Goal: Task Accomplishment & Management: Complete application form

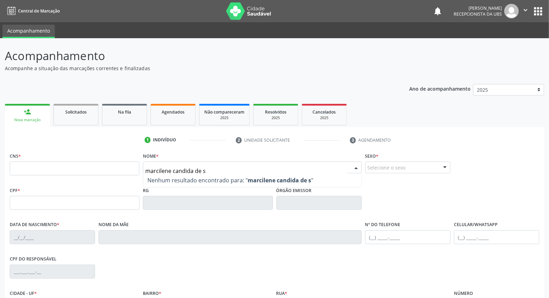
type input "marcilene candida de sa"
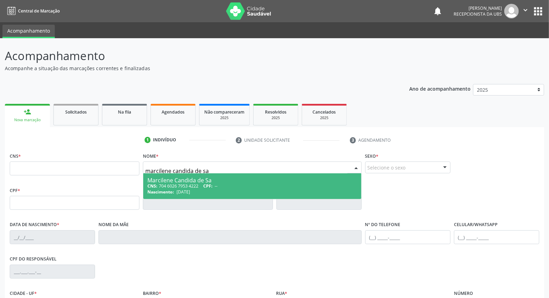
click at [236, 185] on div "CNS: 704 6026 7953 4222 CPF: --" at bounding box center [251, 186] width 209 height 6
type input "704 6026 7953 4222"
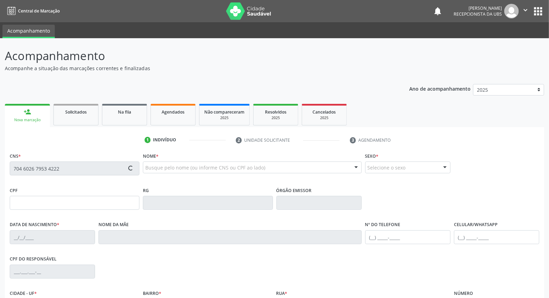
type input "18/08/1987"
type input "Isabel Candida de Sa"
type input "(87) 99913-9374"
type input "66"
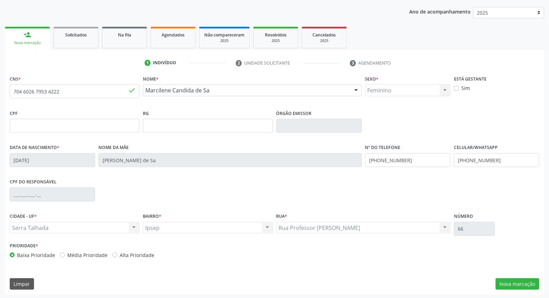
scroll to position [78, 0]
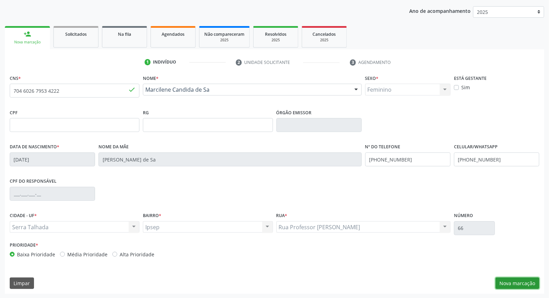
click at [515, 282] on button "Nova marcação" at bounding box center [518, 283] width 44 height 12
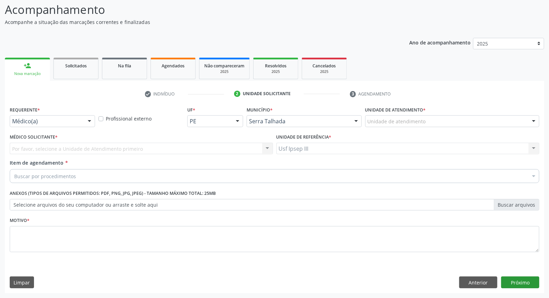
scroll to position [46, 0]
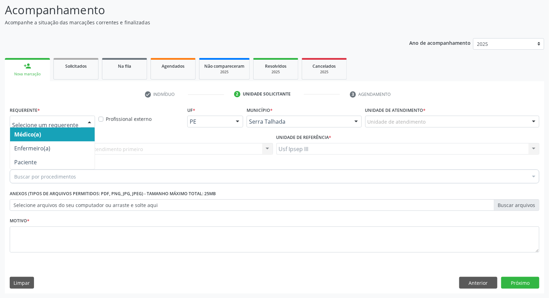
click at [89, 120] on div at bounding box center [89, 122] width 10 height 12
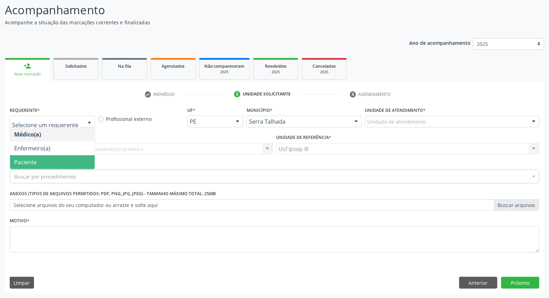
click at [63, 163] on span "Paciente" at bounding box center [52, 162] width 85 height 14
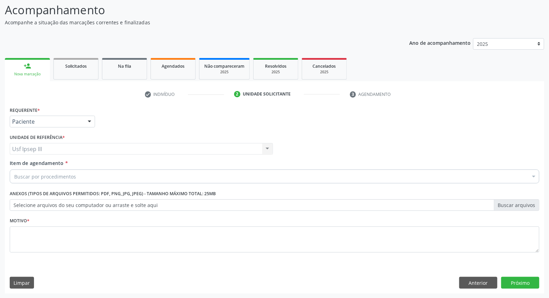
click at [14, 176] on input "Item de agendamento *" at bounding box center [14, 176] width 0 height 14
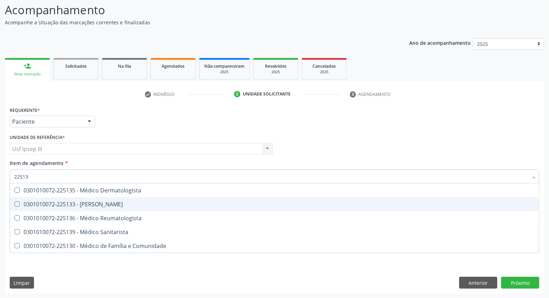
type input "225135"
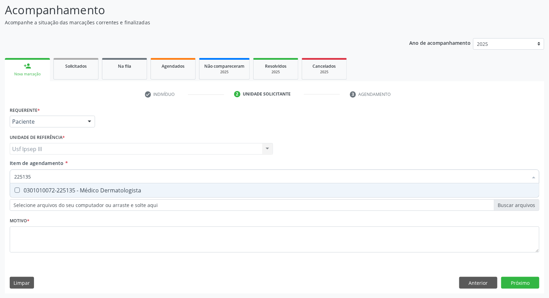
drag, startPoint x: 110, startPoint y: 186, endPoint x: 117, endPoint y: 190, distance: 8.3
click at [115, 190] on div "0301010072-225135 - Médico Dermatologista" at bounding box center [274, 190] width 521 height 6
click at [117, 190] on div "0301010072-225135 - Médico Dermatologista" at bounding box center [274, 190] width 521 height 6
drag, startPoint x: 134, startPoint y: 186, endPoint x: 138, endPoint y: 185, distance: 3.9
click at [138, 185] on span "0301010072-225135 - Médico Dermatologista" at bounding box center [274, 190] width 529 height 14
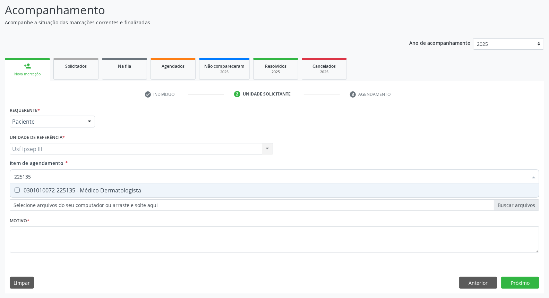
checkbox Dermatologista "true"
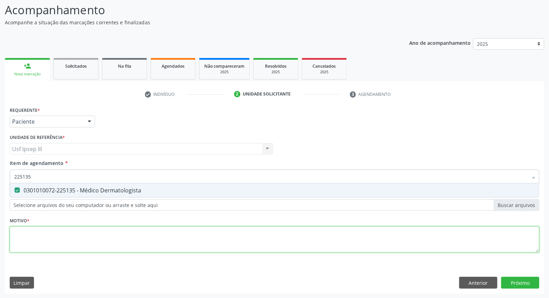
click at [99, 237] on div "Requerente * Paciente Médico(a) Enfermeiro(a) Paciente Nenhum resultado encontr…" at bounding box center [275, 183] width 530 height 157
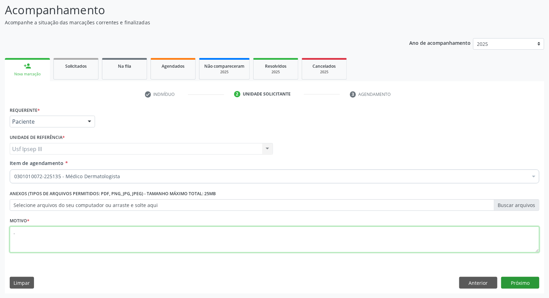
type textarea "."
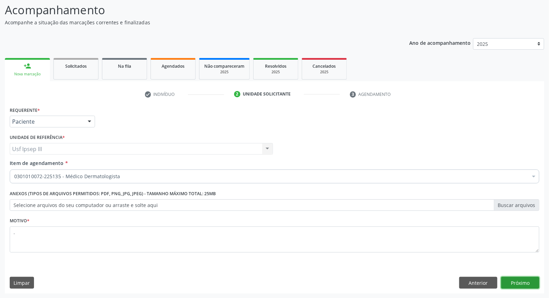
click at [514, 281] on button "Próximo" at bounding box center [520, 282] width 38 height 12
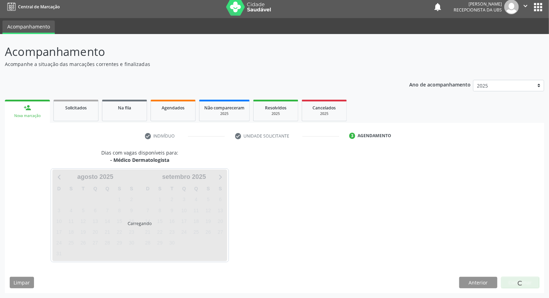
scroll to position [4, 0]
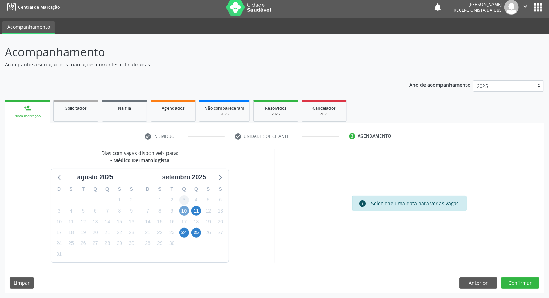
click at [181, 203] on div "D S T Q Q S S 31 1 2 3 4 5 6 7 8 9 10 11 12 13 14 15 16 17 18 19 20 21 22 23 24…" at bounding box center [184, 222] width 89 height 80
click at [186, 212] on span "10" at bounding box center [184, 211] width 10 height 10
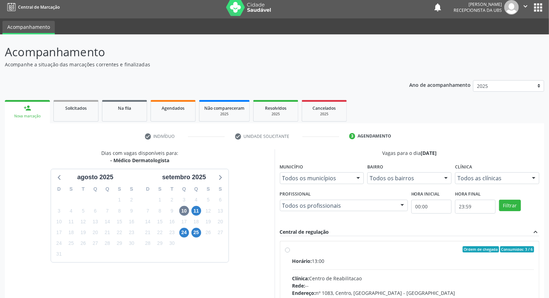
click at [290, 252] on input "Ordem de chegada Consumidos: 3 / 6 Horário: 13:00 Clínica: Centro de Reabilitac…" at bounding box center [287, 249] width 5 height 6
radio input "true"
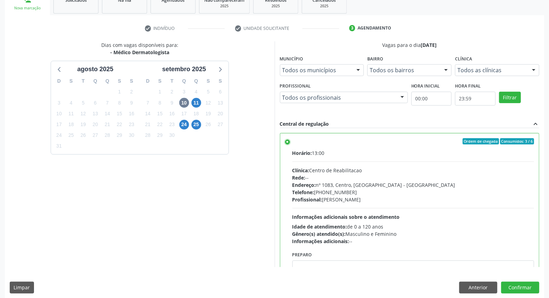
scroll to position [116, 0]
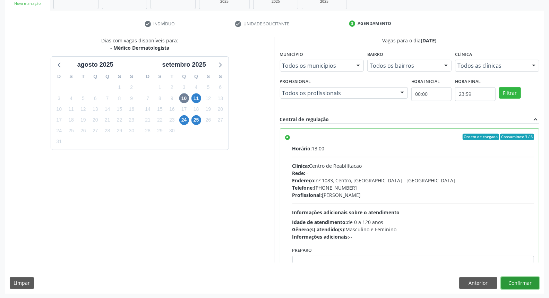
click at [529, 282] on button "Confirmar" at bounding box center [520, 283] width 38 height 12
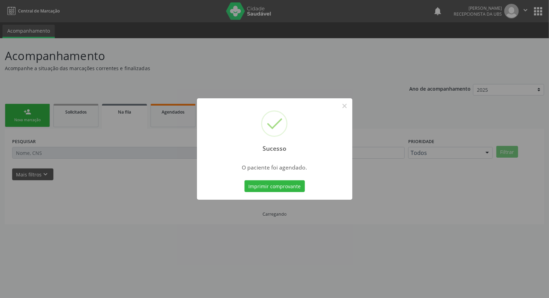
scroll to position [0, 0]
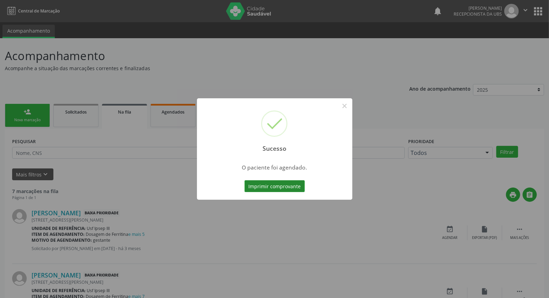
click at [279, 186] on button "Imprimir comprovante" at bounding box center [275, 186] width 60 height 12
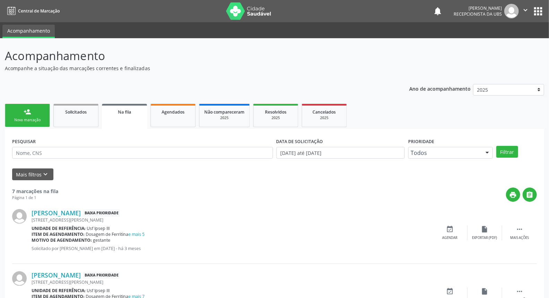
click at [28, 120] on div "Nova marcação" at bounding box center [27, 119] width 35 height 5
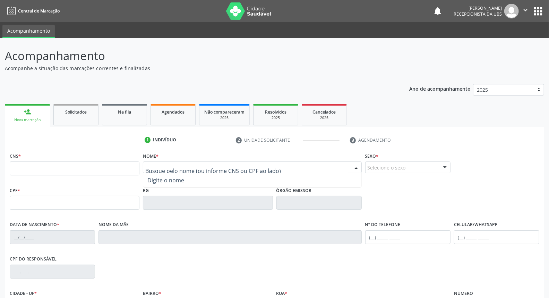
drag, startPoint x: 172, startPoint y: 165, endPoint x: 170, endPoint y: 169, distance: 3.6
click at [171, 169] on input "text" at bounding box center [246, 171] width 202 height 14
click at [183, 168] on input "manuelle emmilly pereira silva" at bounding box center [246, 171] width 202 height 14
click at [228, 169] on input "manuelle emilly pereira silva" at bounding box center [246, 171] width 202 height 14
click at [164, 169] on input "manuelle emilly pereira silva" at bounding box center [246, 171] width 202 height 14
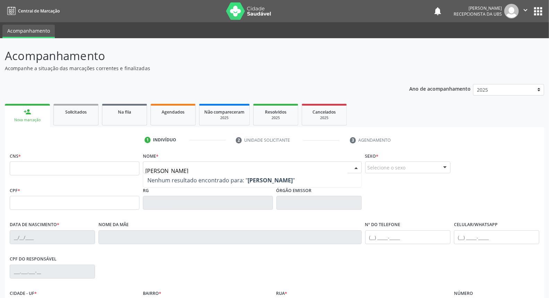
click at [230, 169] on input "manuele emilly pereira silva" at bounding box center [246, 171] width 202 height 14
click at [168, 166] on input "manuele emilly pereira silva" at bounding box center [246, 171] width 202 height 14
click at [222, 175] on span "Nenhum resultado encontrado para: " manuely emilly pereira silva "" at bounding box center [252, 180] width 218 height 14
click at [217, 167] on input "manuely emilly pereira silva" at bounding box center [246, 171] width 202 height 14
click at [155, 172] on input "manuele emilly" at bounding box center [246, 171] width 202 height 14
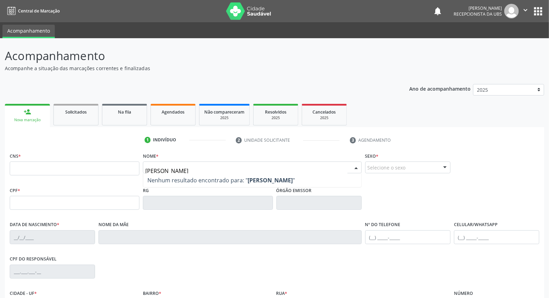
click at [193, 170] on input "mannuele emilly" at bounding box center [246, 171] width 202 height 14
type input "m"
click at [226, 172] on div "maria do socorro fernandes da silva Nenhum resultado encontrado para: " maria d…" at bounding box center [252, 167] width 219 height 12
type input "maria do socorro fernandes"
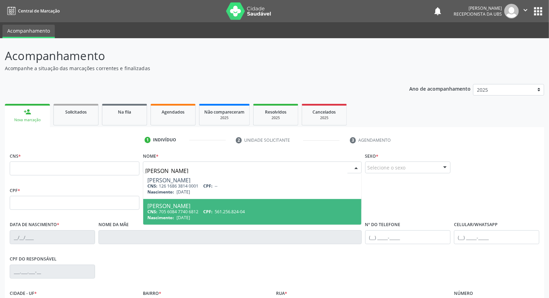
click at [235, 206] on div "Maria do Socorro Fernandes Silva" at bounding box center [251, 206] width 209 height 6
type input "705 6084 7740 6812"
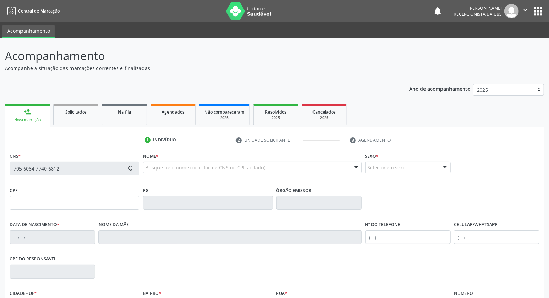
type input "561.256.824-04"
type input "20/07/1962"
type input "Beatriz Maria da Conceição"
type input "[PHONE_NUMBER]"
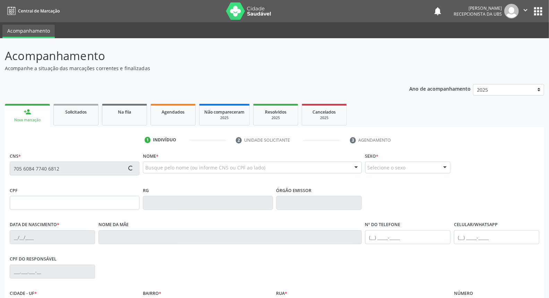
type input "063.019.364-93"
type input "456"
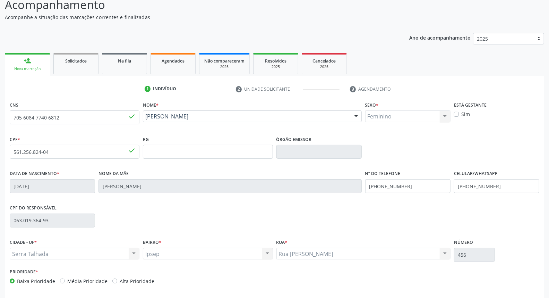
scroll to position [78, 0]
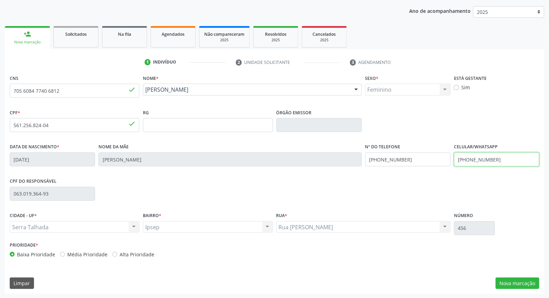
click at [498, 155] on input "[PHONE_NUMBER]" at bounding box center [496, 159] width 85 height 14
type input "("
type input "(87) 99999-4995"
click at [521, 283] on button "Nova marcação" at bounding box center [518, 283] width 44 height 12
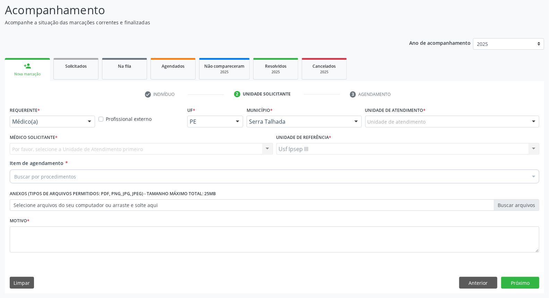
click at [89, 119] on div at bounding box center [89, 122] width 10 height 12
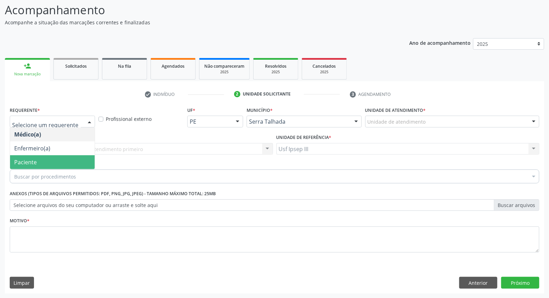
click at [75, 161] on span "Paciente" at bounding box center [52, 162] width 85 height 14
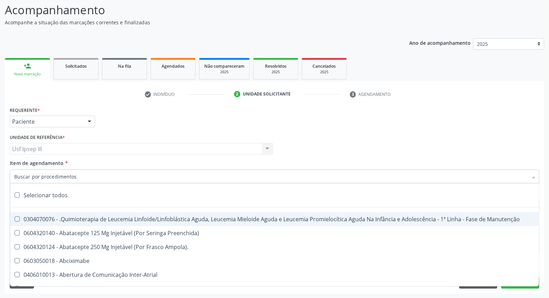
click at [77, 172] on div at bounding box center [275, 176] width 530 height 14
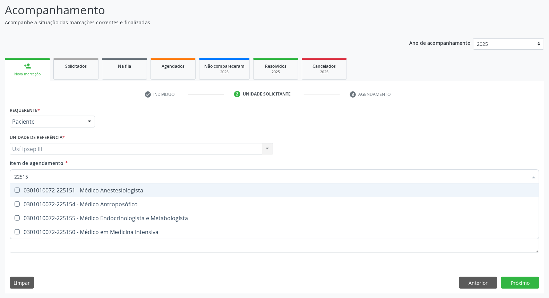
type input "225155"
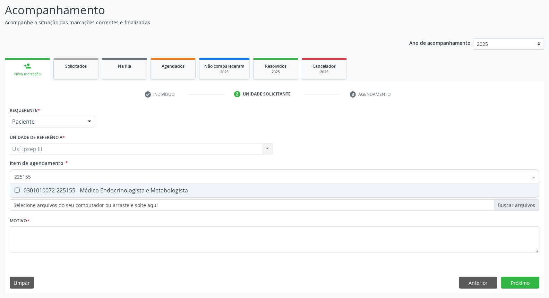
click at [100, 187] on div "0301010072-225155 - Médico Endocrinologista e Metabologista" at bounding box center [274, 190] width 521 height 6
checkbox Metabologista "true"
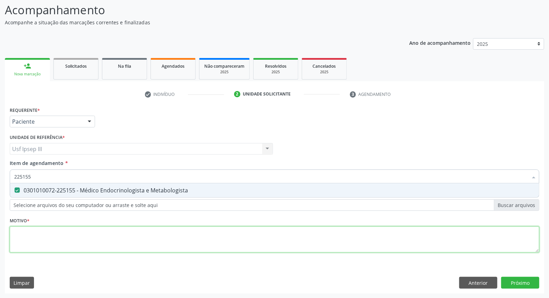
click at [93, 240] on div "Requerente * Paciente Médico(a) Enfermeiro(a) Paciente Nenhum resultado encontr…" at bounding box center [275, 183] width 530 height 157
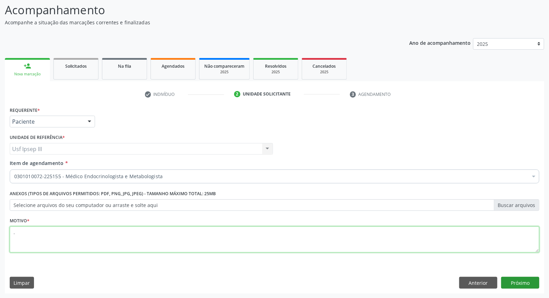
type textarea "."
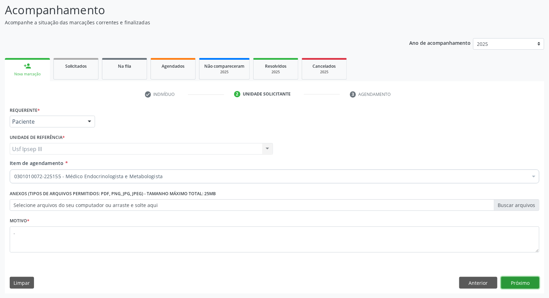
click at [513, 283] on button "Próximo" at bounding box center [520, 282] width 38 height 12
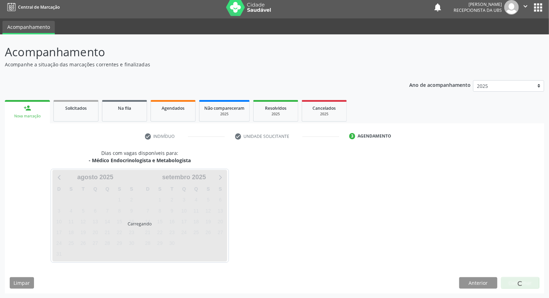
scroll to position [4, 0]
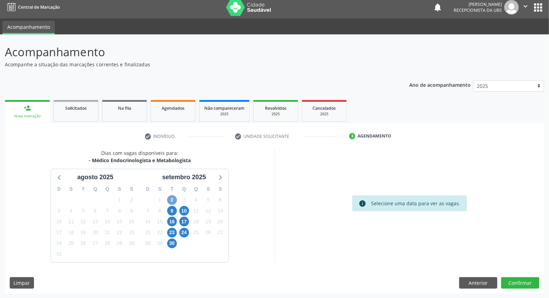
click at [171, 200] on span "2" at bounding box center [172, 200] width 10 height 10
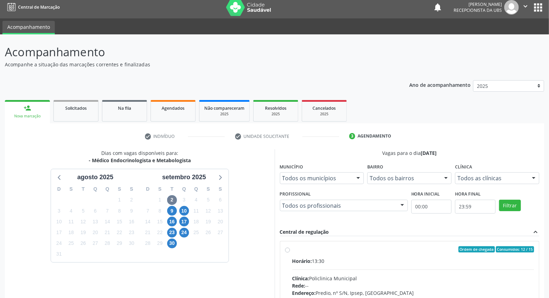
click at [290, 252] on input "Ordem de chegada Consumidos: 12 / 15 Horário: 13:30 Clínica: Policlinica Munici…" at bounding box center [287, 249] width 5 height 6
radio input "true"
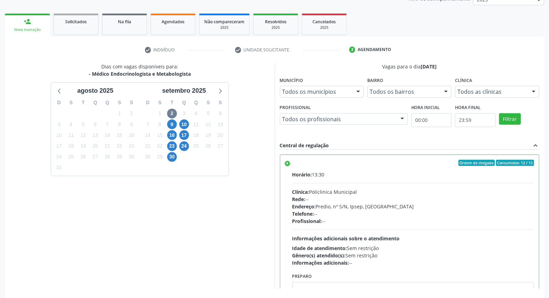
scroll to position [116, 0]
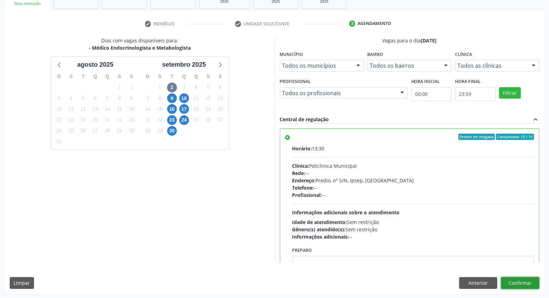
click at [517, 283] on button "Confirmar" at bounding box center [520, 283] width 38 height 12
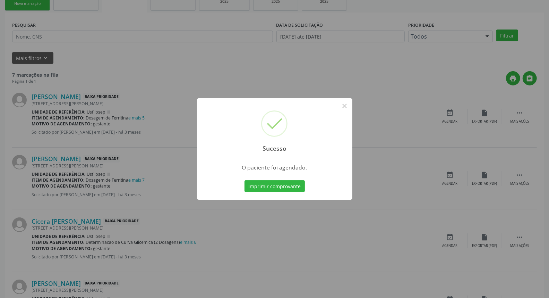
scroll to position [0, 0]
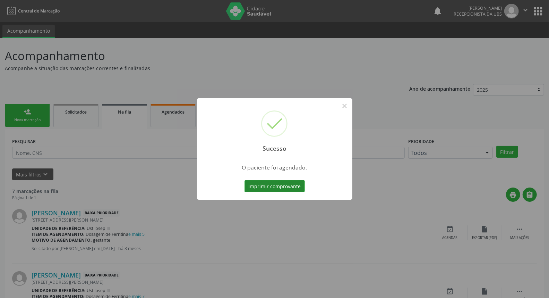
click at [280, 187] on button "Imprimir comprovante" at bounding box center [275, 186] width 60 height 12
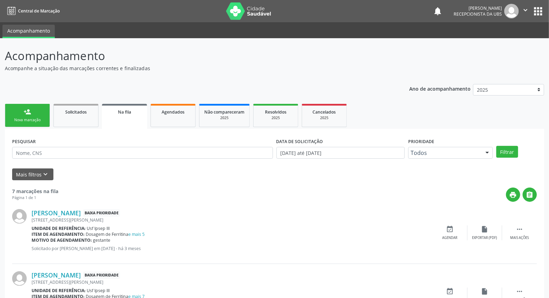
click at [26, 118] on div "Nova marcação" at bounding box center [27, 119] width 35 height 5
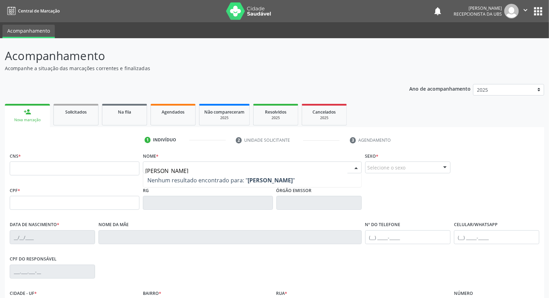
click at [176, 170] on input "maria jose jeronimoda silva" at bounding box center [246, 171] width 202 height 14
click at [199, 168] on input "maria jose geronimoda silva" at bounding box center [246, 171] width 202 height 14
click at [238, 164] on input "maria jose geronimo da silva" at bounding box center [246, 171] width 202 height 14
click at [178, 168] on input "maria jose geronimo da silva" at bounding box center [246, 171] width 202 height 14
type input "maria jose jeronimo da silva"
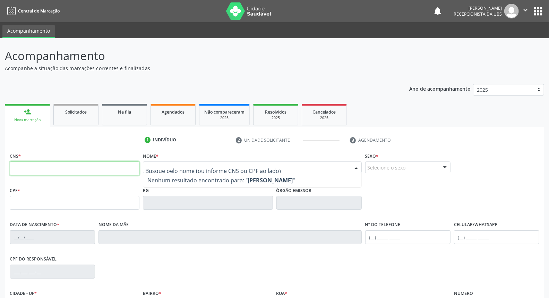
click at [96, 169] on input "text" at bounding box center [75, 168] width 130 height 14
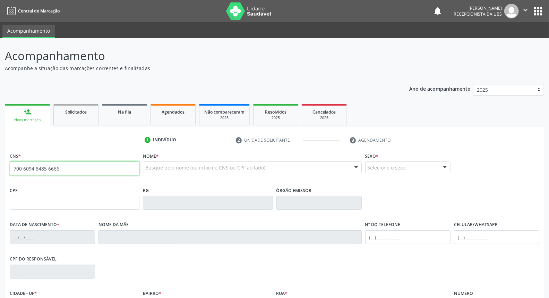
type input "700 6094 8485 6666"
type input "628.428.034-34"
type input "25/05/1965"
type input "Josefa Geônimo da Silva"
type input "(81) 99924-3871"
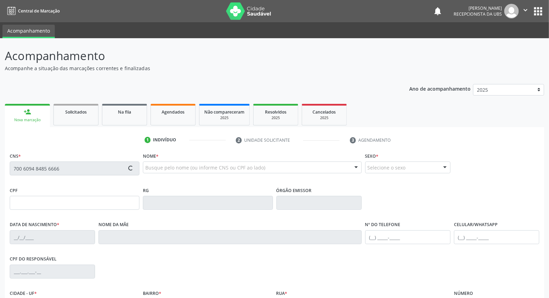
type input "(87) 9118-0217"
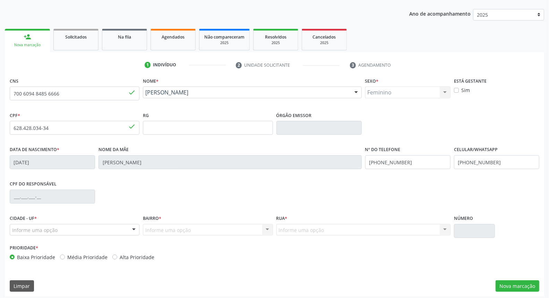
scroll to position [78, 0]
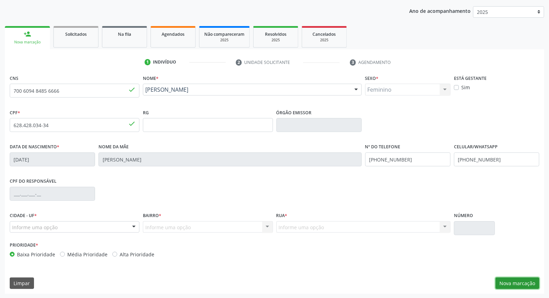
click at [513, 283] on button "Nova marcação" at bounding box center [518, 283] width 44 height 12
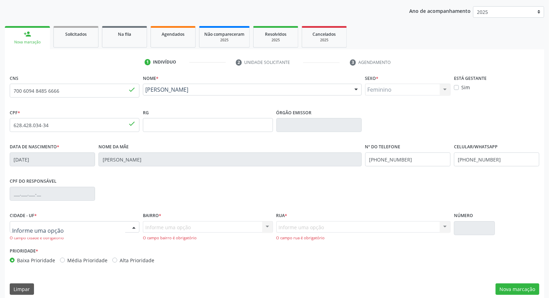
click at [119, 226] on div at bounding box center [75, 227] width 130 height 12
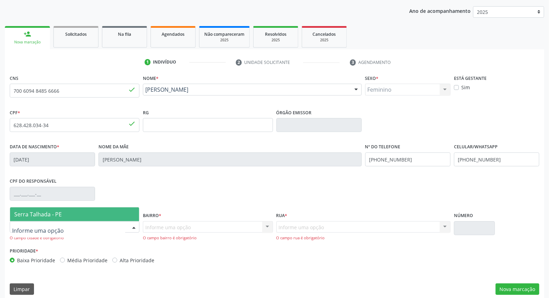
click at [99, 210] on span "Serra Talhada - PE" at bounding box center [74, 214] width 129 height 14
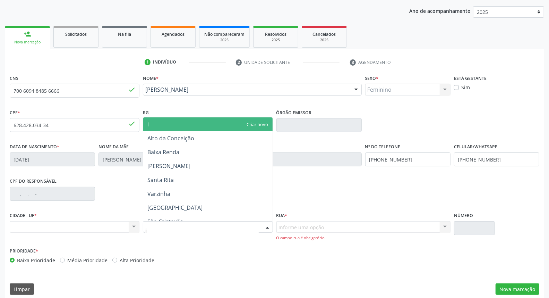
type input "ip"
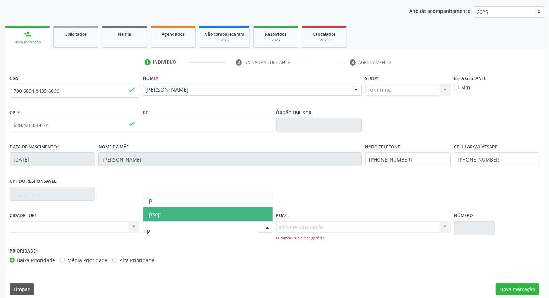
click at [186, 216] on span "Ipsep" at bounding box center [207, 214] width 129 height 14
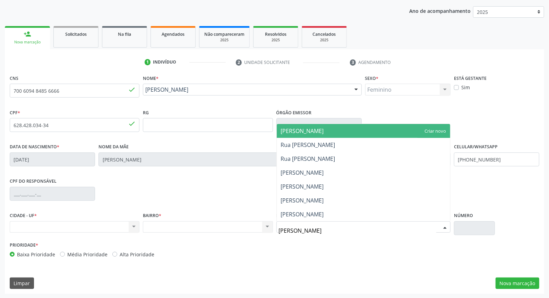
type input "antonio"
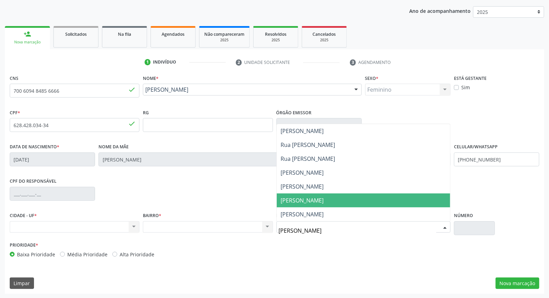
click at [324, 197] on span "[PERSON_NAME]" at bounding box center [302, 200] width 43 height 8
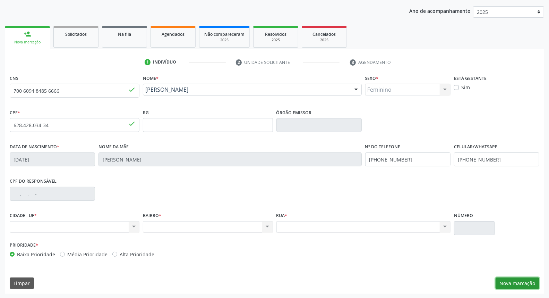
click at [515, 279] on button "Nova marcação" at bounding box center [518, 283] width 44 height 12
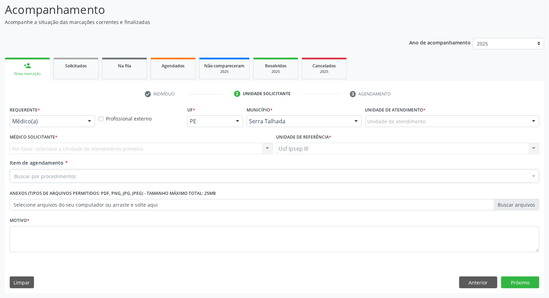
scroll to position [46, 0]
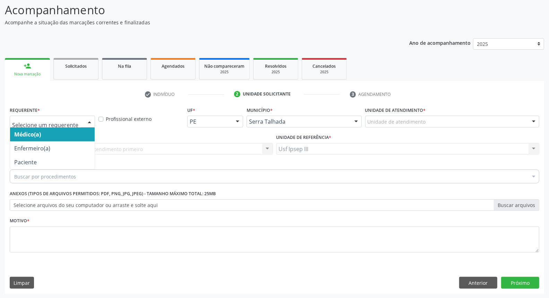
click at [89, 120] on div at bounding box center [89, 122] width 10 height 12
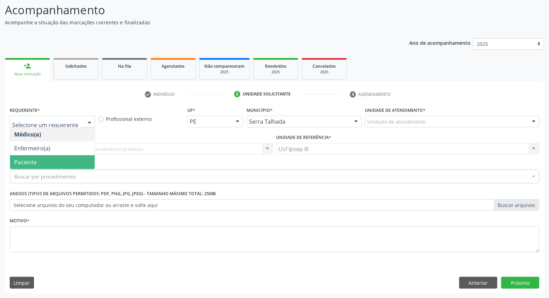
click at [83, 160] on span "Paciente" at bounding box center [52, 162] width 85 height 14
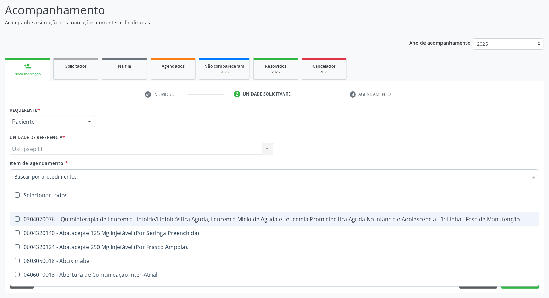
click at [82, 171] on div at bounding box center [275, 176] width 530 height 14
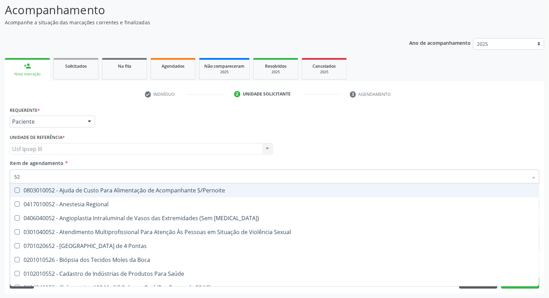
type input "5"
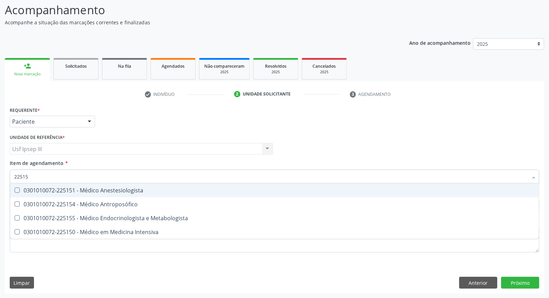
type input "225155"
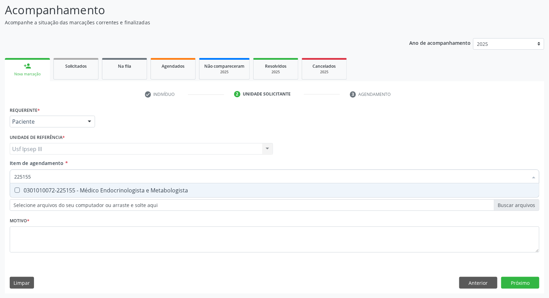
click at [110, 190] on div "0301010072-225155 - Médico Endocrinologista e Metabologista" at bounding box center [274, 190] width 521 height 6
checkbox Metabologista "true"
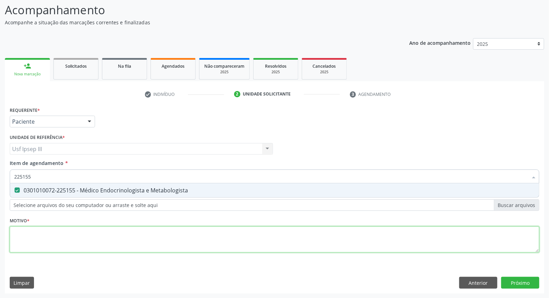
click at [96, 231] on div "Requerente * Paciente Médico(a) Enfermeiro(a) Paciente Nenhum resultado encontr…" at bounding box center [275, 183] width 530 height 157
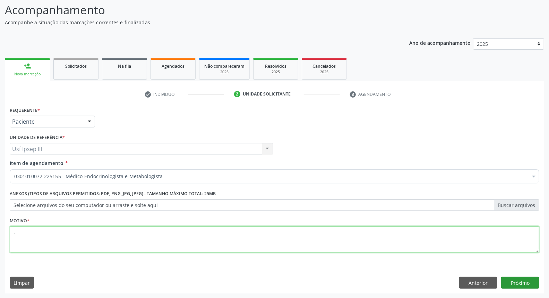
type textarea "."
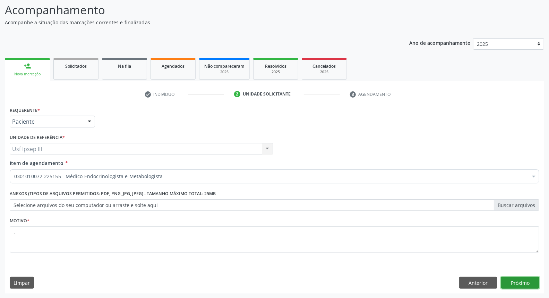
click at [523, 281] on button "Próximo" at bounding box center [520, 282] width 38 height 12
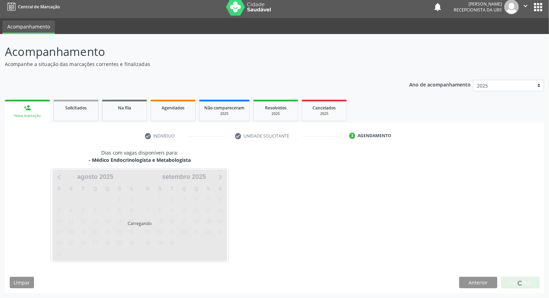
scroll to position [4, 0]
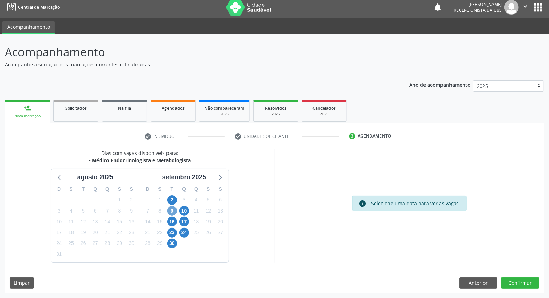
click at [168, 209] on span "9" at bounding box center [172, 211] width 10 height 10
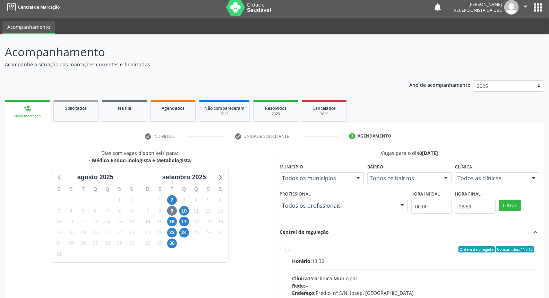
click at [385, 261] on div "Horário: 13:30" at bounding box center [413, 260] width 242 height 7
click at [290, 252] on input "Ordem de chegada Consumidos: 11 / 15 Horário: 13:30 Clínica: Policlinica Munici…" at bounding box center [287, 249] width 5 height 6
radio input "true"
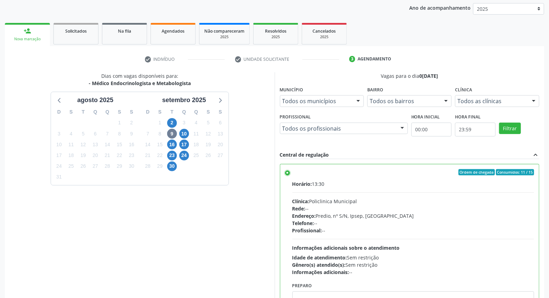
scroll to position [116, 0]
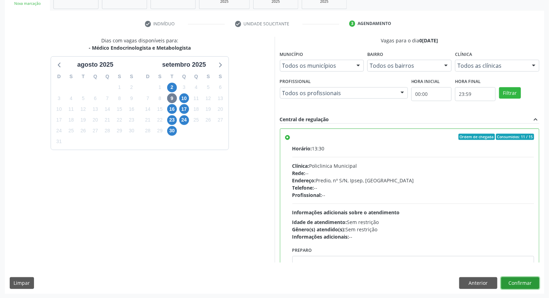
click at [524, 282] on button "Confirmar" at bounding box center [520, 283] width 38 height 12
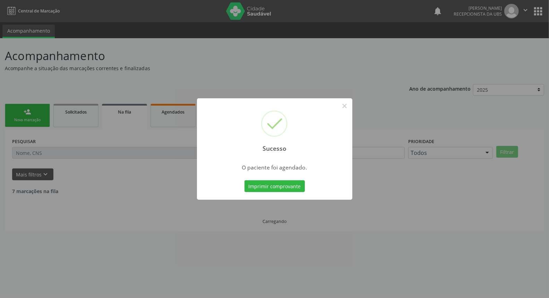
scroll to position [0, 0]
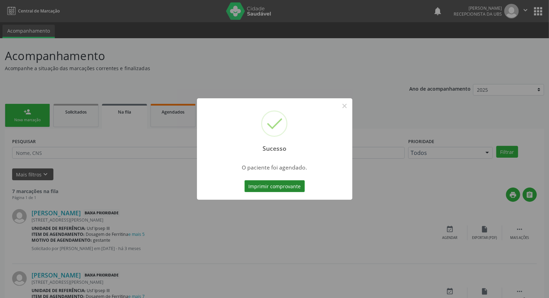
click at [271, 181] on button "Imprimir comprovante" at bounding box center [275, 186] width 60 height 12
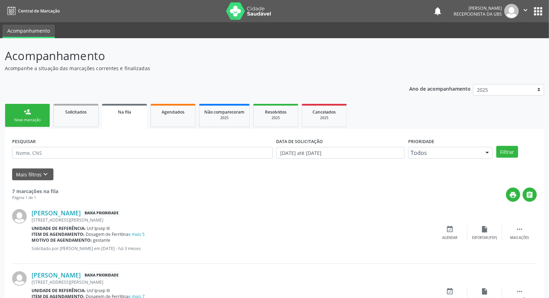
click at [22, 116] on link "person_add Nova marcação" at bounding box center [27, 115] width 45 height 23
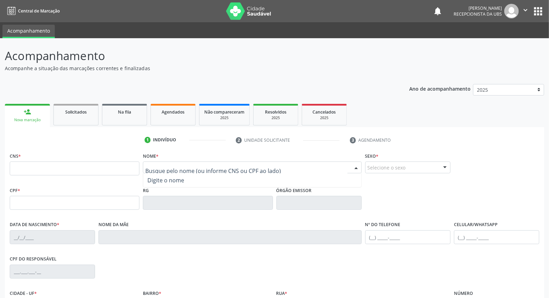
click at [156, 161] on div at bounding box center [252, 167] width 219 height 12
type input "d"
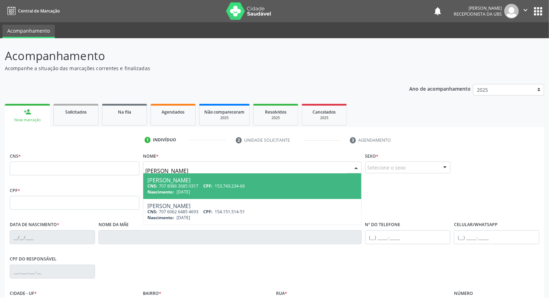
type input "manuely emilly"
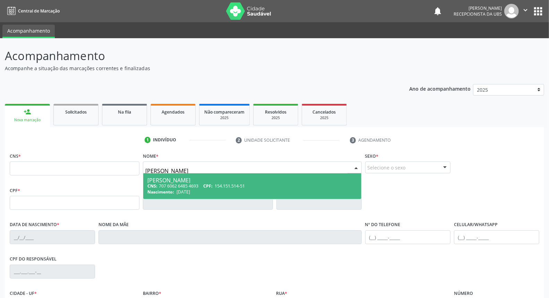
click at [183, 182] on div "Manuely Emilly Pereira da Silva" at bounding box center [251, 180] width 209 height 6
type input "707 6062 6485 4693"
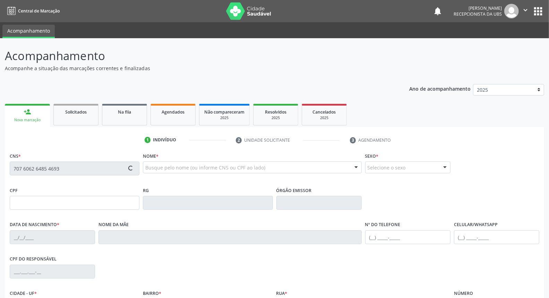
type input "154.151.514-51"
type input "15/03/2018"
type input "Maria Roberia Pereira Diniz"
type input "(87) 99653-3773"
type input "051.520.274-61"
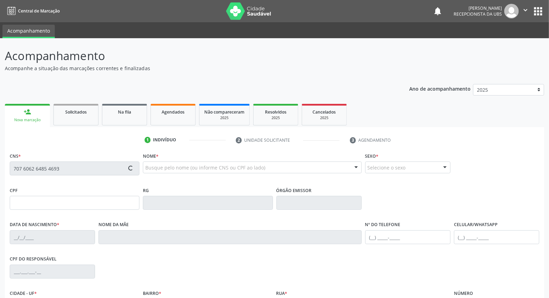
type input "2303"
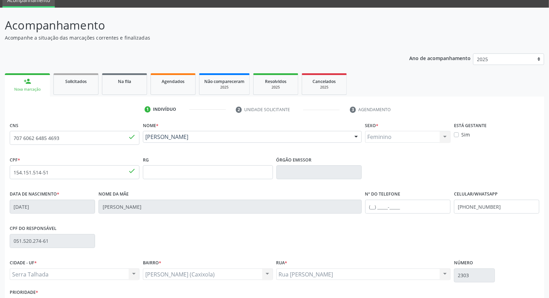
scroll to position [78, 0]
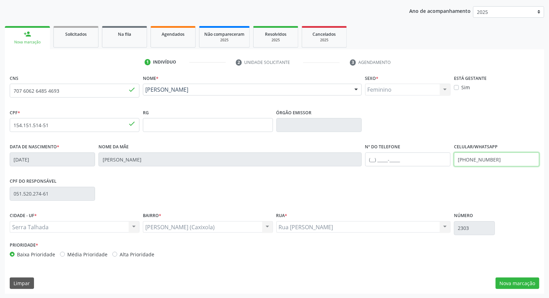
click at [495, 156] on input "(87) 99653-3773" at bounding box center [496, 159] width 85 height 14
type input "("
type input "(87) 98115-6161"
click at [266, 223] on div "José Rufino Alves (Caxixola) José Rufino Alves (Caxixola) Nenhum resultado enco…" at bounding box center [208, 227] width 130 height 12
click at [268, 223] on div "José Rufino Alves (Caxixola) José Rufino Alves (Caxixola) Nenhum resultado enco…" at bounding box center [208, 227] width 130 height 12
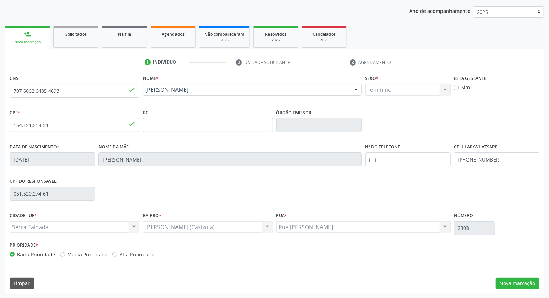
click at [233, 224] on div "José Rufino Alves (Caxixola) José Rufino Alves (Caxixola) Nenhum resultado enco…" at bounding box center [208, 227] width 130 height 12
click at [517, 284] on button "Nova marcação" at bounding box center [518, 283] width 44 height 12
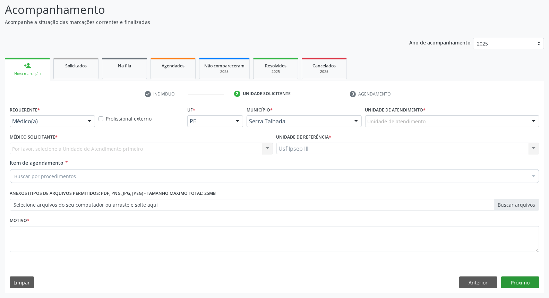
scroll to position [46, 0]
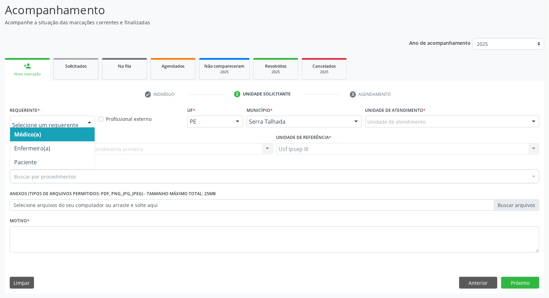
click at [87, 120] on div at bounding box center [89, 122] width 10 height 12
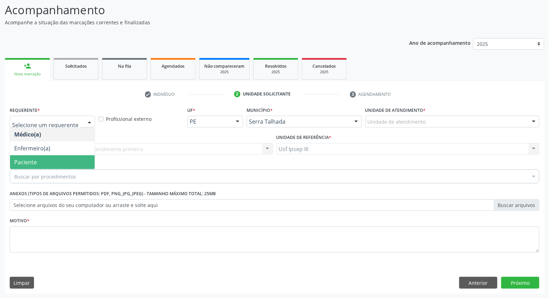
click at [74, 158] on span "Paciente" at bounding box center [52, 162] width 85 height 14
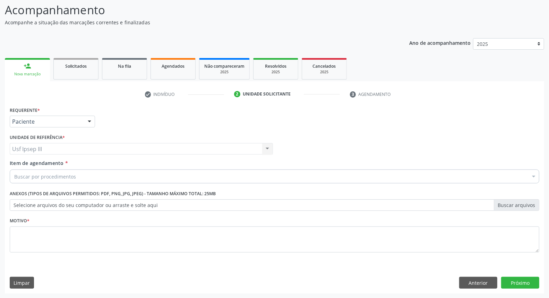
click at [14, 176] on input "Item de agendamento *" at bounding box center [14, 176] width 0 height 14
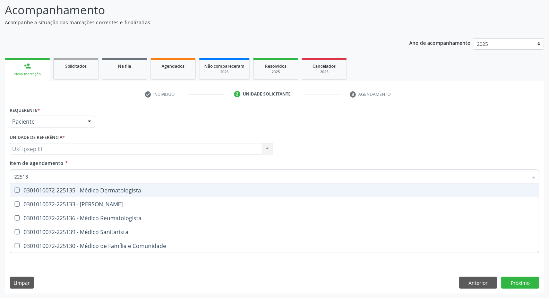
type input "225133"
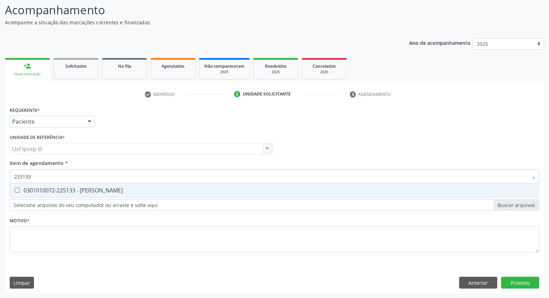
click at [85, 192] on div "0301010072-225133 - [PERSON_NAME]" at bounding box center [274, 190] width 521 height 6
checkbox Psiquiatra "true"
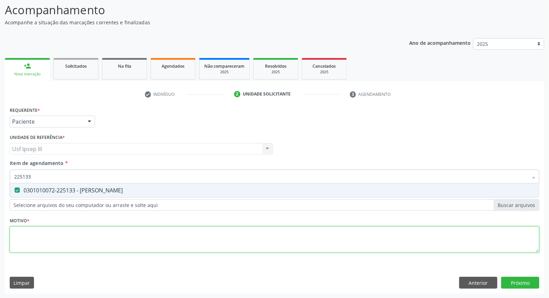
click at [77, 237] on div "Requerente * Paciente Médico(a) Enfermeiro(a) Paciente Nenhum resultado encontr…" at bounding box center [275, 183] width 530 height 157
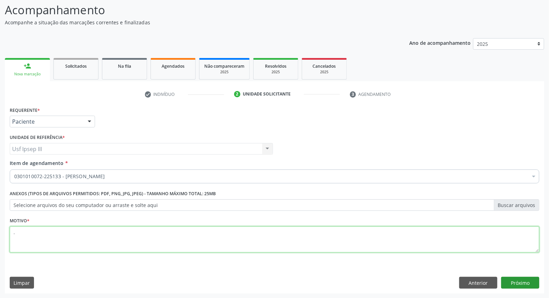
type textarea "."
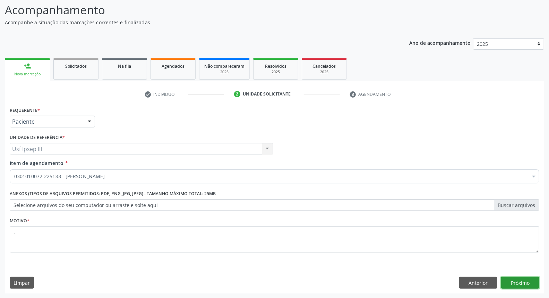
click at [515, 283] on button "Próximo" at bounding box center [520, 282] width 38 height 12
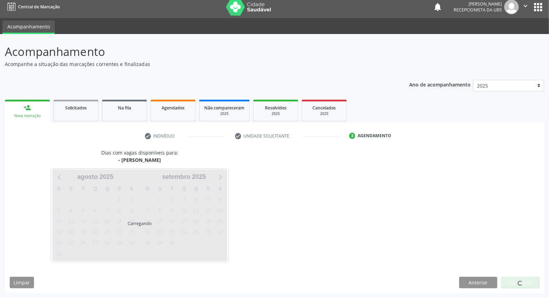
scroll to position [4, 0]
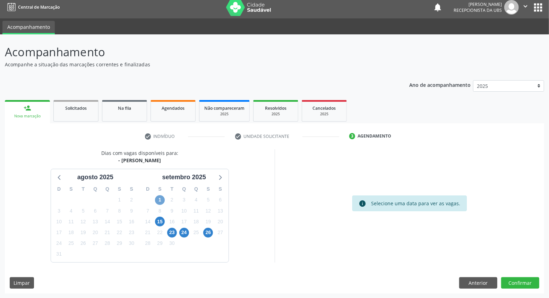
click at [159, 196] on span "1" at bounding box center [160, 200] width 10 height 10
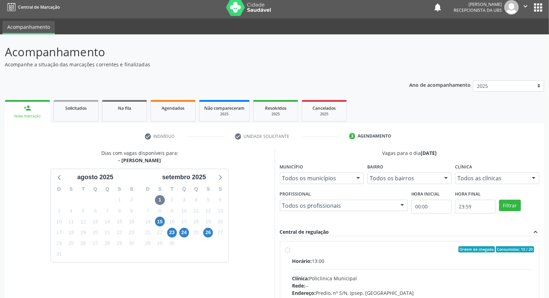
click at [348, 258] on div "Horário: 13:00" at bounding box center [413, 260] width 242 height 7
click at [290, 252] on input "Ordem de chegada Consumidos: 10 / 20 Horário: 13:00 Clínica: Policlinica Munici…" at bounding box center [287, 249] width 5 height 6
radio input "true"
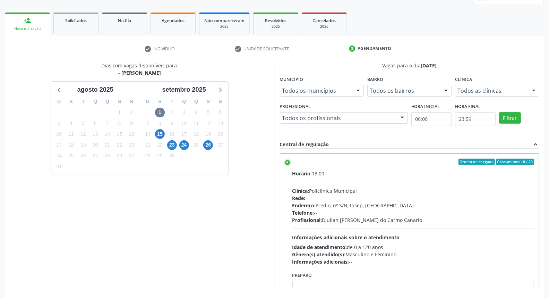
scroll to position [116, 0]
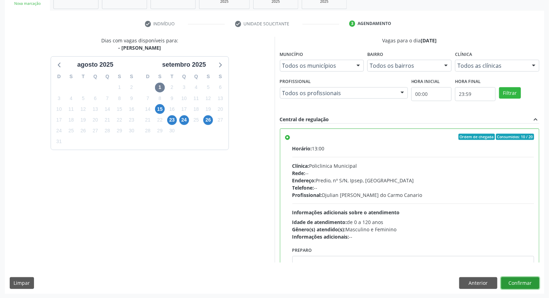
click at [511, 279] on button "Confirmar" at bounding box center [520, 283] width 38 height 12
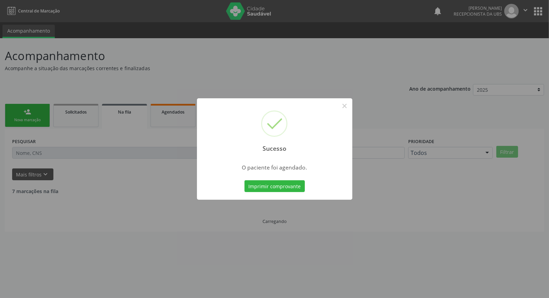
scroll to position [0, 0]
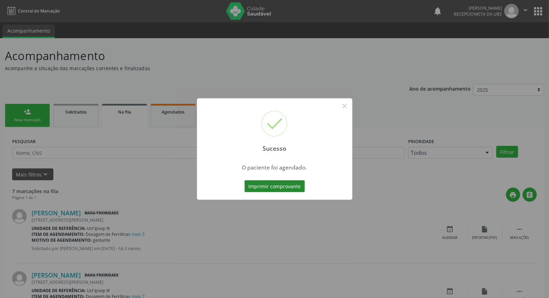
drag, startPoint x: 272, startPoint y: 189, endPoint x: 269, endPoint y: 184, distance: 5.6
click at [269, 184] on button "Imprimir comprovante" at bounding box center [275, 186] width 60 height 12
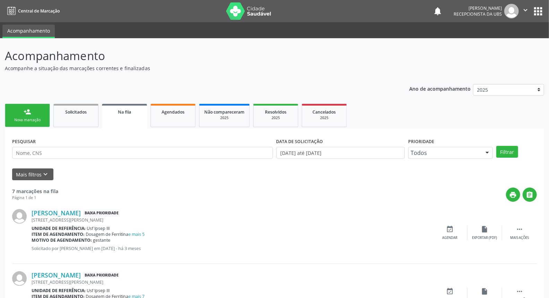
click at [33, 110] on link "person_add Nova marcação" at bounding box center [27, 115] width 45 height 23
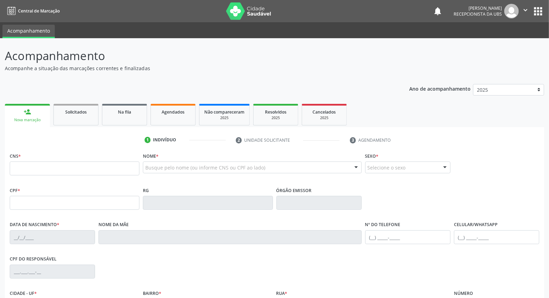
click at [176, 164] on div "Busque pelo nome (ou informe CNS ou CPF ao lado)" at bounding box center [252, 167] width 219 height 12
type input "p"
click at [63, 168] on input "text" at bounding box center [75, 168] width 130 height 14
type input "898 0037 0728 7906"
type input "26/07/2006"
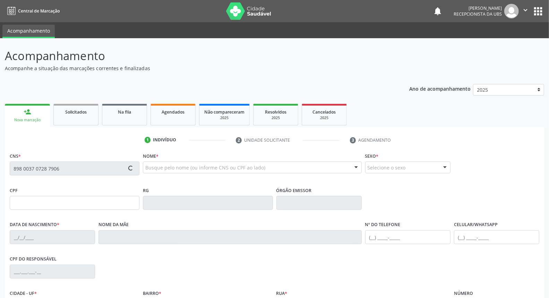
type input "Lucineide Duarte Alves"
type input "(87) 99652-3178"
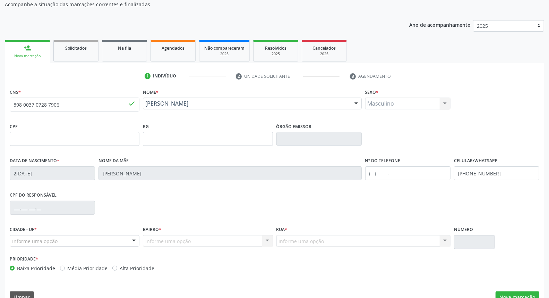
scroll to position [78, 0]
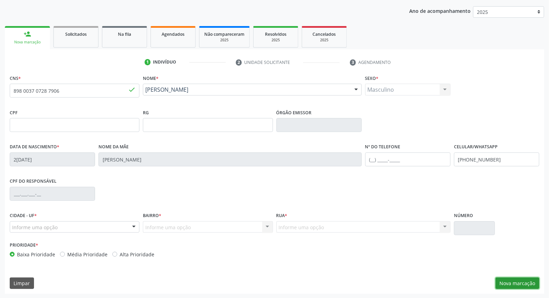
click at [515, 281] on button "Nova marcação" at bounding box center [518, 283] width 44 height 12
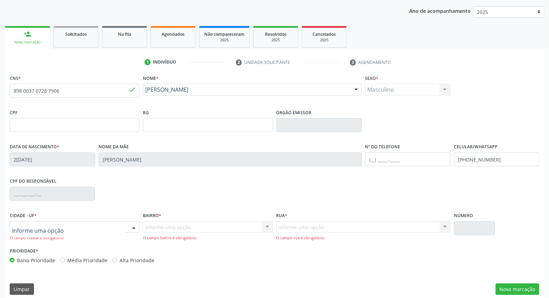
click at [135, 225] on div at bounding box center [134, 227] width 10 height 12
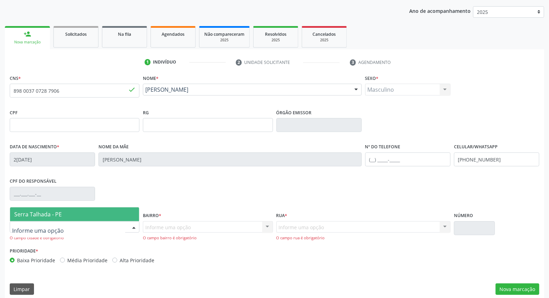
click at [84, 209] on span "Serra Talhada - PE" at bounding box center [74, 214] width 129 height 14
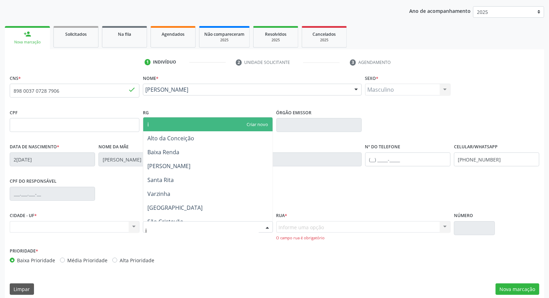
type input "ip"
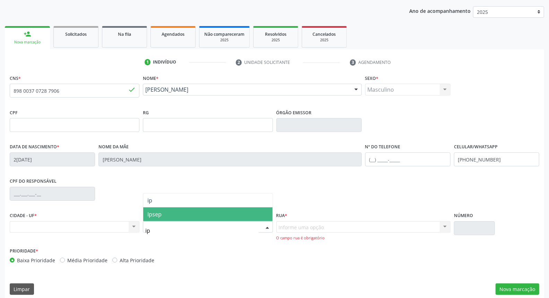
click at [185, 216] on span "Ipsep" at bounding box center [207, 214] width 129 height 14
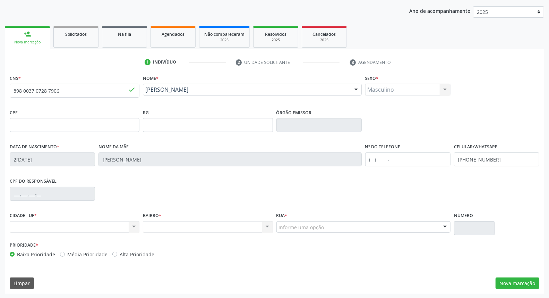
click at [133, 224] on div "Nenhum resultado encontrado para: " " Não há nenhuma opção para ser exibida." at bounding box center [75, 227] width 130 height 12
click at [514, 282] on button "Nova marcação" at bounding box center [518, 283] width 44 height 12
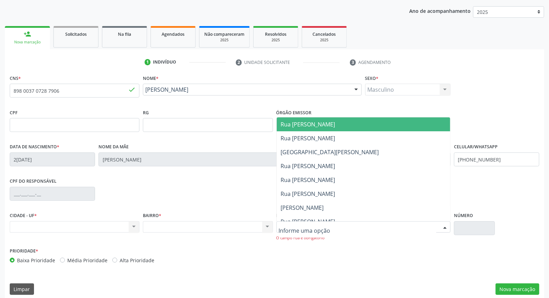
click at [355, 226] on div at bounding box center [363, 227] width 174 height 12
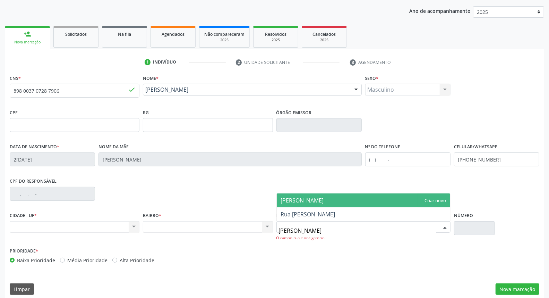
type input "jose gomes"
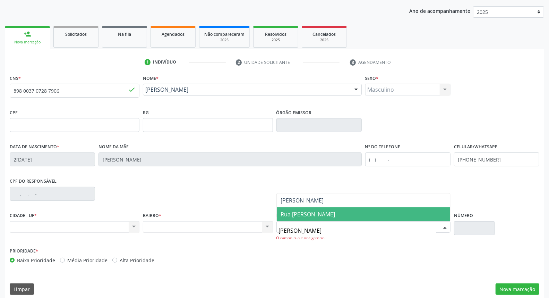
click at [348, 213] on span "Rua [PERSON_NAME]" at bounding box center [363, 214] width 173 height 14
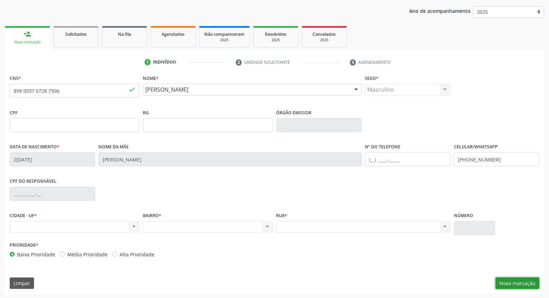
click at [514, 283] on button "Nova marcação" at bounding box center [518, 283] width 44 height 12
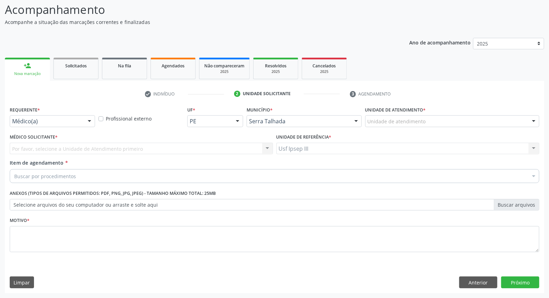
scroll to position [46, 0]
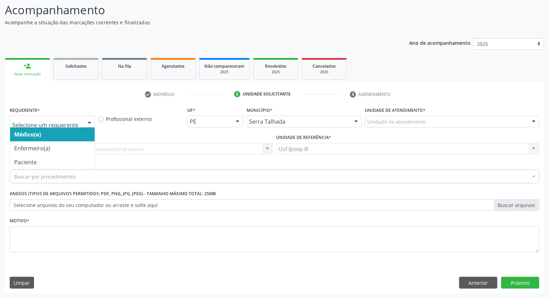
click at [88, 120] on div at bounding box center [89, 122] width 10 height 12
click at [87, 120] on div at bounding box center [89, 122] width 10 height 12
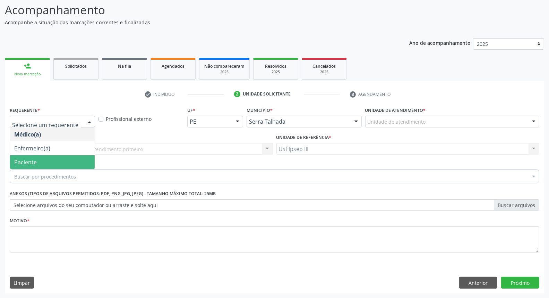
click at [80, 162] on span "Paciente" at bounding box center [52, 162] width 85 height 14
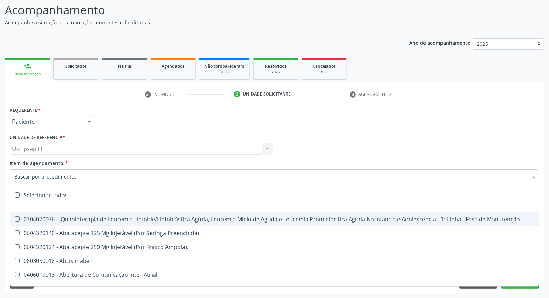
click at [88, 172] on div at bounding box center [275, 176] width 530 height 14
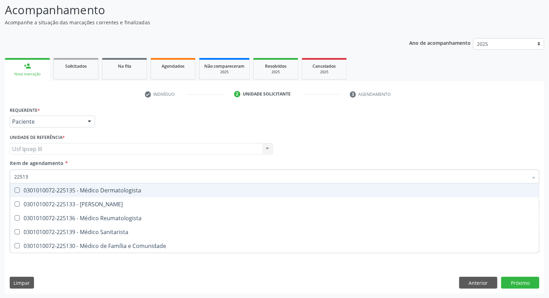
type input "225133"
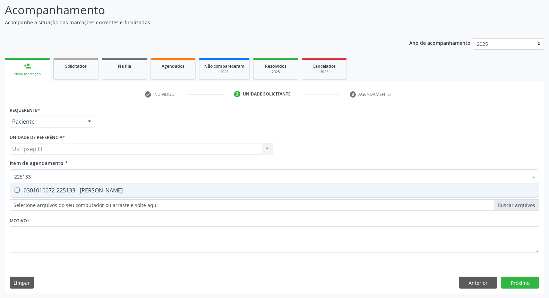
click at [88, 196] on span "0301010072-225133 - [PERSON_NAME]" at bounding box center [274, 190] width 529 height 14
checkbox Psiquiatra "true"
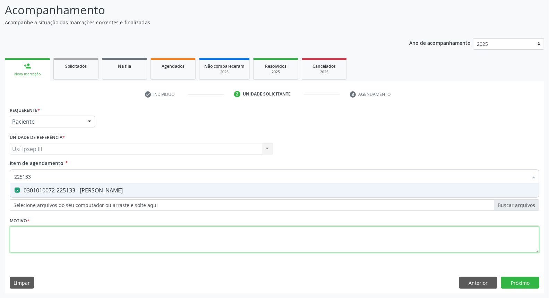
click at [61, 240] on div "Requerente * Paciente Médico(a) Enfermeiro(a) Paciente Nenhum resultado encontr…" at bounding box center [275, 183] width 530 height 157
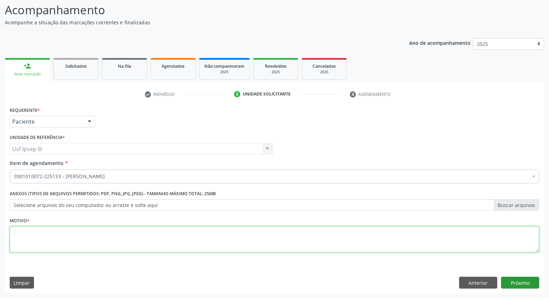
type textarea "."
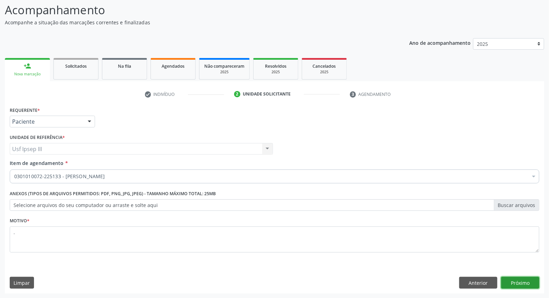
click at [517, 282] on button "Próximo" at bounding box center [520, 282] width 38 height 12
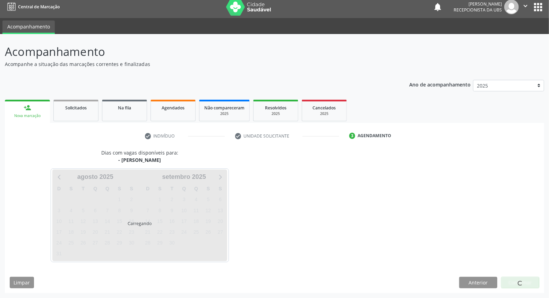
scroll to position [4, 0]
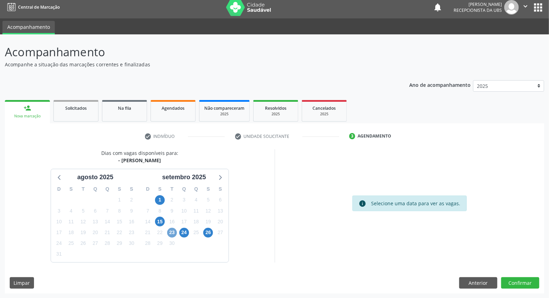
click at [170, 233] on span "23" at bounding box center [172, 233] width 10 height 10
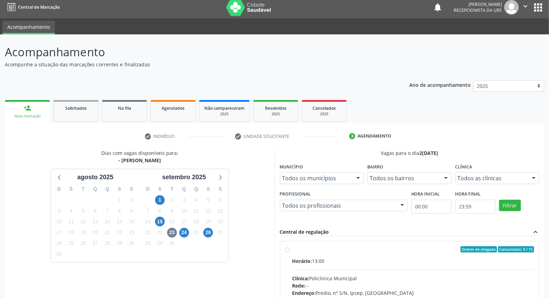
click at [427, 274] on div "Clínica: Policlinica Municipal" at bounding box center [413, 277] width 242 height 7
click at [290, 252] on input "Ordem de chegada Consumidos: 9 / 15 Horário: 13:00 Clínica: Policlinica Municip…" at bounding box center [287, 249] width 5 height 6
radio input "true"
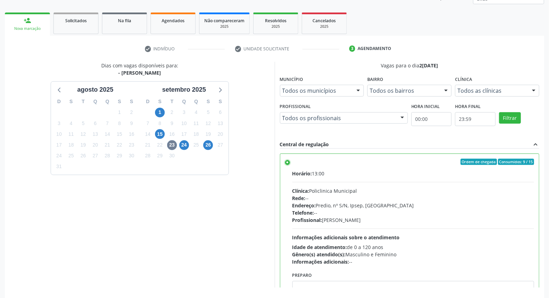
scroll to position [116, 0]
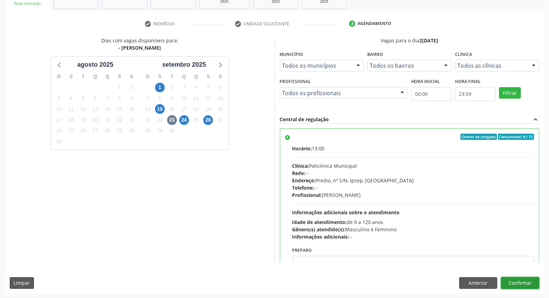
click at [526, 279] on button "Confirmar" at bounding box center [520, 283] width 38 height 12
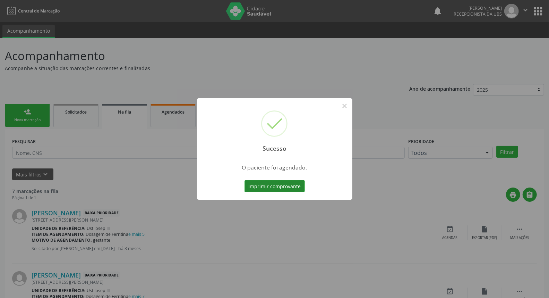
click at [276, 186] on button "Imprimir comprovante" at bounding box center [275, 186] width 60 height 12
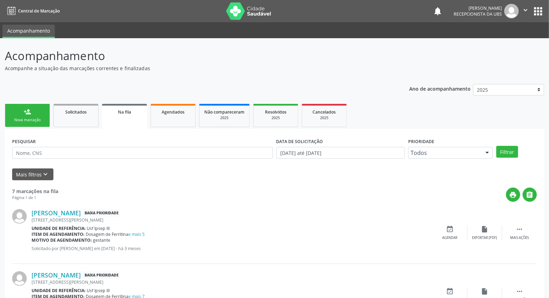
click at [25, 120] on div "Nova marcação" at bounding box center [27, 119] width 35 height 5
drag, startPoint x: 25, startPoint y: 120, endPoint x: 35, endPoint y: 124, distance: 11.1
click at [25, 120] on div "Nova marcação" at bounding box center [27, 119] width 35 height 5
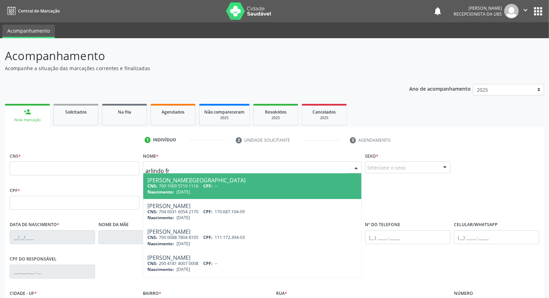
type input "arlindo fra"
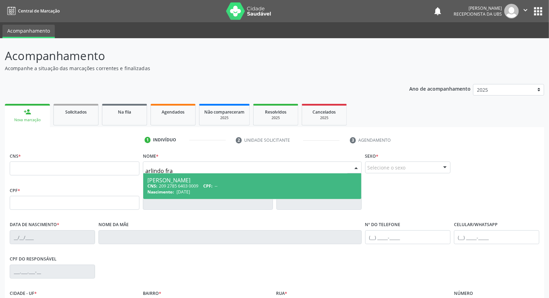
click at [169, 183] on div "CNS: 209 2785 6403 0009 CPF: --" at bounding box center [251, 186] width 209 height 6
type input "209 2785 6403 0009"
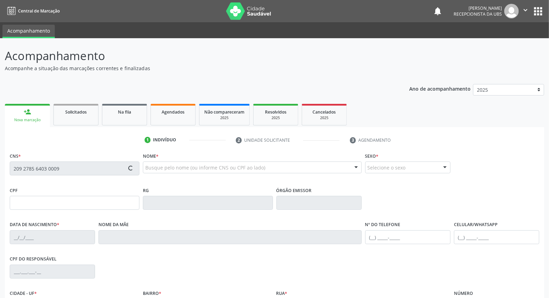
type input "[DATE]"
type input "[PERSON_NAME] das [PERSON_NAME]"
type input "[PHONE_NUMBER]"
type input "283"
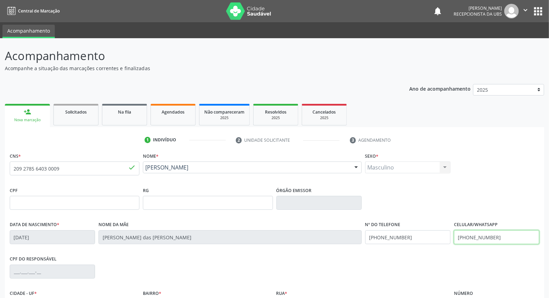
click at [500, 230] on input "[PHONE_NUMBER]" at bounding box center [496, 237] width 85 height 14
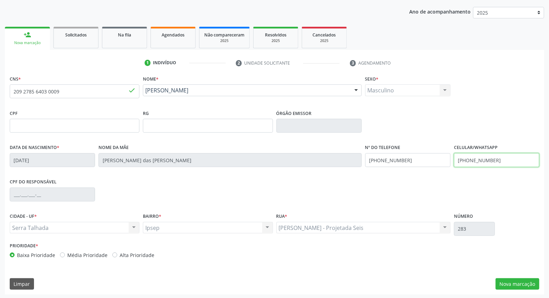
scroll to position [78, 0]
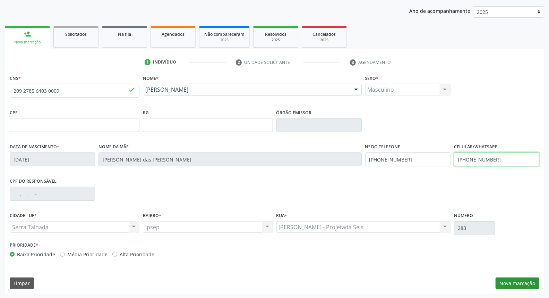
type input "[PHONE_NUMBER]"
click at [508, 281] on button "Nova marcação" at bounding box center [518, 283] width 44 height 12
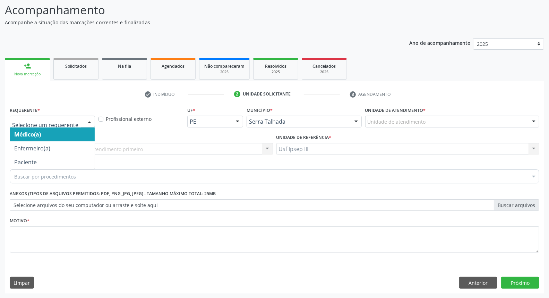
click at [86, 120] on div at bounding box center [89, 122] width 10 height 12
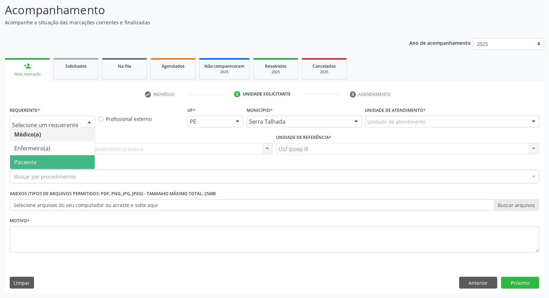
click at [73, 164] on span "Paciente" at bounding box center [52, 162] width 85 height 14
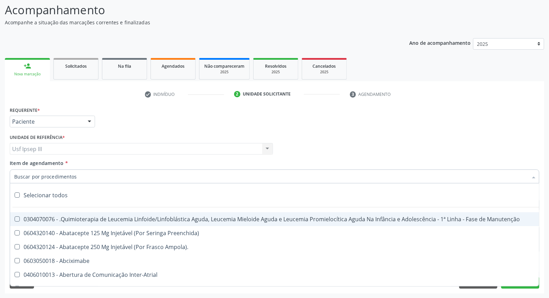
click at [77, 174] on div at bounding box center [275, 176] width 530 height 14
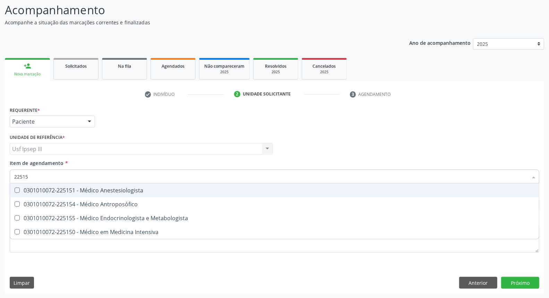
type input "225155"
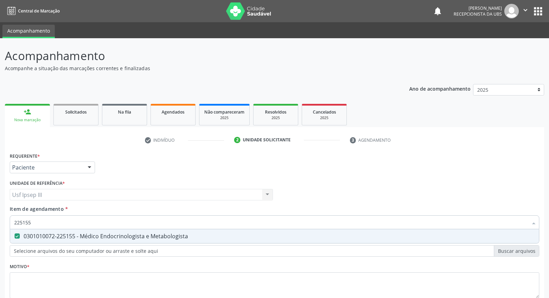
scroll to position [46, 0]
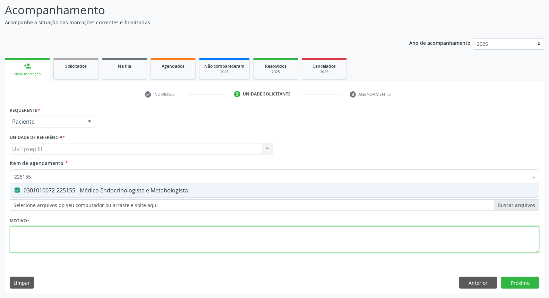
click at [71, 231] on div "Requerente * Paciente Médico(a) Enfermeiro(a) Paciente Nenhum resultado encontr…" at bounding box center [275, 183] width 530 height 157
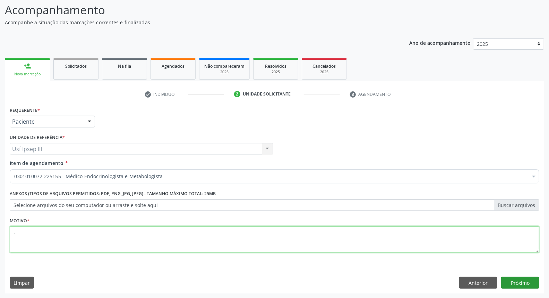
type textarea "."
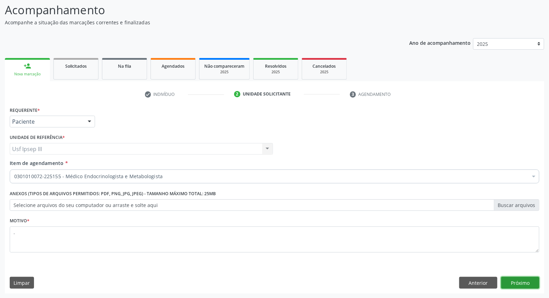
click at [514, 280] on button "Próximo" at bounding box center [520, 282] width 38 height 12
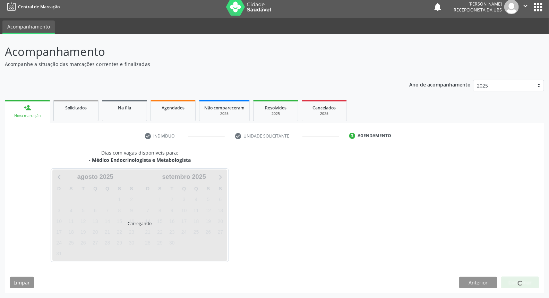
scroll to position [4, 0]
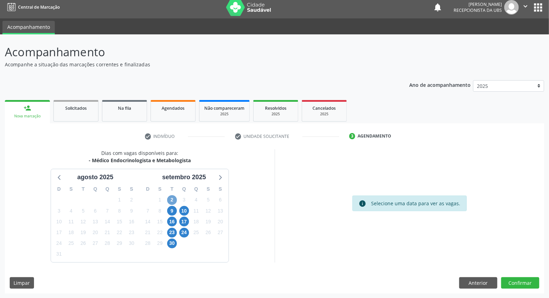
click at [172, 199] on span "2" at bounding box center [172, 200] width 10 height 10
click at [175, 199] on span "2" at bounding box center [172, 200] width 10 height 10
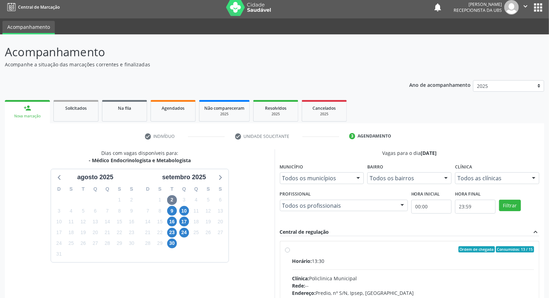
radio input "true"
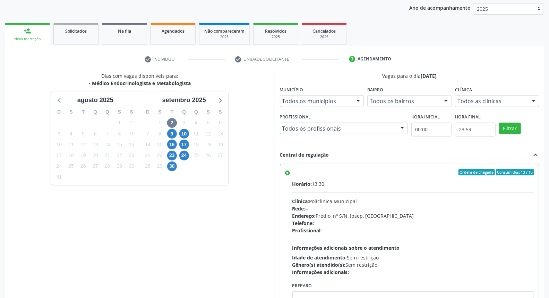
scroll to position [116, 0]
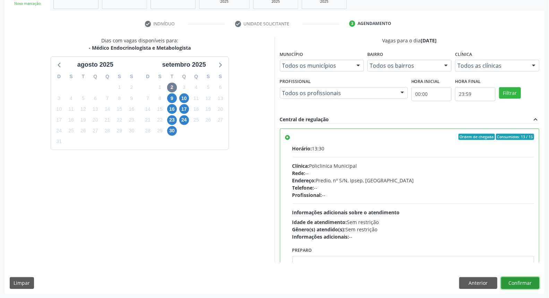
click at [517, 277] on button "Confirmar" at bounding box center [520, 283] width 38 height 12
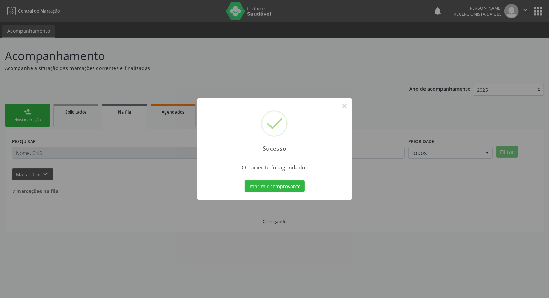
scroll to position [0, 0]
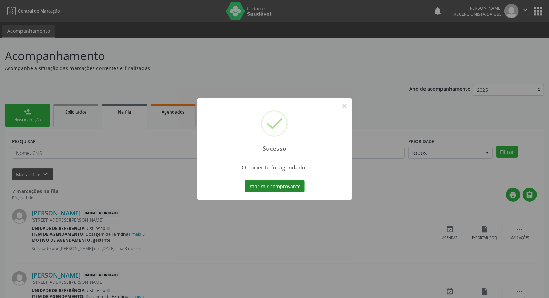
click at [276, 188] on button "Imprimir comprovante" at bounding box center [275, 186] width 60 height 12
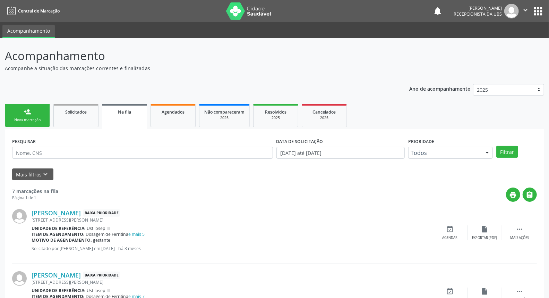
click at [17, 114] on link "person_add Nova marcação" at bounding box center [27, 115] width 45 height 23
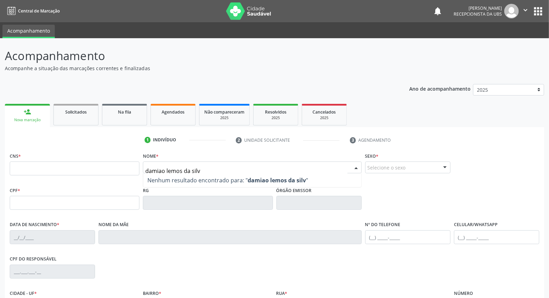
type input "[PERSON_NAME]"
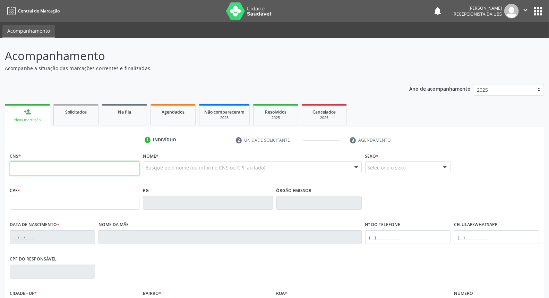
click at [123, 168] on input "text" at bounding box center [75, 168] width 130 height 14
type input "898 0048 7684 9716"
type input "015.487.484-12"
type input "[DATE]"
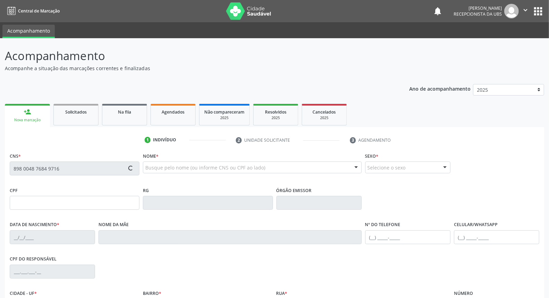
type input "[PERSON_NAME]"
type input "[PHONE_NUMBER]"
type input "1191"
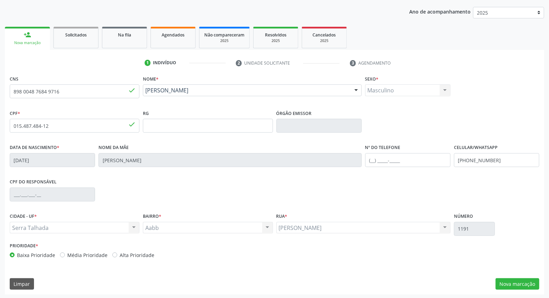
scroll to position [78, 0]
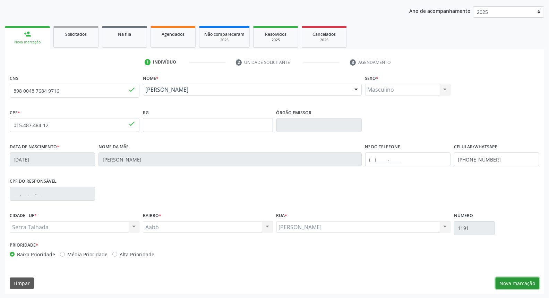
click at [523, 283] on button "Nova marcação" at bounding box center [518, 283] width 44 height 12
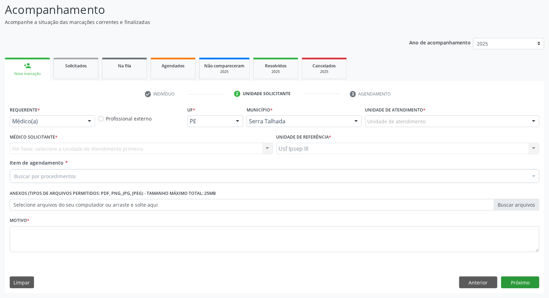
scroll to position [46, 0]
click at [88, 119] on div at bounding box center [89, 122] width 10 height 12
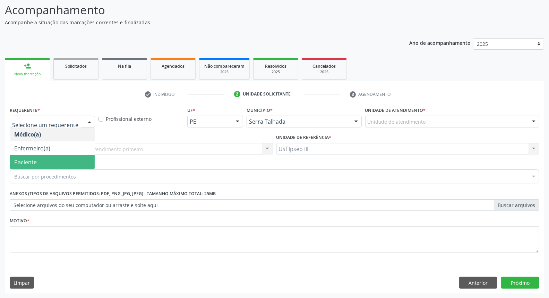
click at [93, 157] on span "Paciente" at bounding box center [52, 162] width 85 height 14
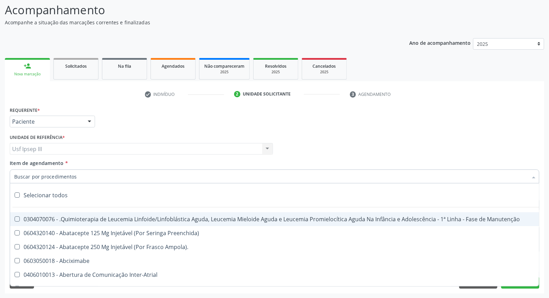
click at [97, 176] on div at bounding box center [275, 176] width 530 height 14
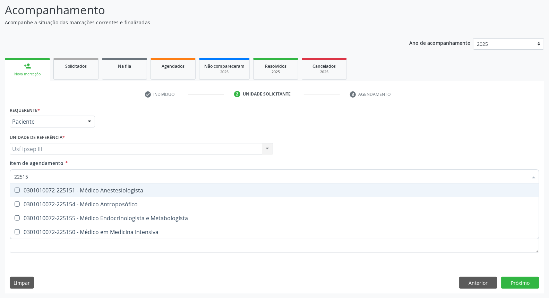
type input "225155"
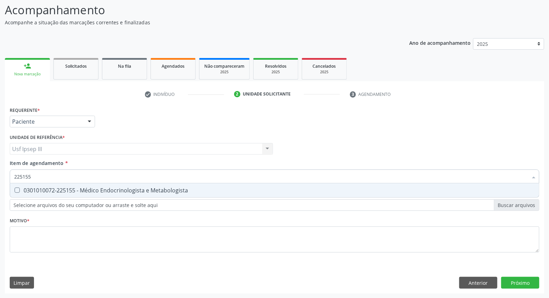
click at [65, 191] on div "0301010072-225155 - Médico Endocrinologista e Metabologista" at bounding box center [274, 190] width 521 height 6
checkbox Metabologista "true"
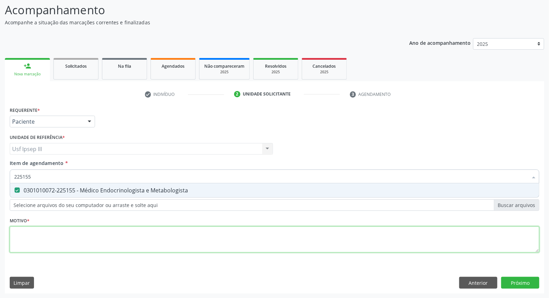
click at [45, 234] on div "Requerente * Paciente Médico(a) Enfermeiro(a) Paciente Nenhum resultado encontr…" at bounding box center [275, 183] width 530 height 157
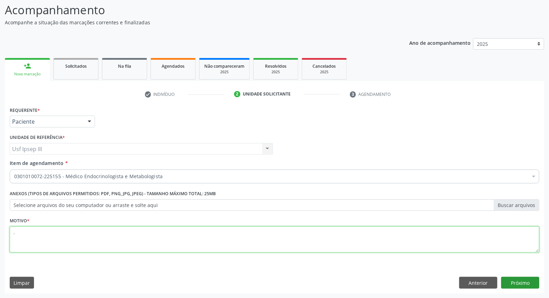
type textarea "."
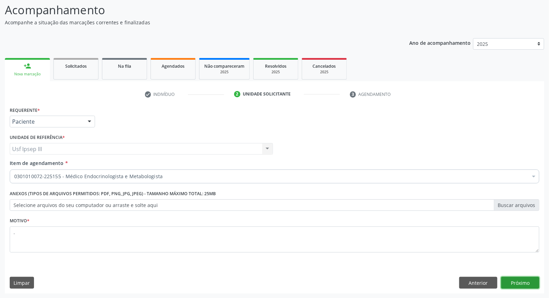
click at [516, 280] on button "Próximo" at bounding box center [520, 282] width 38 height 12
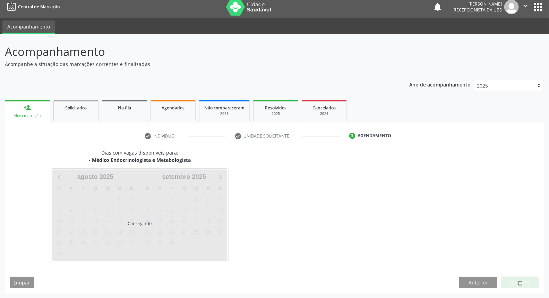
scroll to position [4, 0]
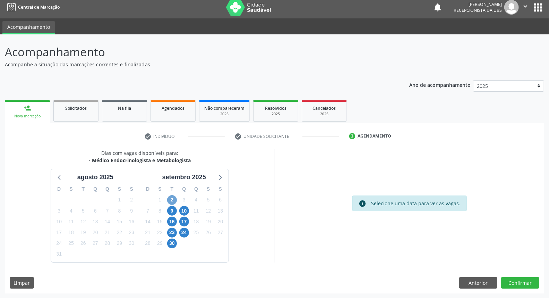
click at [173, 198] on span "2" at bounding box center [172, 200] width 10 height 10
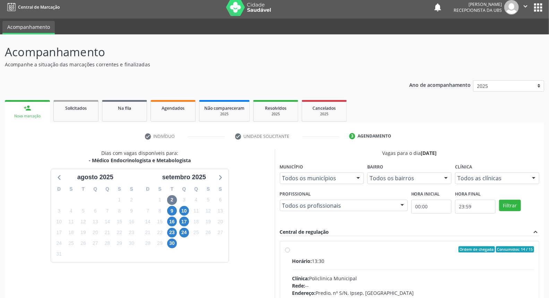
click at [326, 275] on div "Clínica: Policlinica Municipal" at bounding box center [413, 277] width 242 height 7
click at [290, 252] on input "Ordem de chegada Consumidos: 14 / 15 Horário: 13:30 Clínica: Policlinica Munici…" at bounding box center [287, 249] width 5 height 6
radio input "true"
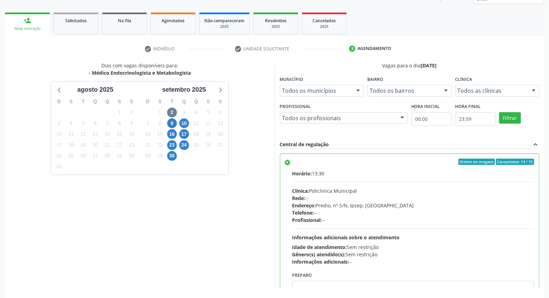
scroll to position [116, 0]
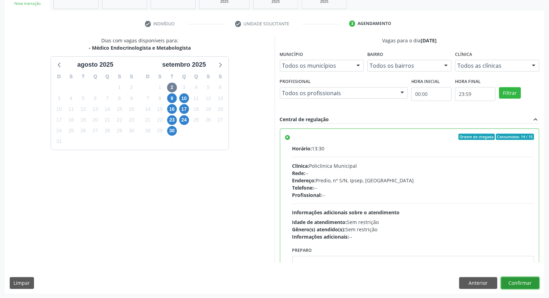
click at [528, 279] on button "Confirmar" at bounding box center [520, 283] width 38 height 12
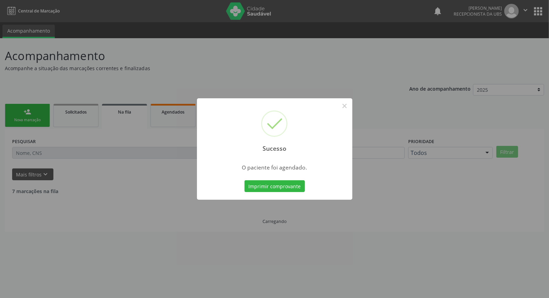
scroll to position [0, 0]
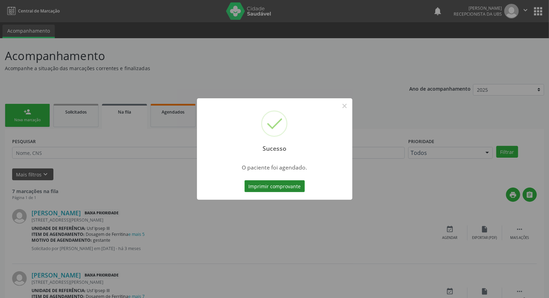
click at [280, 185] on button "Imprimir comprovante" at bounding box center [275, 186] width 60 height 12
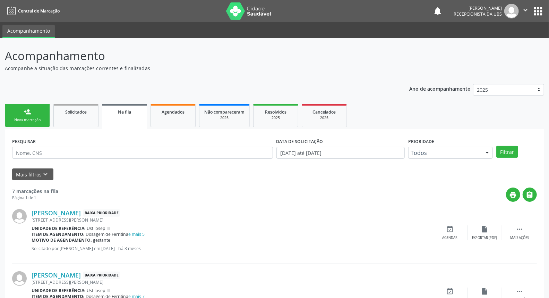
click at [35, 116] on link "person_add Nova marcação" at bounding box center [27, 115] width 45 height 23
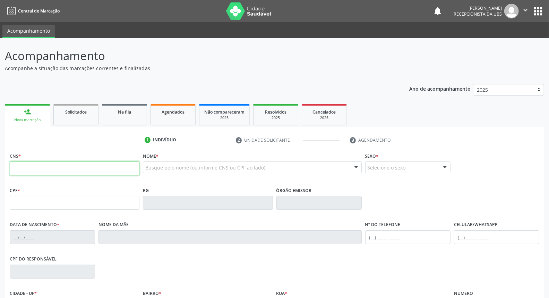
click at [71, 168] on input "text" at bounding box center [75, 168] width 130 height 14
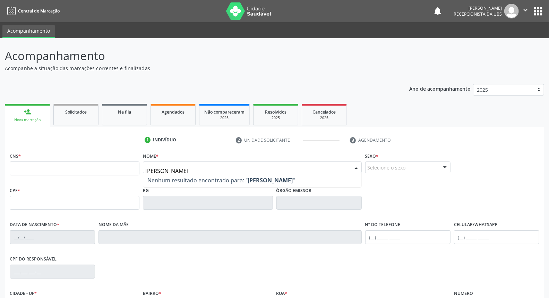
type input "[PERSON_NAME]"
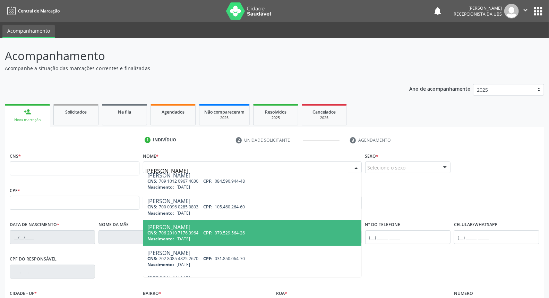
scroll to position [102, 0]
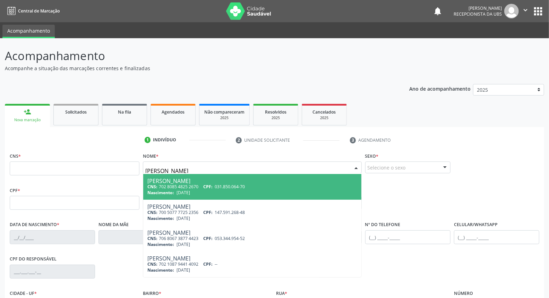
click at [328, 189] on div "Nascimento: [DATE]" at bounding box center [251, 192] width 209 height 6
type input "702 8085 4825 2670"
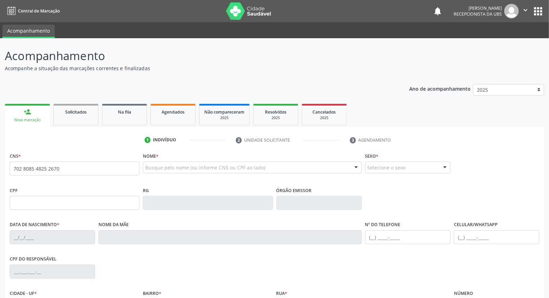
scroll to position [0, 0]
type input "031.850.064-70"
type input "[DATE]"
type input "[PERSON_NAME]"
type input "[PHONE_NUMBER]"
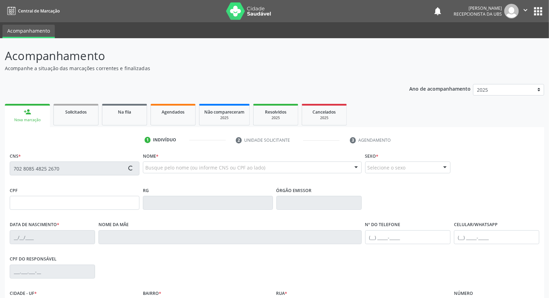
type input "[PHONE_NUMBER]"
type input "448"
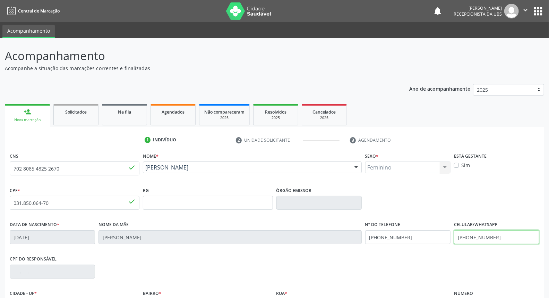
click at [503, 235] on input "[PHONE_NUMBER]" at bounding box center [496, 237] width 85 height 14
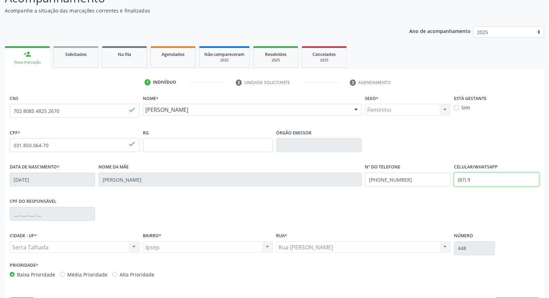
scroll to position [77, 0]
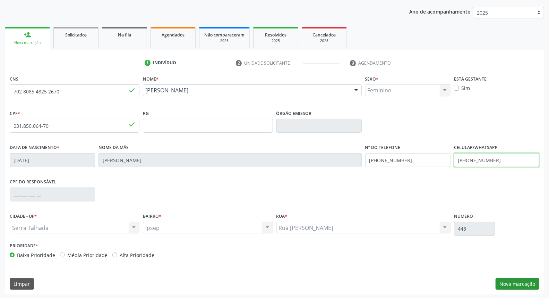
type input "[PHONE_NUMBER]"
click at [513, 285] on button "Nova marcação" at bounding box center [518, 284] width 44 height 12
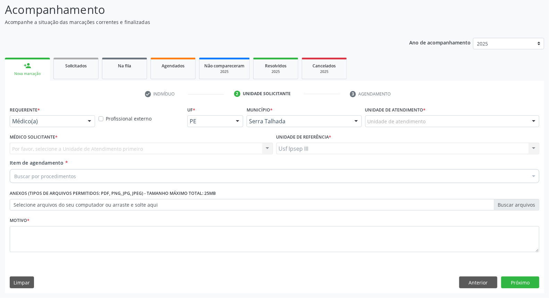
scroll to position [46, 0]
click at [92, 119] on div at bounding box center [89, 122] width 10 height 12
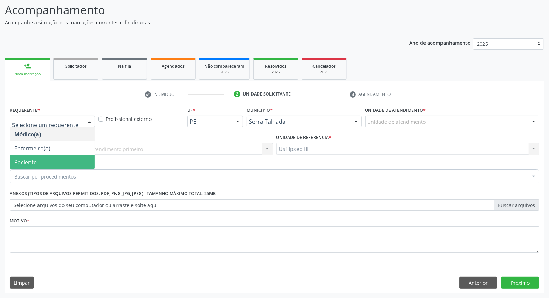
click at [28, 164] on span "Paciente" at bounding box center [25, 162] width 23 height 8
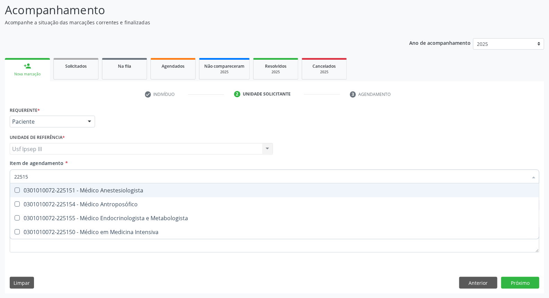
type input "225155"
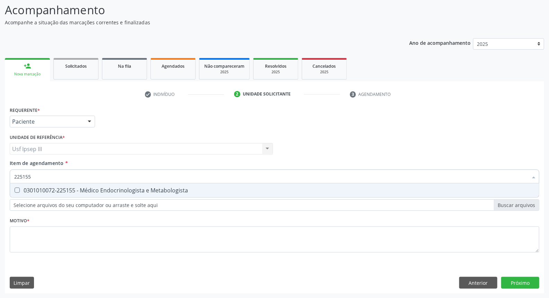
click at [40, 188] on div "0301010072-225155 - Médico Endocrinologista e Metabologista" at bounding box center [274, 190] width 521 height 6
checkbox Metabologista "true"
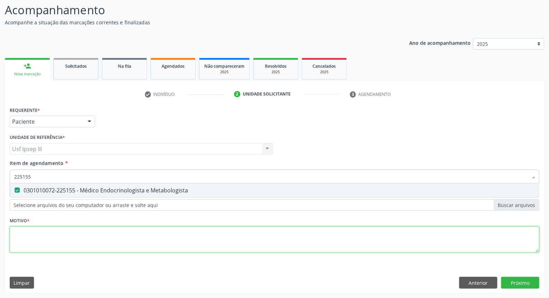
click at [25, 243] on div "Requerente * Paciente Médico(a) Enfermeiro(a) Paciente Nenhum resultado encontr…" at bounding box center [275, 183] width 530 height 157
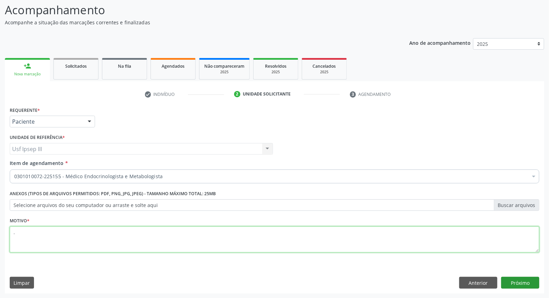
type textarea "."
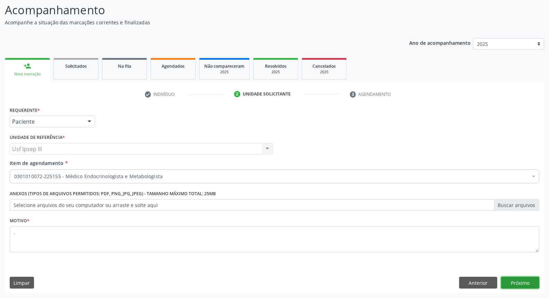
click at [522, 284] on button "Próximo" at bounding box center [520, 282] width 38 height 12
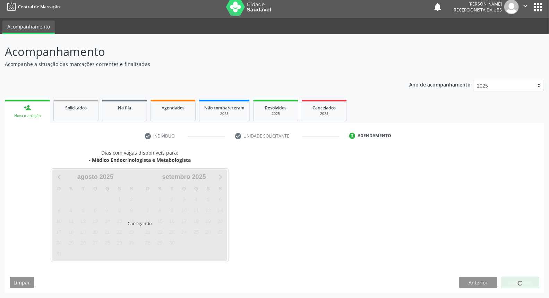
scroll to position [4, 0]
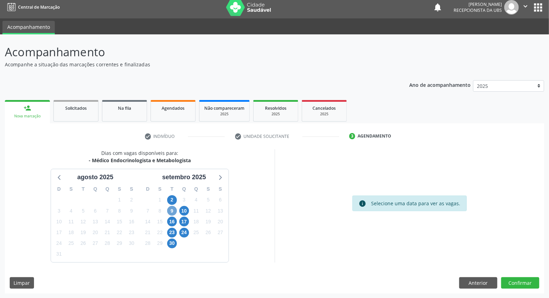
click at [173, 212] on span "9" at bounding box center [172, 211] width 10 height 10
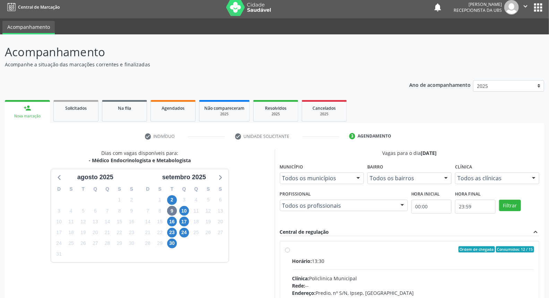
click at [390, 277] on div "Clínica: Policlinica Municipal" at bounding box center [413, 277] width 242 height 7
click at [290, 252] on input "Ordem de chegada Consumidos: 12 / 15 Horário: 13:30 Clínica: Policlinica Munici…" at bounding box center [287, 249] width 5 height 6
radio input "true"
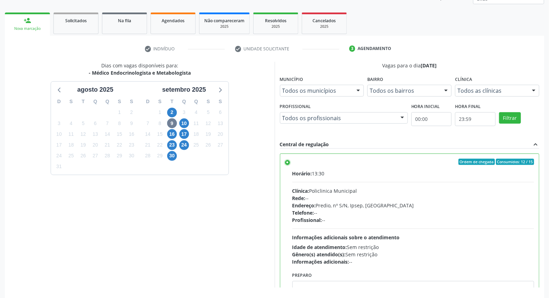
scroll to position [106, 0]
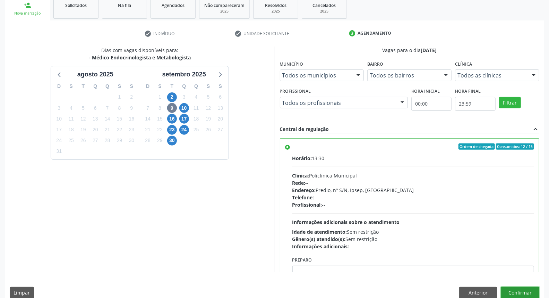
click at [517, 289] on button "Confirmar" at bounding box center [520, 292] width 38 height 12
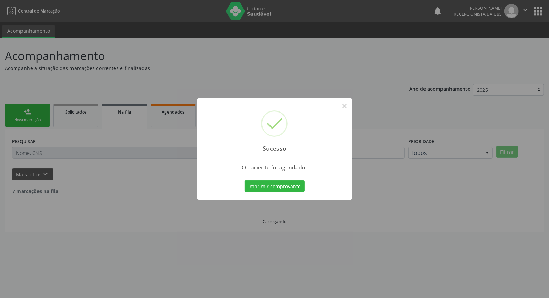
scroll to position [0, 0]
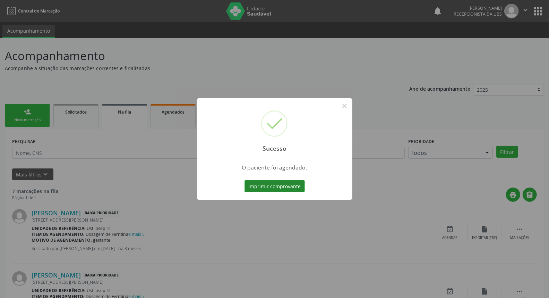
click at [264, 188] on button "Imprimir comprovante" at bounding box center [275, 186] width 60 height 12
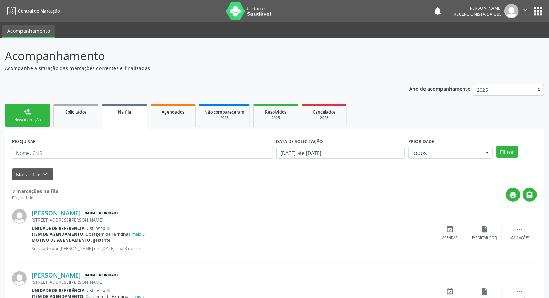
drag, startPoint x: 34, startPoint y: 116, endPoint x: 29, endPoint y: 113, distance: 5.8
click at [34, 115] on link "person_add Nova marcação" at bounding box center [27, 115] width 45 height 23
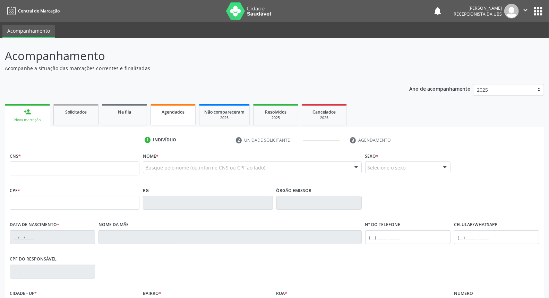
click at [170, 110] on span "Agendados" at bounding box center [173, 112] width 23 height 6
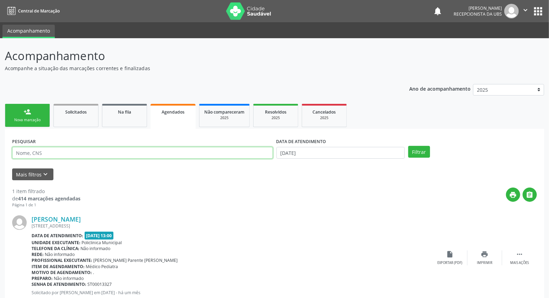
click at [204, 157] on input "text" at bounding box center [142, 153] width 261 height 12
type input "[PERSON_NAME]"
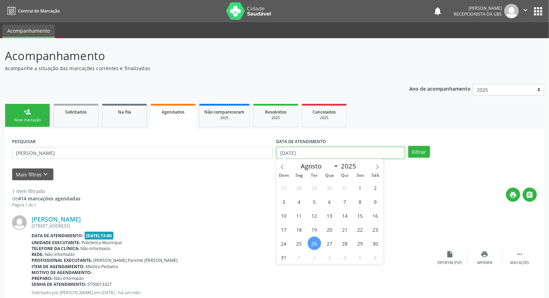
click at [302, 154] on input "[DATE]" at bounding box center [340, 153] width 129 height 12
click at [378, 166] on icon at bounding box center [377, 166] width 5 height 5
select select "8"
click at [300, 230] on span "22" at bounding box center [299, 229] width 14 height 14
type input "[DATE]"
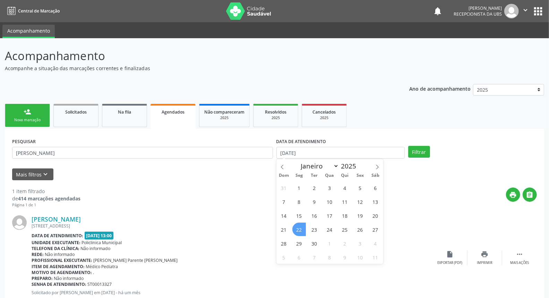
click at [300, 231] on span "22" at bounding box center [299, 229] width 14 height 14
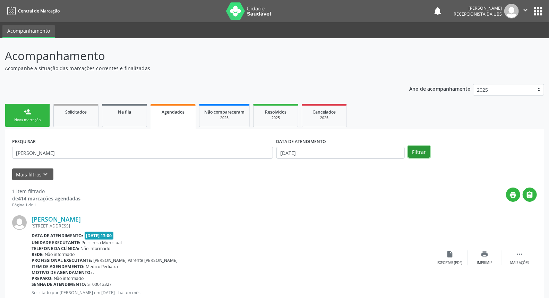
click at [417, 151] on button "Filtrar" at bounding box center [419, 152] width 22 height 12
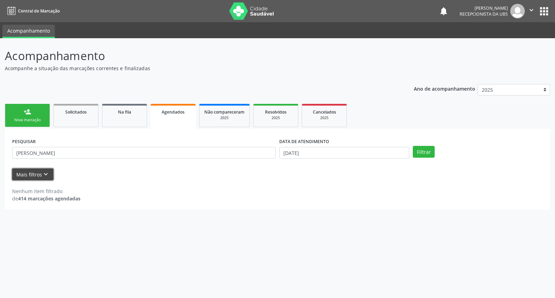
click at [38, 175] on button "Mais filtros keyboard_arrow_down" at bounding box center [32, 174] width 41 height 12
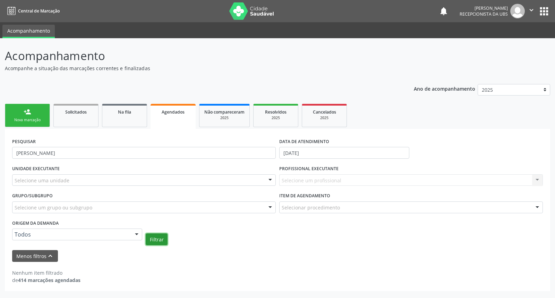
click at [156, 238] on button "Filtrar" at bounding box center [157, 239] width 22 height 12
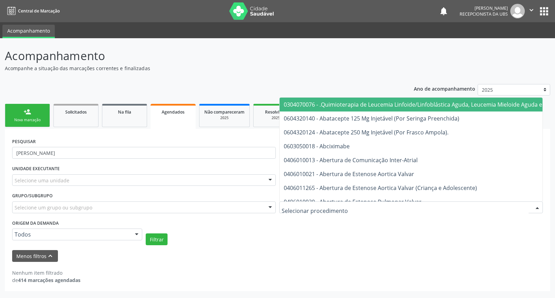
click at [535, 204] on div at bounding box center [537, 208] width 10 height 12
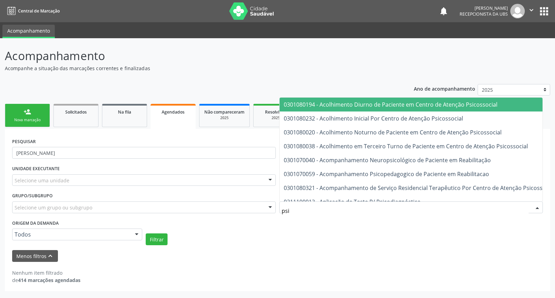
type input "psiq"
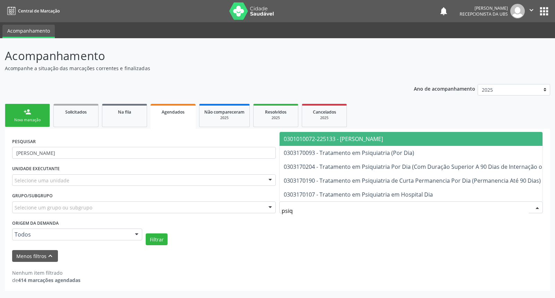
click at [400, 132] on span "0301010072-225133 - [PERSON_NAME]" at bounding box center [456, 139] width 353 height 14
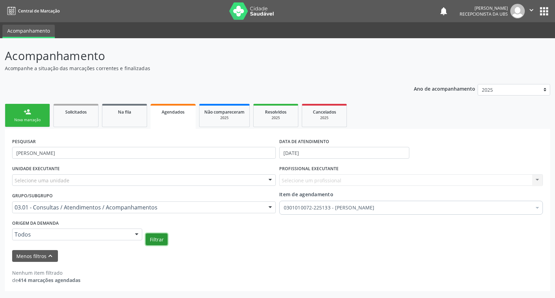
click at [148, 237] on button "Filtrar" at bounding box center [157, 239] width 22 height 12
click at [37, 115] on link "person_add Nova marcação" at bounding box center [27, 115] width 45 height 23
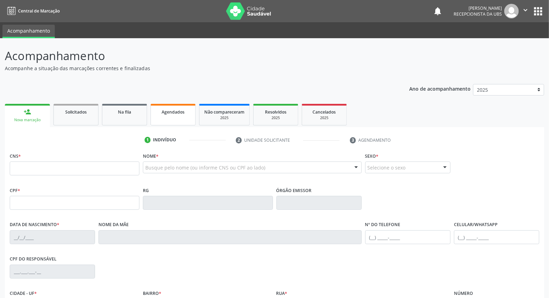
click at [170, 119] on link "Agendados" at bounding box center [173, 115] width 45 height 22
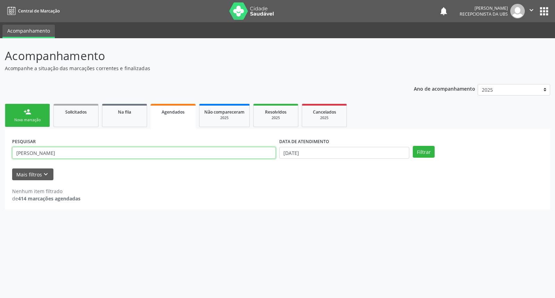
click at [163, 153] on input "[PERSON_NAME]" at bounding box center [144, 153] width 264 height 12
type input "m"
click at [70, 151] on input "text" at bounding box center [144, 153] width 264 height 12
type input "702904557645170"
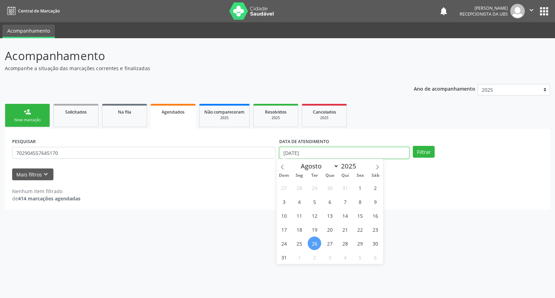
click at [307, 155] on input "[DATE]" at bounding box center [344, 153] width 130 height 12
click at [378, 164] on icon at bounding box center [377, 166] width 5 height 5
select select "8"
click at [299, 229] on span "22" at bounding box center [299, 229] width 14 height 14
type input "[DATE]"
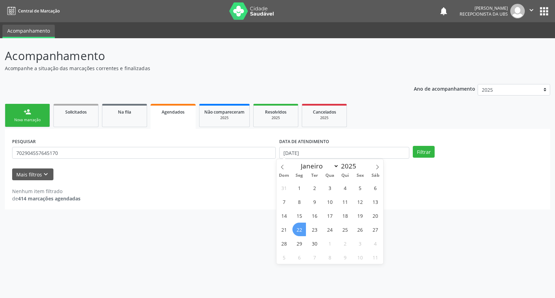
click at [298, 228] on span "22" at bounding box center [299, 229] width 14 height 14
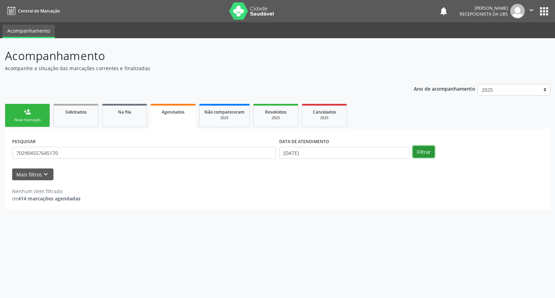
click at [423, 153] on button "Filtrar" at bounding box center [424, 152] width 22 height 12
click at [37, 172] on button "Mais filtros keyboard_arrow_down" at bounding box center [32, 174] width 41 height 12
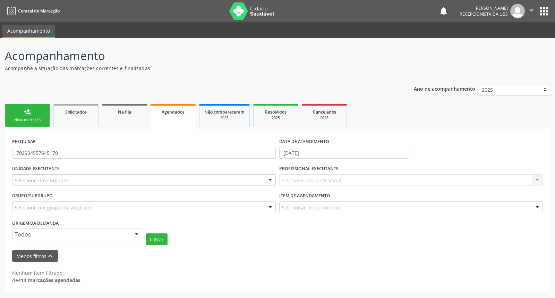
click at [34, 118] on div "Nova marcação" at bounding box center [27, 119] width 35 height 5
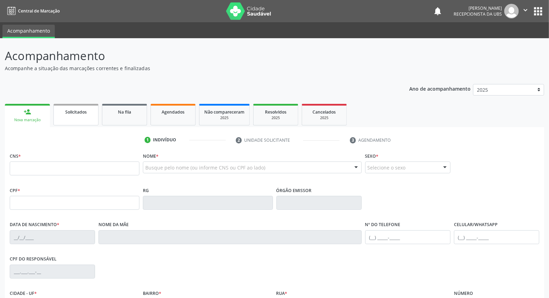
click at [78, 111] on span "Solicitados" at bounding box center [76, 112] width 22 height 6
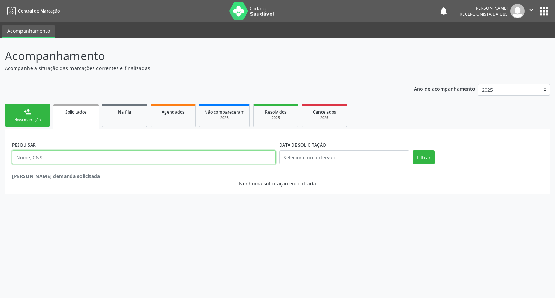
click at [63, 157] on input "text" at bounding box center [144, 157] width 264 height 14
type input "702904557645170"
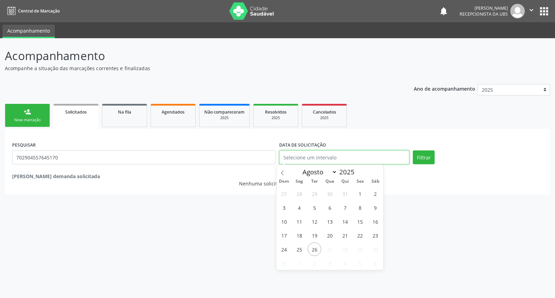
click at [303, 155] on input "text" at bounding box center [344, 157] width 130 height 14
click at [426, 163] on button "Filtrar" at bounding box center [424, 157] width 22 height 14
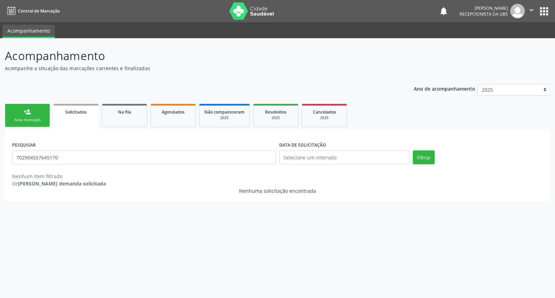
click at [33, 120] on div "Nova marcação" at bounding box center [27, 119] width 35 height 5
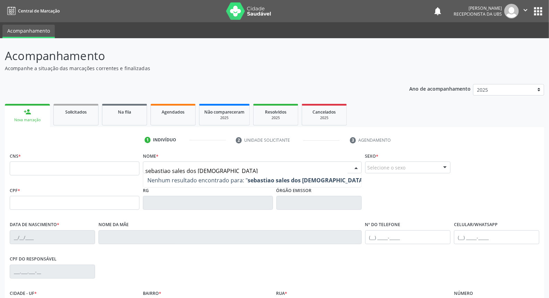
type input "[PERSON_NAME]"
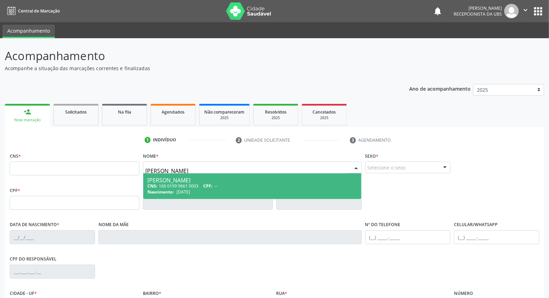
click at [239, 185] on div "CNS: 166 0199 9661 0003 CPF: --" at bounding box center [251, 186] width 209 height 6
type input "166 0199 9661 0003"
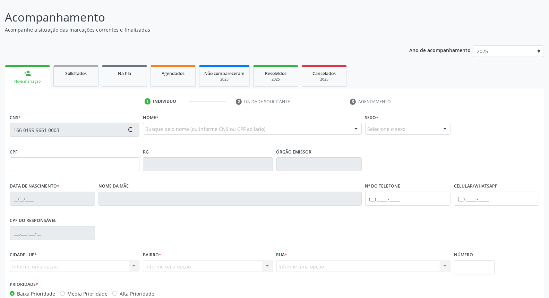
scroll to position [78, 0]
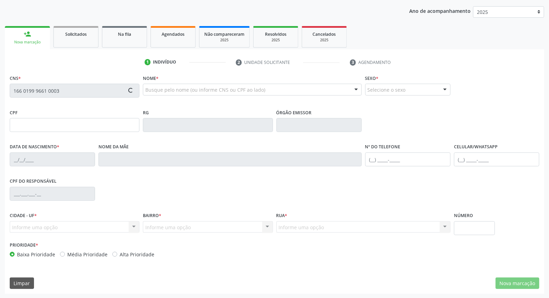
type input "[DATE]"
type input "[PERSON_NAME]"
type input "[PHONE_NUMBER]"
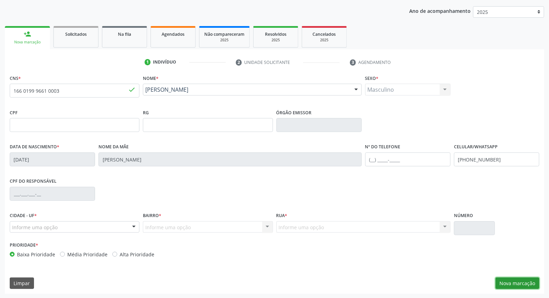
click at [514, 284] on button "Nova marcação" at bounding box center [518, 283] width 44 height 12
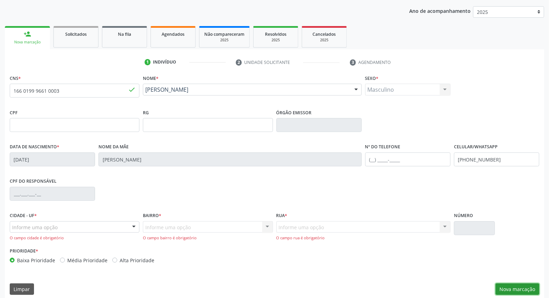
click at [509, 286] on button "Nova marcação" at bounding box center [518, 289] width 44 height 12
click at [515, 285] on button "Nova marcação" at bounding box center [518, 289] width 44 height 12
click at [514, 285] on button "Nova marcação" at bounding box center [518, 289] width 44 height 12
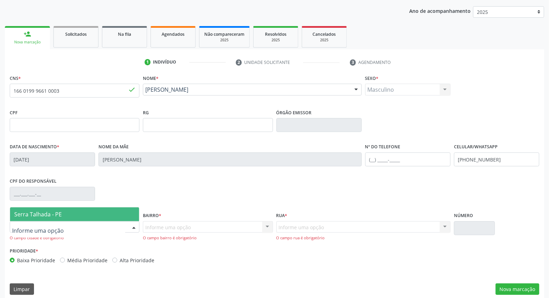
click at [123, 230] on div at bounding box center [75, 227] width 130 height 12
click at [109, 213] on span "Serra Talhada - PE" at bounding box center [74, 214] width 129 height 14
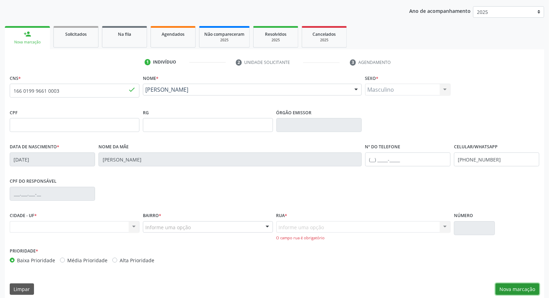
click at [511, 289] on button "Nova marcação" at bounding box center [518, 289] width 44 height 12
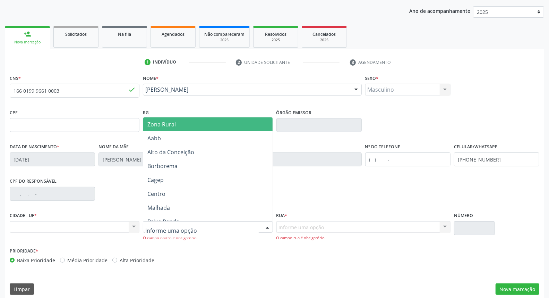
click at [267, 223] on div at bounding box center [267, 227] width 10 height 12
type input "ip"
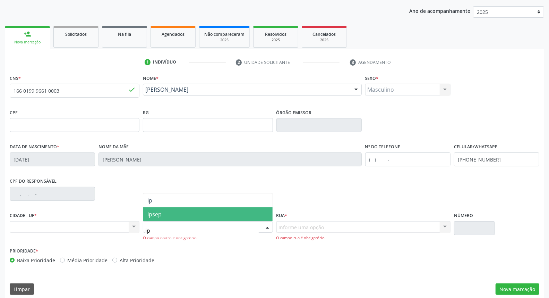
click at [244, 214] on span "Ipsep" at bounding box center [207, 214] width 129 height 14
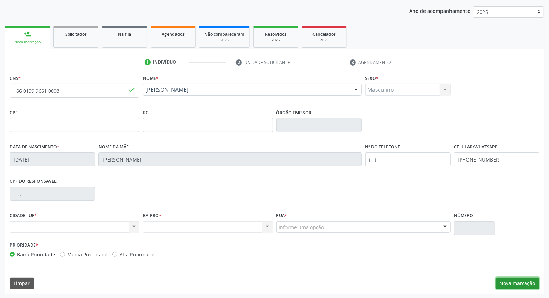
click at [527, 278] on button "Nova marcação" at bounding box center [518, 283] width 44 height 12
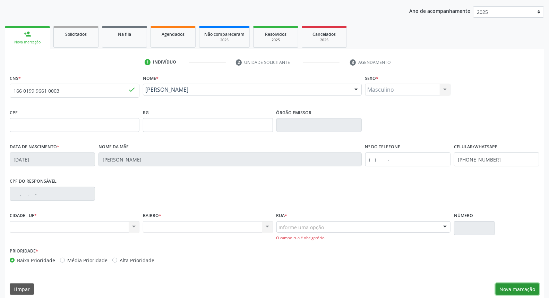
click at [515, 285] on button "Nova marcação" at bounding box center [518, 289] width 44 height 12
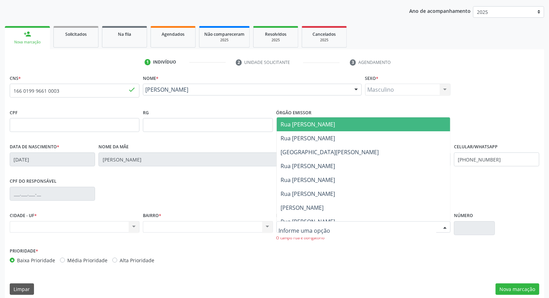
click at [371, 224] on div at bounding box center [363, 227] width 174 height 12
click at [371, 224] on input "text" at bounding box center [357, 230] width 157 height 14
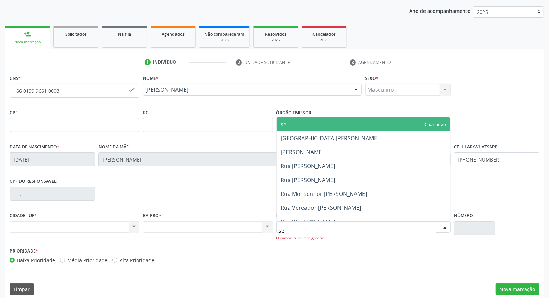
type input "seb"
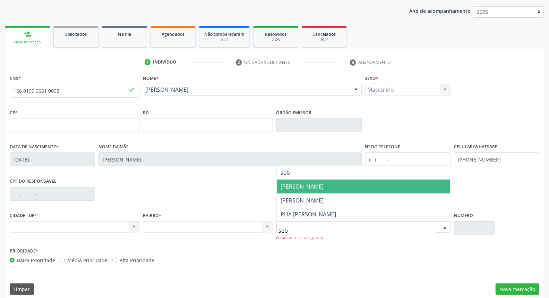
click at [369, 186] on span "[PERSON_NAME]" at bounding box center [363, 186] width 173 height 14
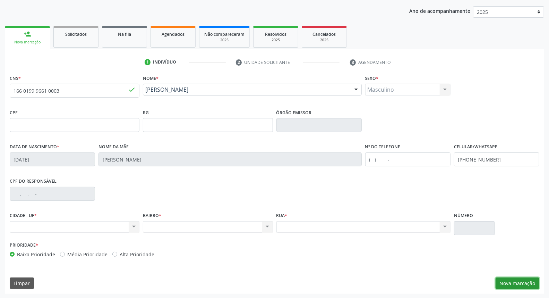
click at [512, 283] on button "Nova marcação" at bounding box center [518, 283] width 44 height 12
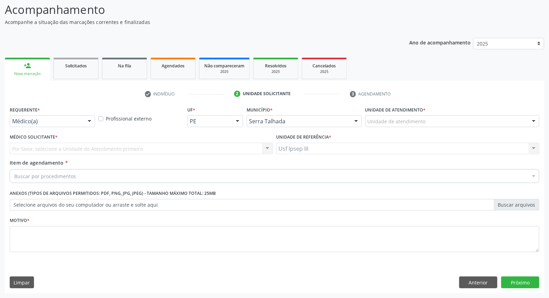
scroll to position [46, 0]
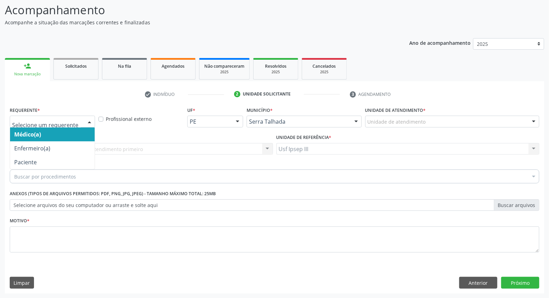
click at [89, 119] on div at bounding box center [89, 122] width 10 height 12
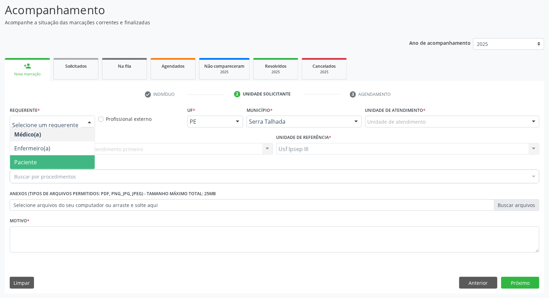
click at [83, 160] on span "Paciente" at bounding box center [52, 162] width 85 height 14
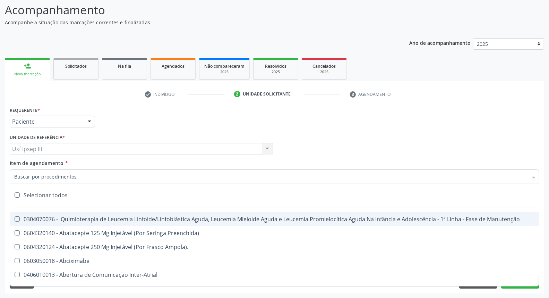
click at [94, 176] on div at bounding box center [275, 176] width 530 height 14
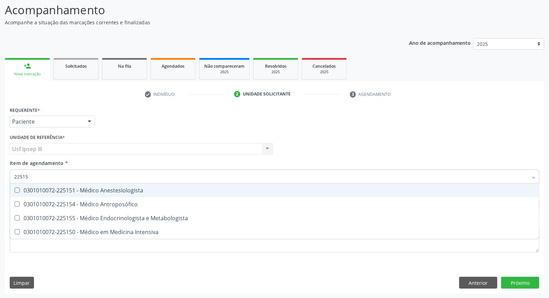
type input "225155"
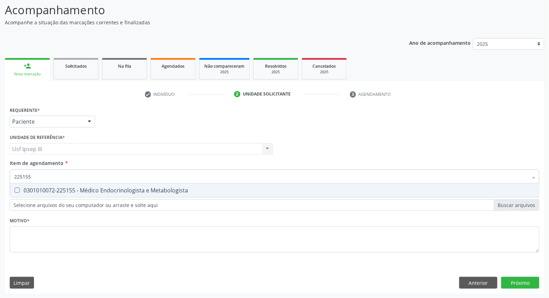
click at [100, 187] on div "0301010072-225155 - Médico Endocrinologista e Metabologista" at bounding box center [274, 190] width 521 height 6
checkbox Metabologista "true"
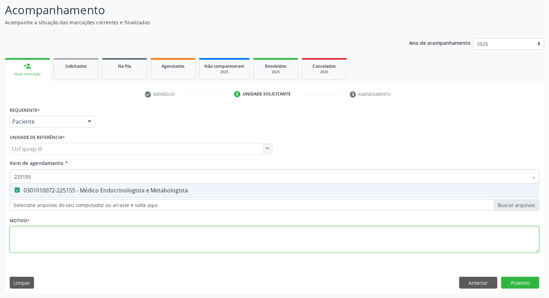
click at [78, 233] on div "Requerente * Paciente Médico(a) Enfermeiro(a) Paciente Nenhum resultado encontr…" at bounding box center [275, 183] width 530 height 157
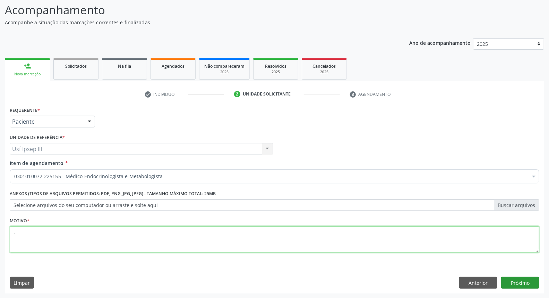
type textarea "."
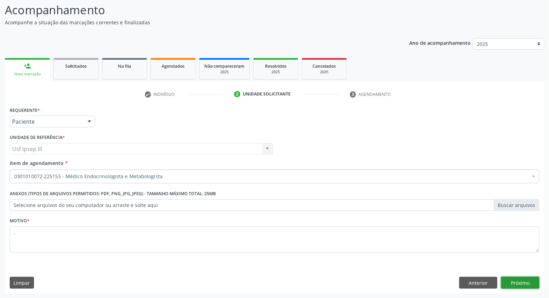
click at [521, 280] on button "Próximo" at bounding box center [520, 282] width 38 height 12
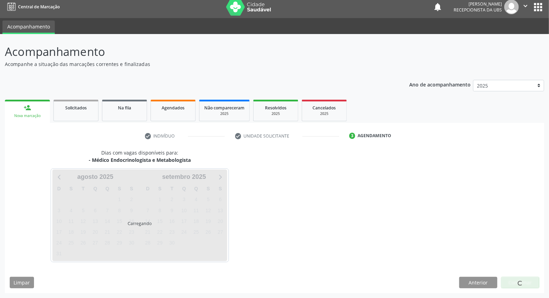
scroll to position [4, 0]
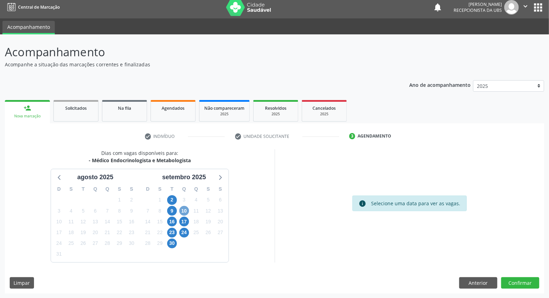
click at [183, 209] on span "10" at bounding box center [184, 211] width 10 height 10
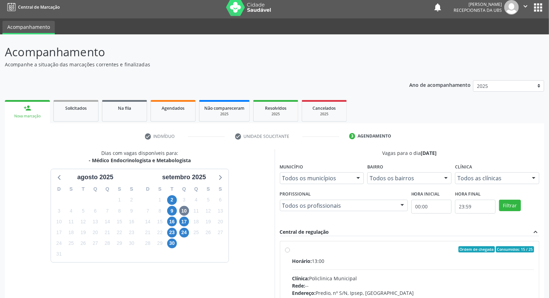
click at [403, 282] on div "Rede: --" at bounding box center [413, 285] width 242 height 7
click at [290, 252] on input "Ordem de chegada Consumidos: 15 / 25 Horário: 13:00 Clínica: Policlinica Munici…" at bounding box center [287, 249] width 5 height 6
radio input "true"
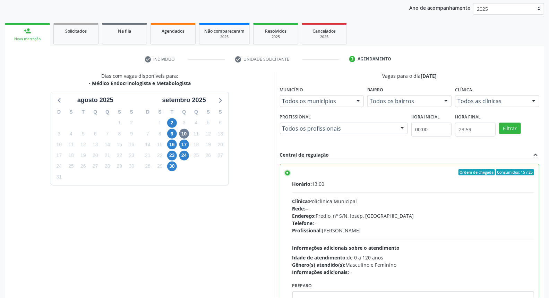
scroll to position [116, 0]
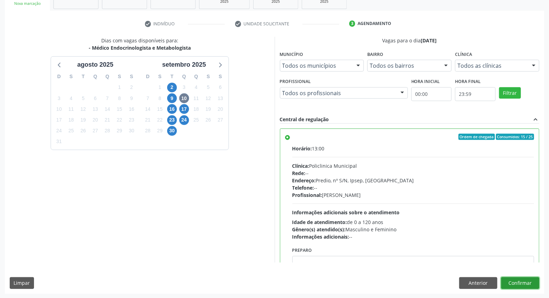
click at [525, 284] on button "Confirmar" at bounding box center [520, 283] width 38 height 12
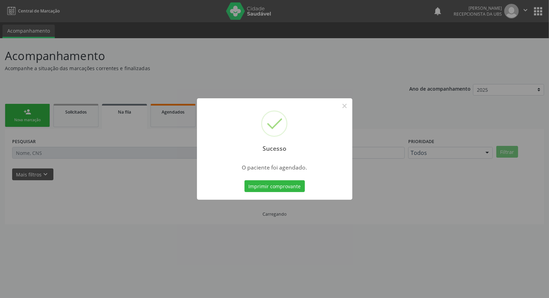
scroll to position [0, 0]
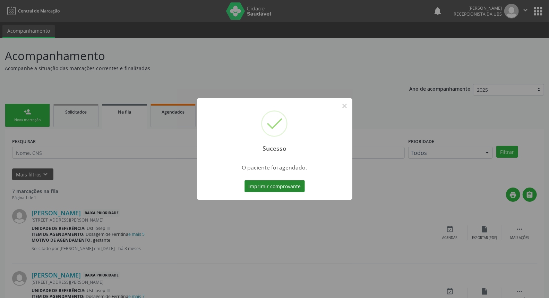
click at [280, 185] on button "Imprimir comprovante" at bounding box center [275, 186] width 60 height 12
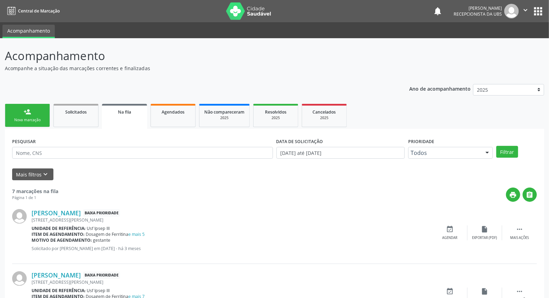
click at [28, 112] on div "person_add" at bounding box center [28, 112] width 8 height 8
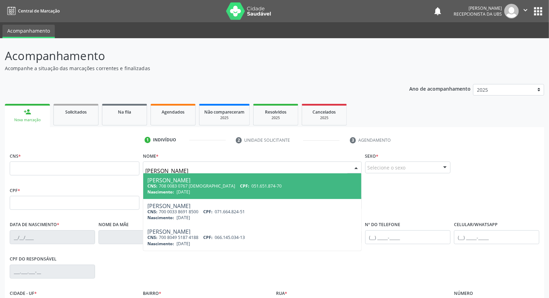
type input "[PERSON_NAME] go"
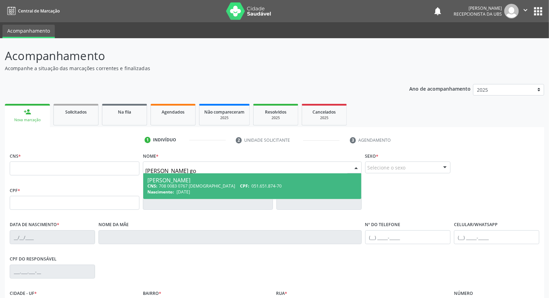
click at [177, 190] on span "[DATE]" at bounding box center [184, 192] width 14 height 6
type input "708 0083 0767 [DEMOGRAPHIC_DATA]"
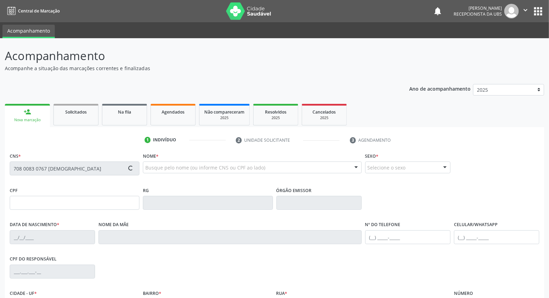
type input "051.651.874-70"
type input "[DATE]"
type input "[PERSON_NAME]"
type input "[PHONE_NUMBER]"
type input "421"
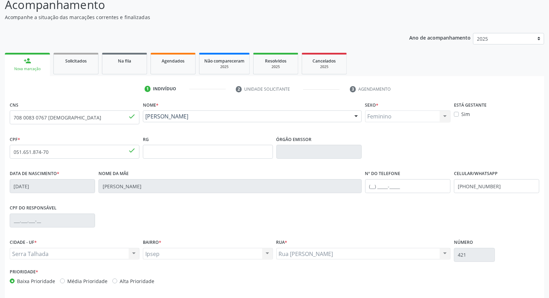
scroll to position [78, 0]
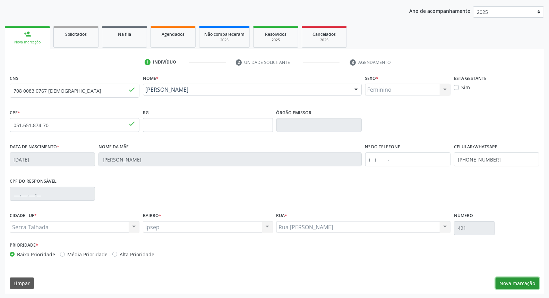
click at [517, 285] on button "Nova marcação" at bounding box center [518, 283] width 44 height 12
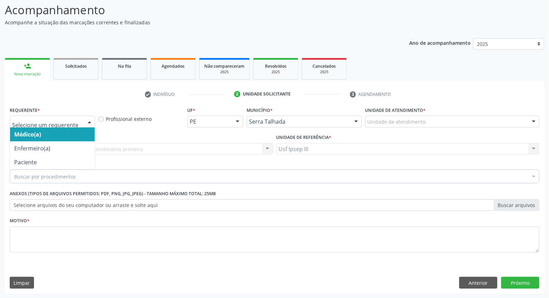
click at [89, 119] on div at bounding box center [89, 122] width 10 height 12
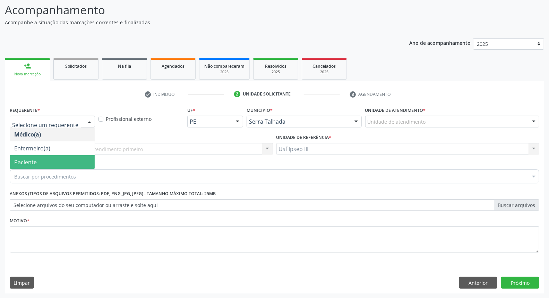
click at [73, 160] on span "Paciente" at bounding box center [52, 162] width 85 height 14
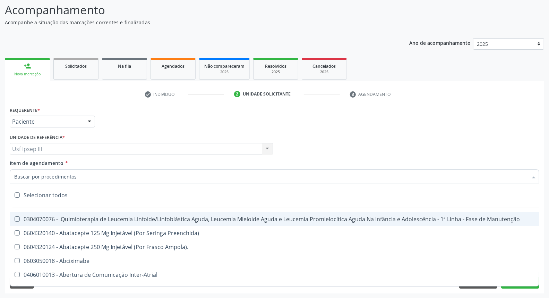
click at [81, 179] on div at bounding box center [275, 176] width 530 height 14
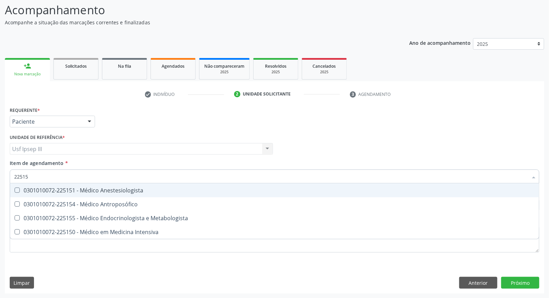
type input "225155"
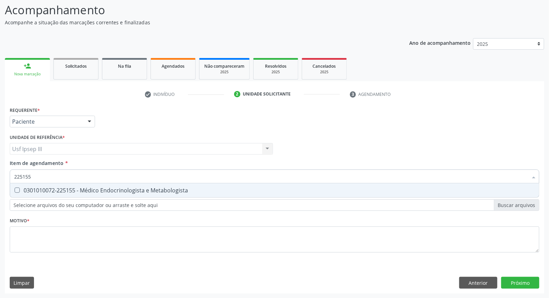
click at [127, 189] on div "0301010072-225155 - Médico Endocrinologista e Metabologista" at bounding box center [274, 190] width 521 height 6
checkbox Metabologista "true"
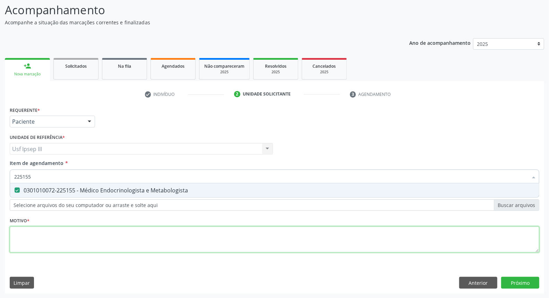
click at [83, 241] on div "Requerente * Paciente Médico(a) Enfermeiro(a) Paciente Nenhum resultado encontr…" at bounding box center [275, 183] width 530 height 157
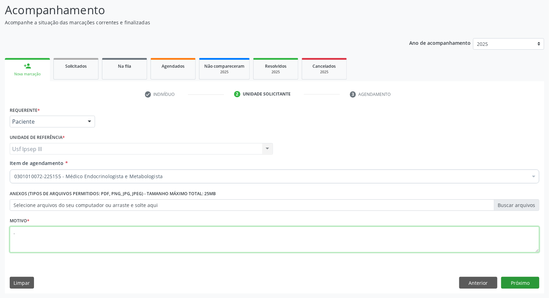
type textarea "."
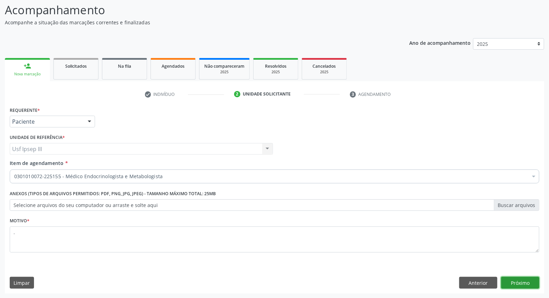
click at [527, 283] on button "Próximo" at bounding box center [520, 282] width 38 height 12
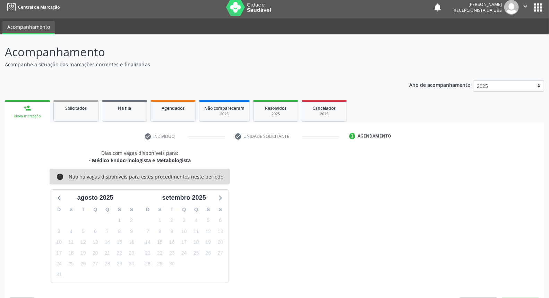
scroll to position [24, 0]
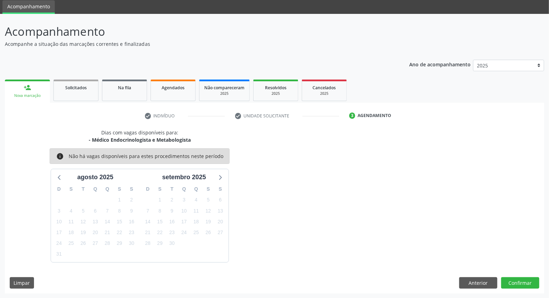
click at [24, 92] on link "person_add Nova marcação" at bounding box center [27, 90] width 45 height 23
click at [29, 89] on div "person_add" at bounding box center [28, 88] width 8 height 8
click at [479, 282] on button "Anterior" at bounding box center [478, 283] width 38 height 12
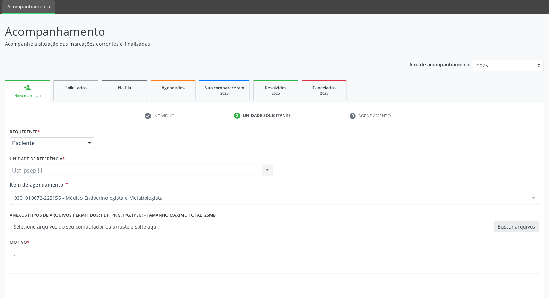
click at [35, 92] on link "person_add Nova marcação" at bounding box center [27, 90] width 45 height 23
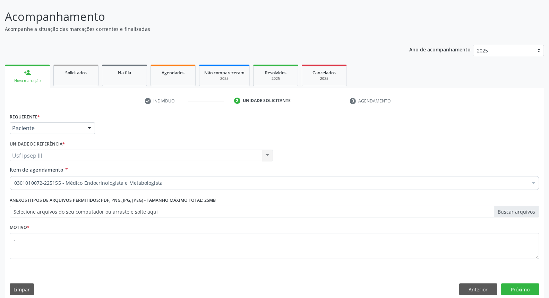
scroll to position [46, 0]
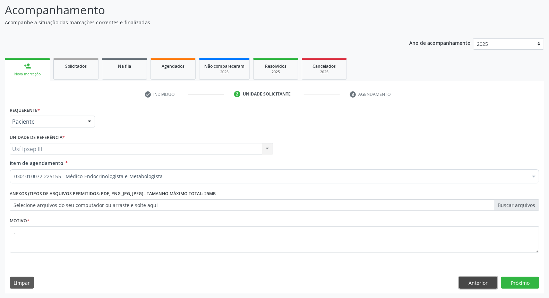
click at [467, 280] on button "Anterior" at bounding box center [478, 282] width 38 height 12
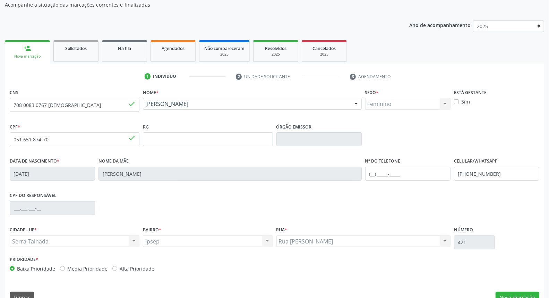
scroll to position [78, 0]
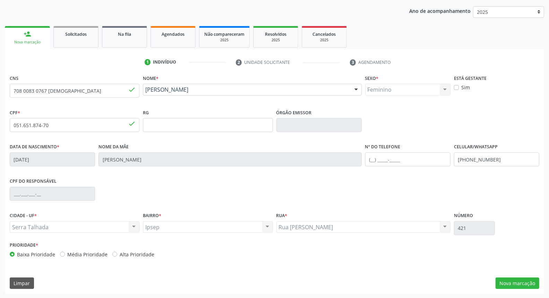
click at [25, 32] on div "person_add" at bounding box center [28, 34] width 8 height 8
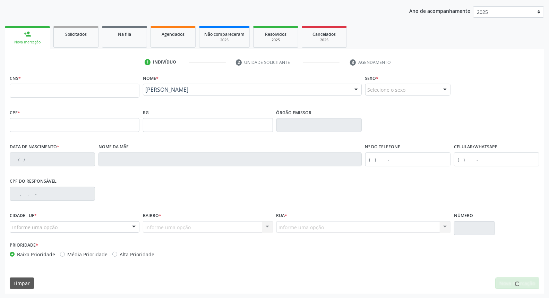
scroll to position [0, 0]
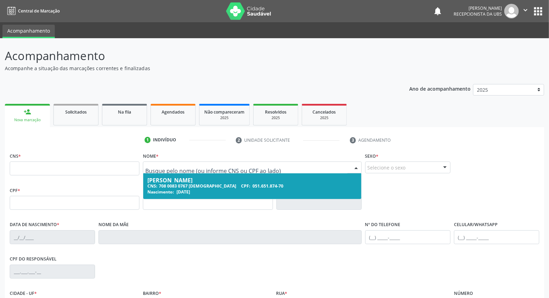
click at [336, 170] on input "text" at bounding box center [246, 171] width 202 height 14
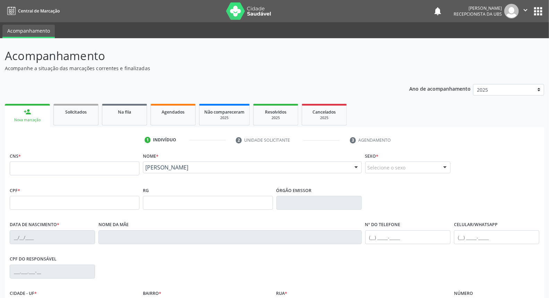
click at [32, 117] on div "Nova marcação" at bounding box center [27, 119] width 35 height 5
click at [35, 117] on div "Nova marcação" at bounding box center [27, 119] width 35 height 5
click at [45, 164] on input "text" at bounding box center [75, 168] width 130 height 14
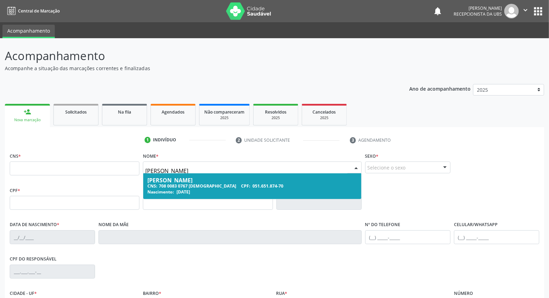
type input "[PERSON_NAME]"
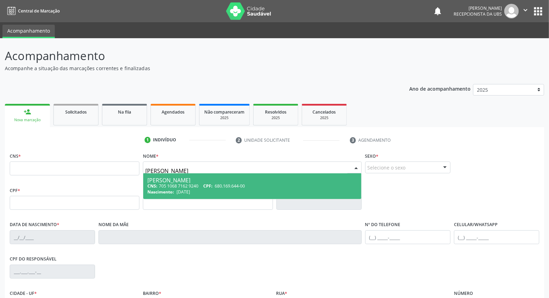
click at [217, 179] on div "[PERSON_NAME]" at bounding box center [251, 180] width 209 height 6
type input "705 1068 7162 9240"
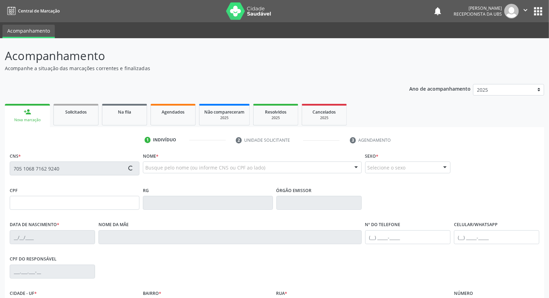
type input "680.169.644-00"
type input "[DATE]"
type input "[PERSON_NAME]"
type input "[PHONE_NUMBER]"
type input "44"
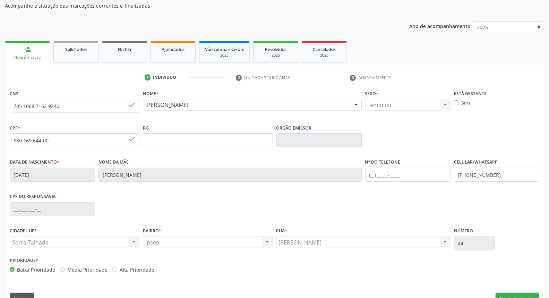
scroll to position [77, 0]
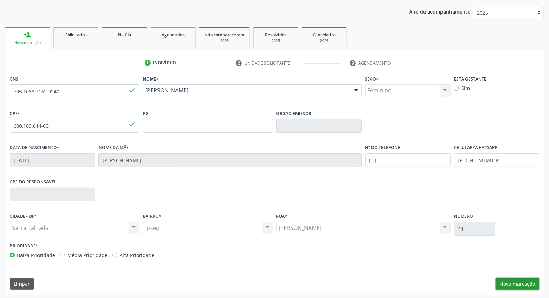
click at [514, 282] on button "Nova marcação" at bounding box center [518, 284] width 44 height 12
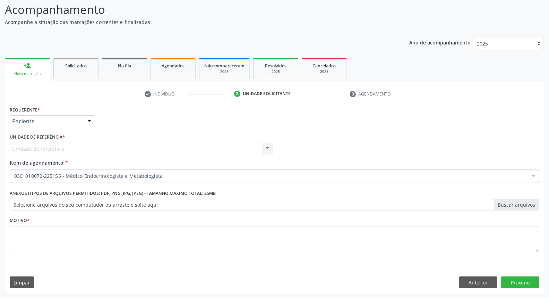
scroll to position [46, 0]
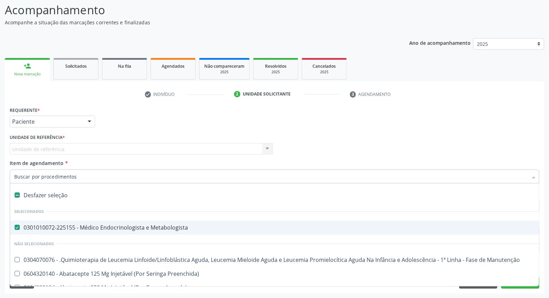
click at [144, 230] on span "0301010072-225155 - Médico Endocrinologista e Metabologista" at bounding box center [284, 227] width 548 height 14
checkbox Metabologista "false"
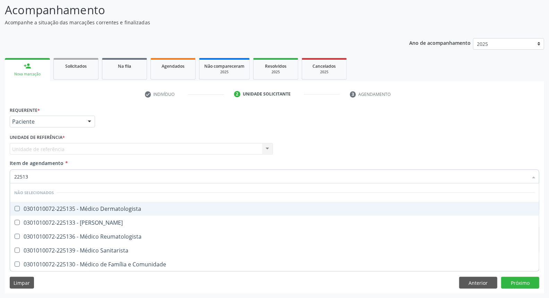
type input "225136"
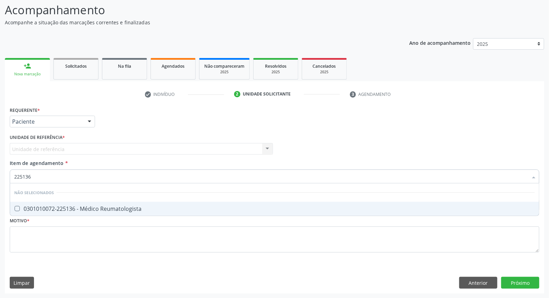
click at [120, 209] on div "0301010072-225136 - Médico Reumatologista" at bounding box center [274, 209] width 521 height 6
checkbox Reumatologista "true"
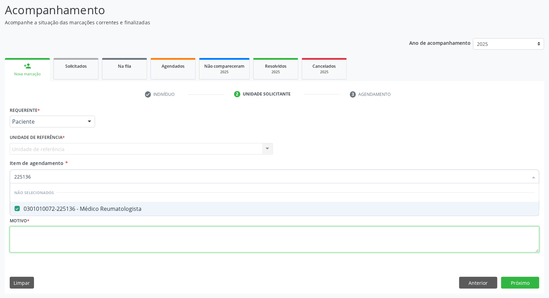
click at [101, 235] on div "Requerente * Paciente Médico(a) Enfermeiro(a) Paciente Nenhum resultado encontr…" at bounding box center [275, 183] width 530 height 157
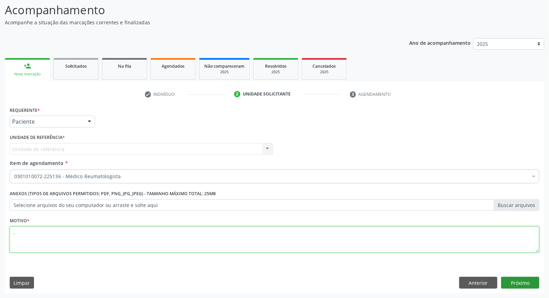
type textarea "."
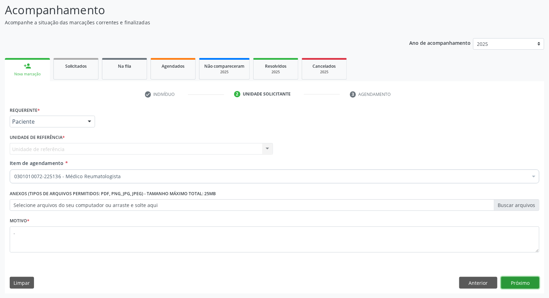
click at [524, 282] on button "Próximo" at bounding box center [520, 282] width 38 height 12
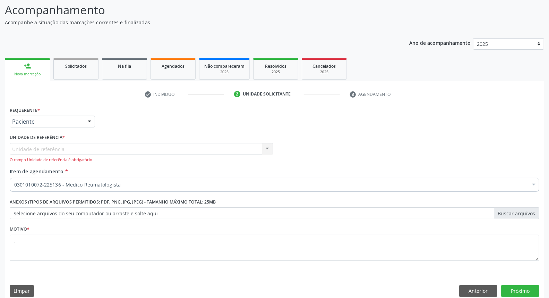
click at [266, 145] on div "Unidade de referência Usf Ipsep III Nenhum resultado encontrado para: " " Não h…" at bounding box center [141, 153] width 263 height 20
click at [265, 148] on div "Unidade de referência Usf Ipsep III Nenhum resultado encontrado para: " " Não h…" at bounding box center [141, 153] width 263 height 20
click at [85, 146] on div "Unidade de referência Usf Ipsep III Nenhum resultado encontrado para: " " Não h…" at bounding box center [141, 153] width 263 height 20
click at [521, 287] on button "Próximo" at bounding box center [520, 291] width 38 height 12
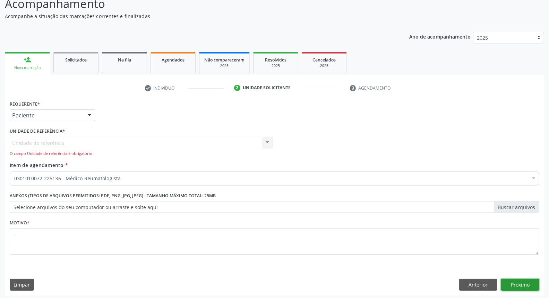
scroll to position [54, 0]
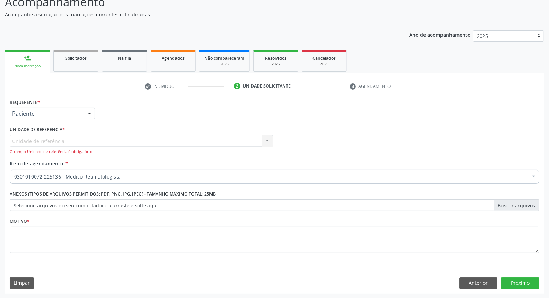
click at [264, 138] on div "Unidade de referência Usf Ipsep III Nenhum resultado encontrado para: " " Não h…" at bounding box center [141, 145] width 263 height 20
click at [59, 137] on div "Unidade de referência Usf Ipsep III Nenhum resultado encontrado para: " " Não h…" at bounding box center [141, 145] width 263 height 20
click at [68, 151] on div "O campo Unidade de referência é obrigatório" at bounding box center [141, 152] width 263 height 6
click at [72, 149] on div "O campo Unidade de referência é obrigatório" at bounding box center [141, 152] width 263 height 6
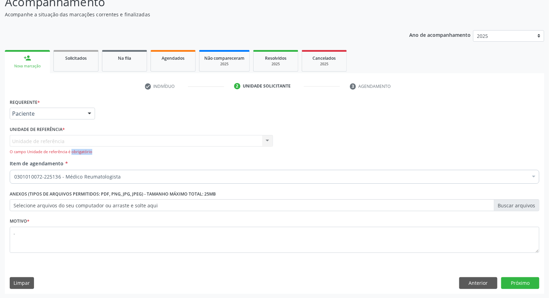
click at [72, 149] on div "O campo Unidade de referência é obrigatório" at bounding box center [141, 152] width 263 height 6
click at [114, 139] on div "Unidade de referência Usf Ipsep III Nenhum resultado encontrado para: " " Não h…" at bounding box center [141, 145] width 263 height 20
click at [264, 140] on div "Unidade de referência Usf Ipsep III Nenhum resultado encontrado para: " " Não h…" at bounding box center [141, 145] width 263 height 20
click at [271, 140] on div "Unidade de referência Usf Ipsep III Nenhum resultado encontrado para: " " Não h…" at bounding box center [141, 145] width 263 height 20
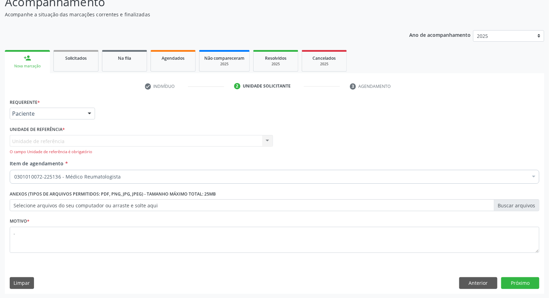
click at [265, 137] on div "Unidade de referência Usf Ipsep III Nenhum resultado encontrado para: " " Não h…" at bounding box center [141, 145] width 263 height 20
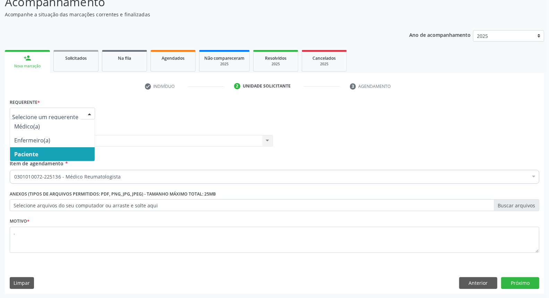
click at [91, 112] on div at bounding box center [89, 114] width 10 height 12
click at [85, 150] on span "Paciente" at bounding box center [52, 154] width 85 height 14
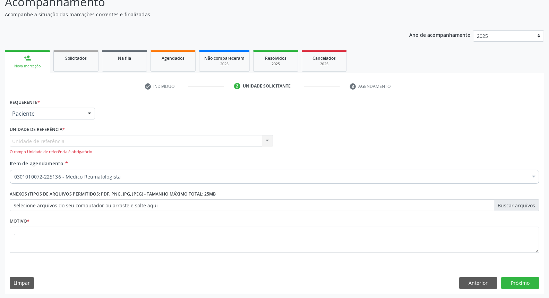
click at [81, 136] on div "Unidade de referência Usf Ipsep III Nenhum resultado encontrado para: " " Não h…" at bounding box center [141, 145] width 263 height 20
click at [265, 139] on div "Unidade de referência Usf Ipsep III Nenhum resultado encontrado para: " " Não h…" at bounding box center [141, 145] width 263 height 20
click at [470, 280] on button "Anterior" at bounding box center [478, 283] width 38 height 12
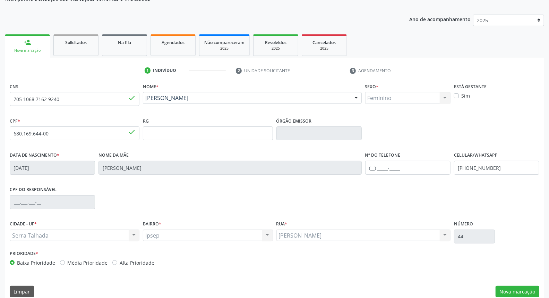
scroll to position [78, 0]
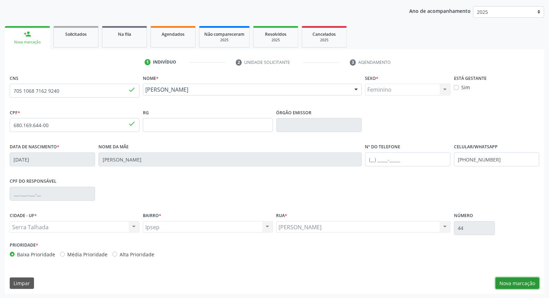
click at [521, 279] on button "Nova marcação" at bounding box center [518, 283] width 44 height 12
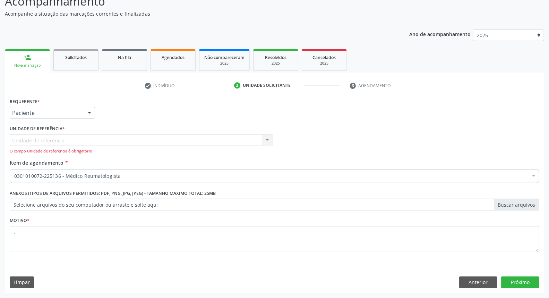
scroll to position [54, 0]
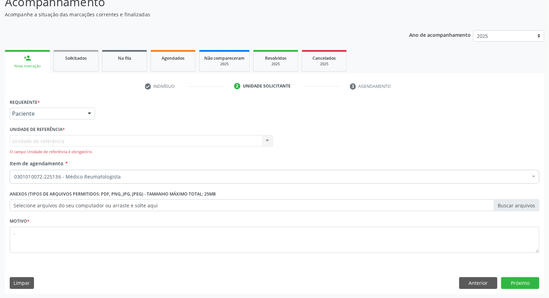
click at [264, 139] on div "Unidade de referência Usf Ipsep III Nenhum resultado encontrado para: " " Não h…" at bounding box center [141, 145] width 263 height 20
click at [240, 139] on div "Unidade de referência Usf Ipsep III Nenhum resultado encontrado para: " " Não h…" at bounding box center [141, 145] width 263 height 20
click at [515, 283] on button "Próximo" at bounding box center [520, 283] width 38 height 12
click at [520, 284] on button "Próximo" at bounding box center [520, 283] width 38 height 12
click at [268, 139] on div "Unidade de referência Usf Ipsep III Nenhum resultado encontrado para: " " Não h…" at bounding box center [141, 145] width 263 height 20
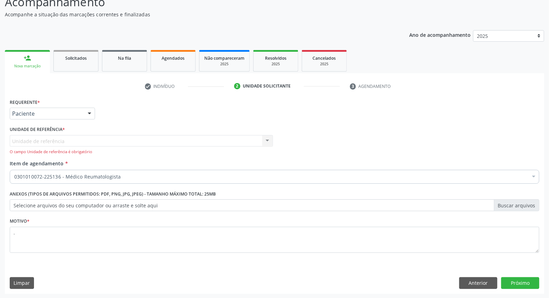
click at [268, 139] on div "Unidade de referência Usf Ipsep III Nenhum resultado encontrado para: " " Não h…" at bounding box center [141, 145] width 263 height 20
click at [59, 130] on label "Unidade de referência *" at bounding box center [37, 129] width 55 height 11
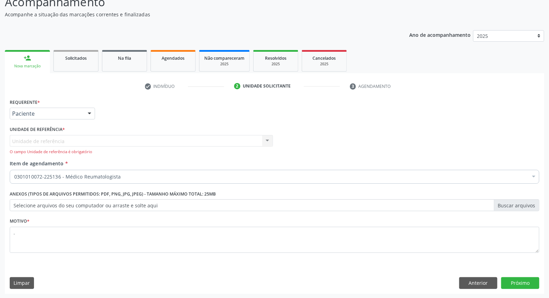
click at [96, 149] on div "O campo Unidade de referência é obrigatório" at bounding box center [141, 152] width 263 height 6
click at [80, 151] on div "O campo Unidade de referência é obrigatório" at bounding box center [141, 152] width 263 height 6
drag, startPoint x: 84, startPoint y: 150, endPoint x: 4, endPoint y: 146, distance: 80.6
click at [4, 146] on div "Acompanhamento Acompanhe a situação das marcações correntes e finalizadas Relat…" at bounding box center [274, 141] width 549 height 314
click at [268, 139] on div "Unidade de referência Usf Ipsep III Nenhum resultado encontrado para: " " Não h…" at bounding box center [141, 145] width 263 height 20
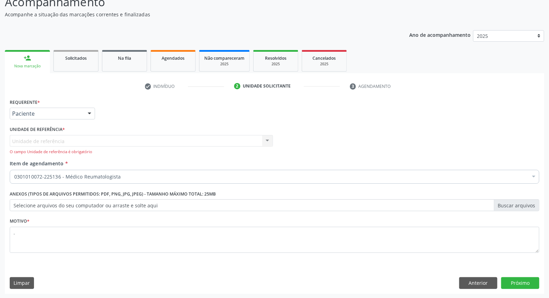
click at [268, 139] on div "Unidade de referência Usf Ipsep III Nenhum resultado encontrado para: " " Não h…" at bounding box center [141, 145] width 263 height 20
click at [480, 278] on button "Anterior" at bounding box center [478, 283] width 38 height 12
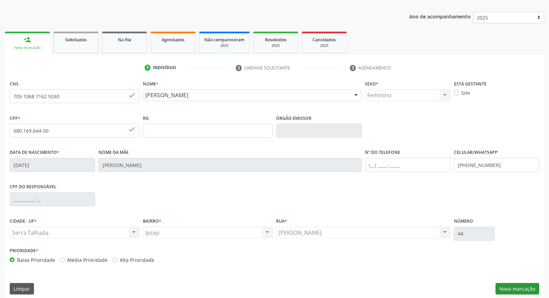
scroll to position [78, 0]
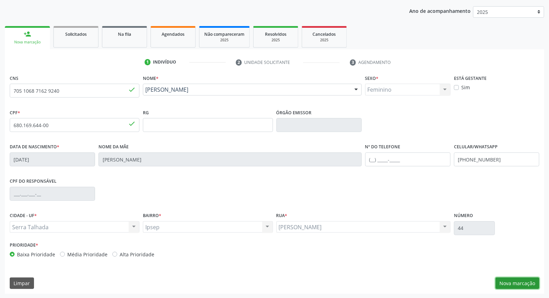
click at [510, 282] on button "Nova marcação" at bounding box center [518, 283] width 44 height 12
click at [0, 0] on button "Próximo" at bounding box center [0, 0] width 0 height 0
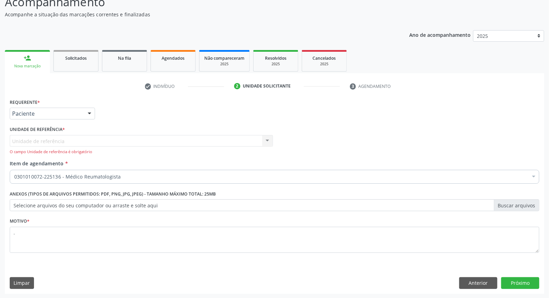
click at [265, 140] on div "Unidade de referência Usf Ipsep III Nenhum resultado encontrado para: " " Não h…" at bounding box center [141, 145] width 263 height 20
click at [526, 283] on button "Próximo" at bounding box center [520, 283] width 38 height 12
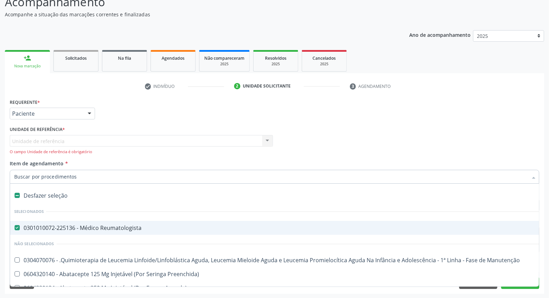
click at [535, 177] on div at bounding box center [534, 177] width 10 height 12
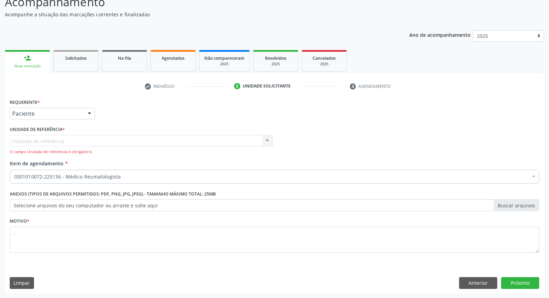
click at [265, 143] on div "Unidade de referência Usf Ipsep III Nenhum resultado encontrado para: " " Não h…" at bounding box center [141, 145] width 263 height 20
click at [483, 279] on button "Anterior" at bounding box center [478, 283] width 38 height 12
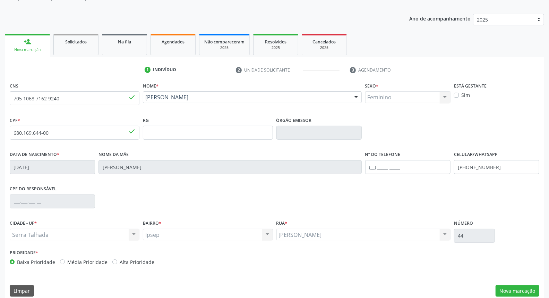
scroll to position [78, 0]
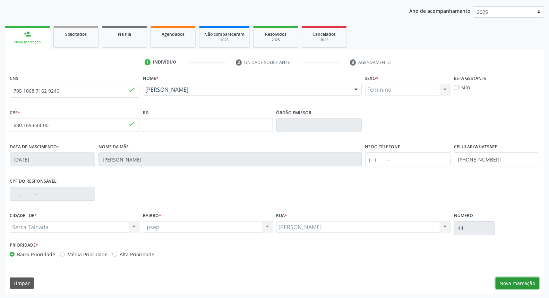
click at [512, 280] on button "Nova marcação" at bounding box center [518, 283] width 44 height 12
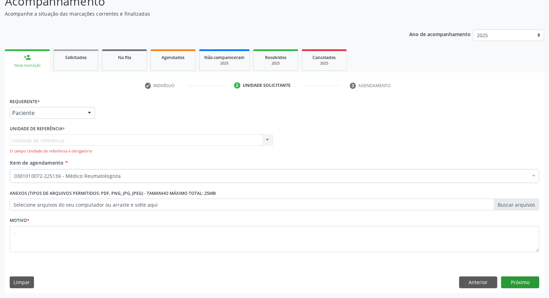
scroll to position [54, 0]
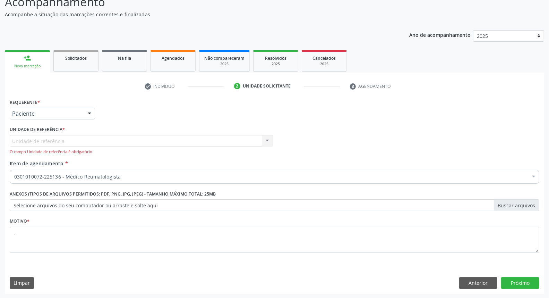
click at [268, 139] on div "Unidade de referência Usf Ipsep III Nenhum resultado encontrado para: " " Não h…" at bounding box center [141, 145] width 263 height 20
click at [91, 139] on div "Unidade de referência Usf Ipsep III Nenhum resultado encontrado para: " " Não h…" at bounding box center [141, 145] width 263 height 20
click at [517, 284] on button "Próximo" at bounding box center [520, 283] width 38 height 12
click at [513, 202] on label "Selecione arquivos do seu computador ou arraste e solte aqui" at bounding box center [275, 205] width 530 height 12
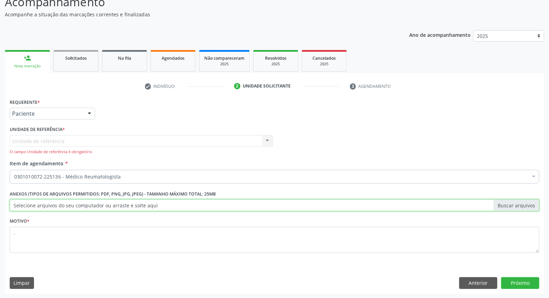
click at [513, 202] on input "Selecione arquivos do seu computador ou arraste e solte aqui" at bounding box center [275, 205] width 530 height 12
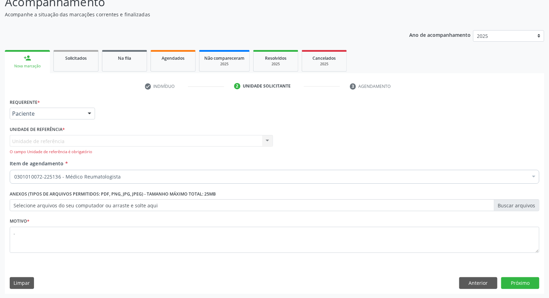
click at [109, 139] on div "Unidade de referência Usf Ipsep III Nenhum resultado encontrado para: " " Não h…" at bounding box center [141, 145] width 263 height 20
click at [473, 280] on button "Anterior" at bounding box center [478, 283] width 38 height 12
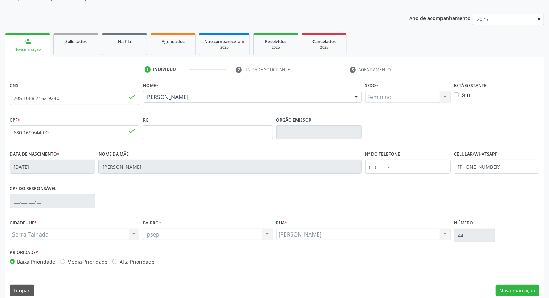
scroll to position [78, 0]
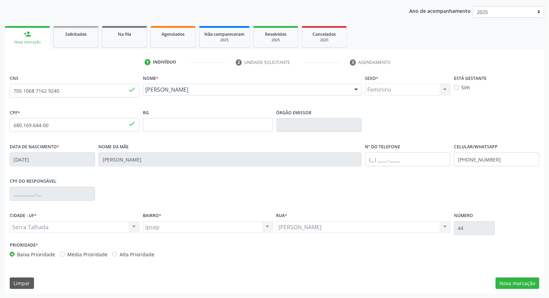
click at [138, 254] on label "Alta Prioridade" at bounding box center [137, 253] width 35 height 7
click at [117, 254] on input "Alta Prioridade" at bounding box center [114, 253] width 5 height 6
radio input "true"
drag, startPoint x: 533, startPoint y: 276, endPoint x: 534, endPoint y: 280, distance: 4.8
click at [534, 280] on div "CNS 705 1068 7162 9240 done Nome * [PERSON_NAME] [PERSON_NAME] CNS: 705 1068 71…" at bounding box center [274, 183] width 539 height 221
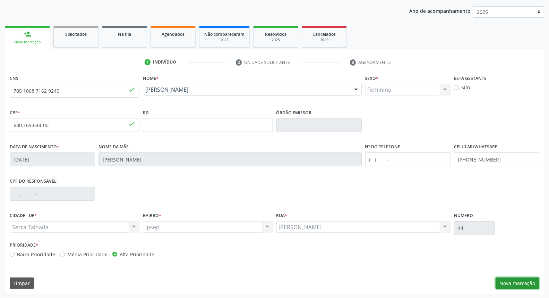
click at [516, 281] on button "Nova marcação" at bounding box center [518, 283] width 44 height 12
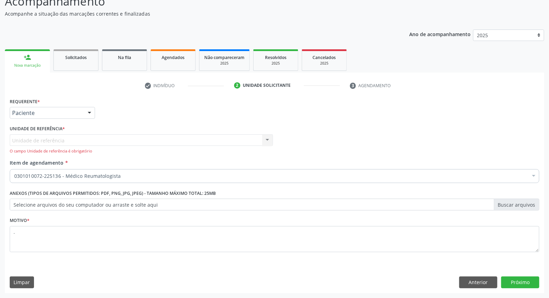
scroll to position [54, 0]
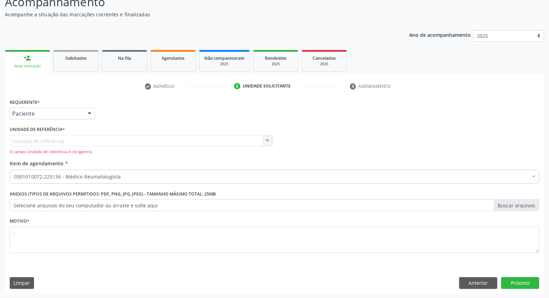
click at [103, 143] on div "Unidade de referência Usf Ipsep III Nenhum resultado encontrado para: " " Não h…" at bounding box center [141, 145] width 263 height 20
click at [472, 280] on button "Anterior" at bounding box center [478, 283] width 38 height 12
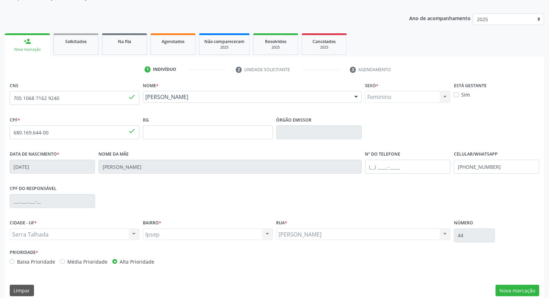
scroll to position [78, 0]
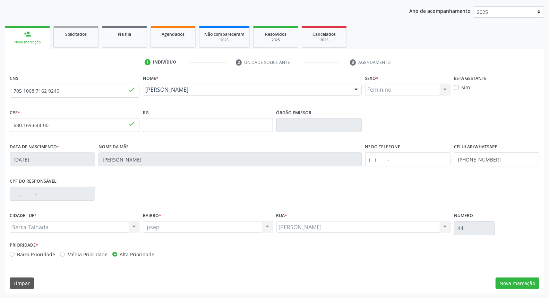
click at [16, 251] on div "Baixa Prioridade" at bounding box center [32, 253] width 45 height 7
click at [17, 254] on label "Baixa Prioridade" at bounding box center [36, 253] width 38 height 7
click at [11, 254] on input "Baixa Prioridade" at bounding box center [12, 253] width 5 height 6
radio input "true"
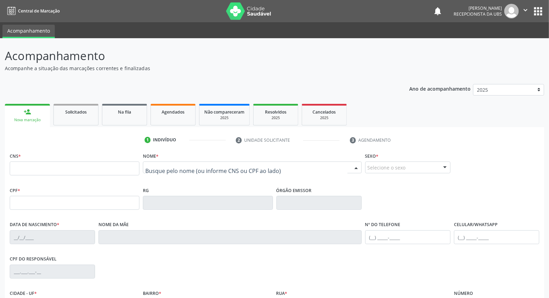
drag, startPoint x: 158, startPoint y: 165, endPoint x: 163, endPoint y: 167, distance: 5.2
type input "[PERSON_NAME]"
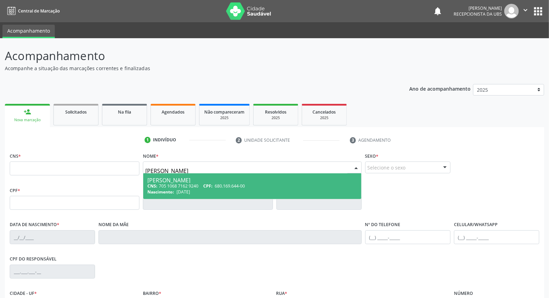
click at [179, 174] on span "Sandra Soely de Oliveira CNS: 705 1068 7162 9240 CPF: 680.169.644-00 Nascimento…" at bounding box center [252, 186] width 218 height 26
type input "705 1068 7162 9240"
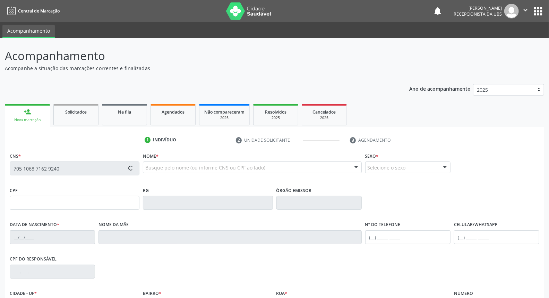
type input "680.169.644-00"
type input "[DATE]"
type input "[PERSON_NAME]"
type input "[PHONE_NUMBER]"
type input "44"
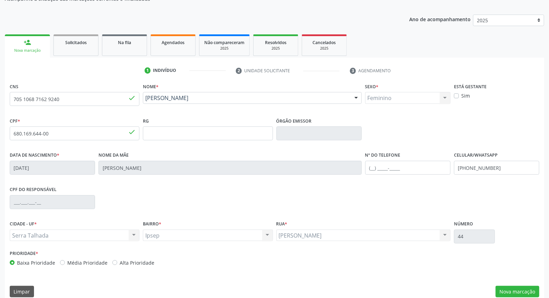
scroll to position [78, 0]
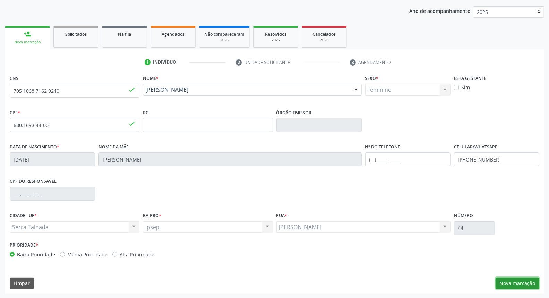
click at [524, 280] on button "Nova marcação" at bounding box center [518, 283] width 44 height 12
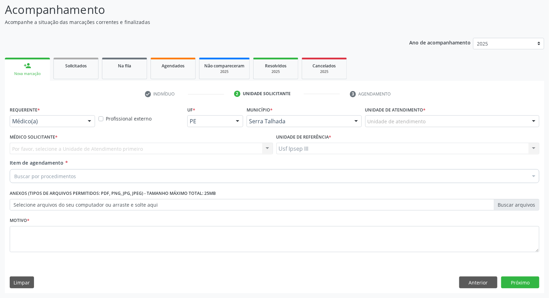
scroll to position [46, 0]
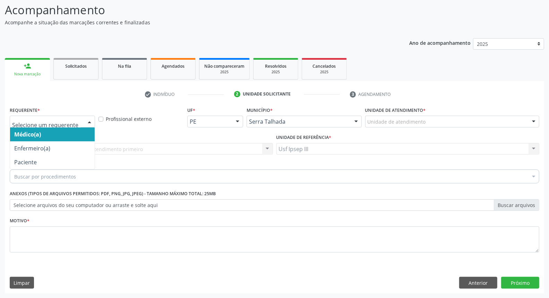
click at [87, 122] on div at bounding box center [89, 122] width 10 height 12
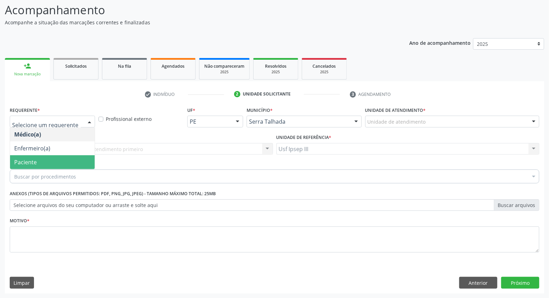
click at [75, 162] on span "Paciente" at bounding box center [52, 162] width 85 height 14
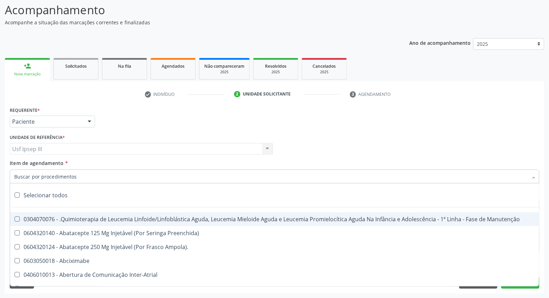
click at [77, 173] on div at bounding box center [275, 176] width 530 height 14
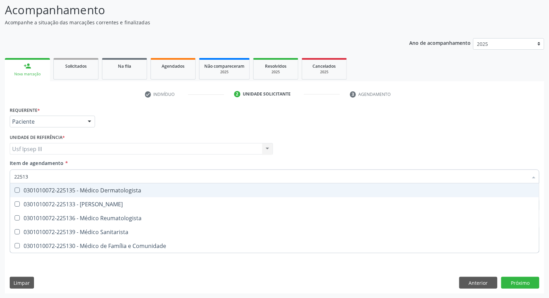
type input "225136"
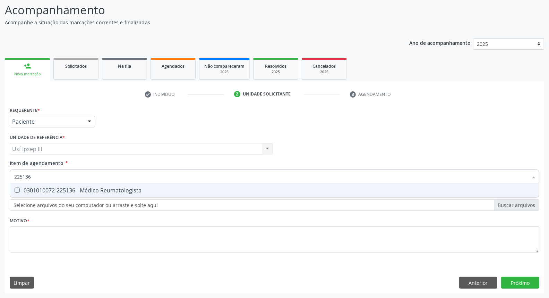
click at [89, 192] on div "0301010072-225136 - Médico Reumatologista" at bounding box center [274, 190] width 521 height 6
checkbox Reumatologista "true"
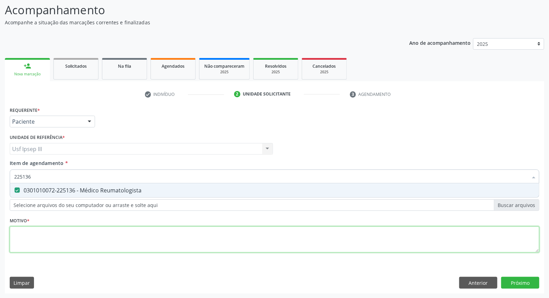
click at [72, 233] on div "Requerente * Paciente Médico(a) Enfermeiro(a) Paciente Nenhum resultado encontr…" at bounding box center [275, 183] width 530 height 157
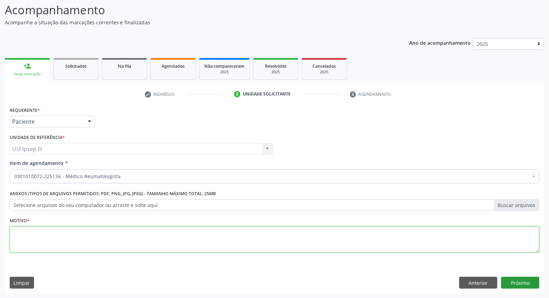
type textarea "."
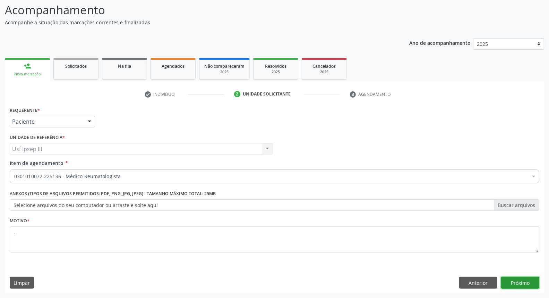
click at [524, 280] on button "Próximo" at bounding box center [520, 282] width 38 height 12
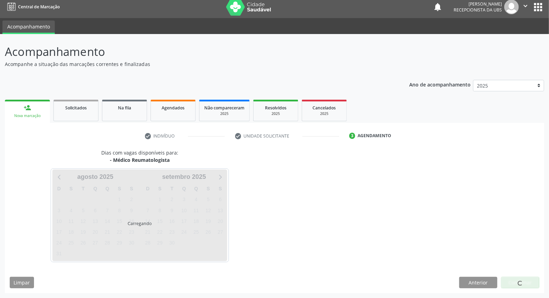
scroll to position [4, 0]
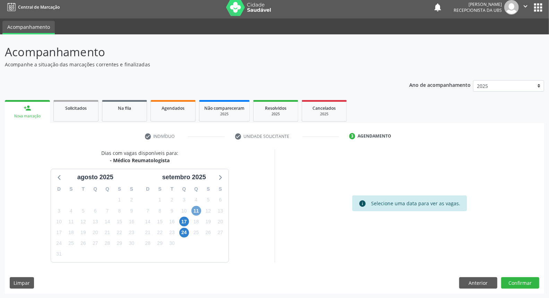
click at [198, 212] on span "11" at bounding box center [196, 211] width 10 height 10
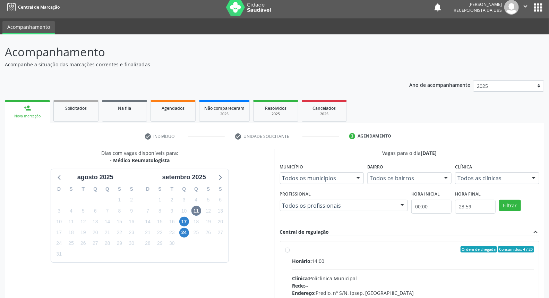
click at [418, 260] on div "Horário: 14:00" at bounding box center [413, 260] width 242 height 7
click at [290, 252] on input "Ordem de chegada Consumidos: 4 / 20 Horário: 14:00 Clínica: Policlinica Municip…" at bounding box center [287, 249] width 5 height 6
radio input "true"
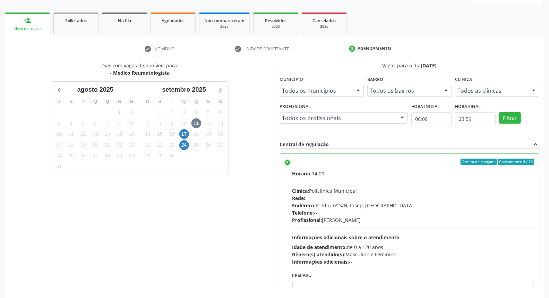
scroll to position [116, 0]
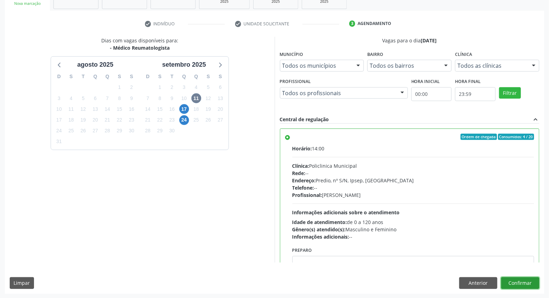
click at [511, 285] on button "Confirmar" at bounding box center [520, 283] width 38 height 12
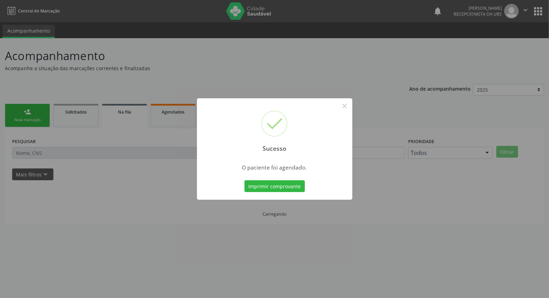
scroll to position [0, 0]
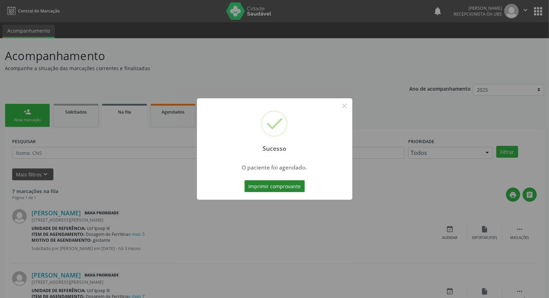
click at [260, 185] on button "Imprimir comprovante" at bounding box center [275, 186] width 60 height 12
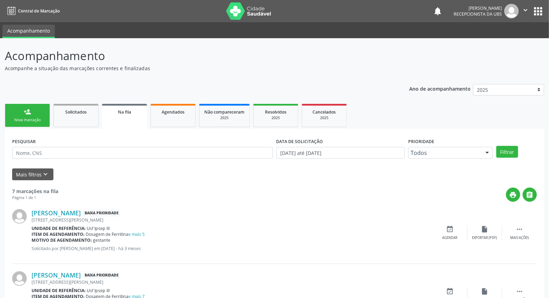
drag, startPoint x: 20, startPoint y: 115, endPoint x: 27, endPoint y: 114, distance: 6.9
click at [20, 114] on link "person_add Nova marcação" at bounding box center [27, 115] width 45 height 23
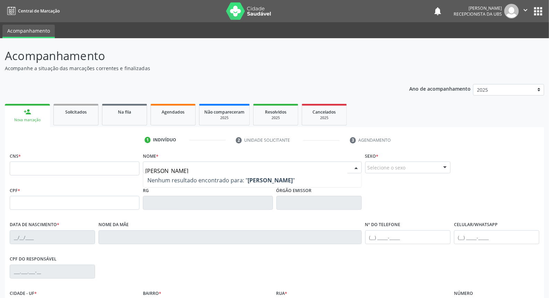
type input "angela mericy"
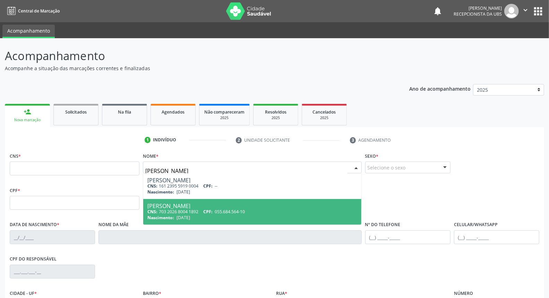
click at [185, 212] on div "CNS: 703 2026 8004 1892 CPF: 055.684.564-10" at bounding box center [251, 211] width 209 height 6
type input "703 2026 8004 1892"
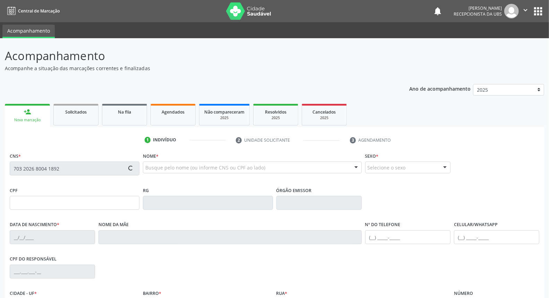
type input "055.684.564-10"
type input "29/09/1982"
type input "Maria do Socorro Numes da Silva"
type input "(87) 98114-7077"
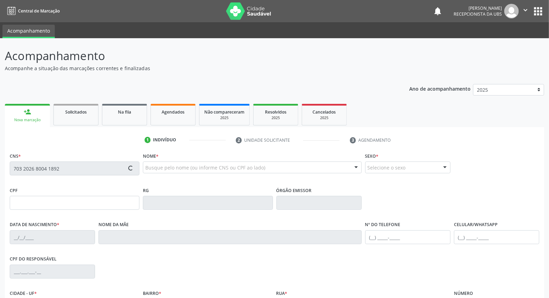
type input "892.966.135-15"
type input "470"
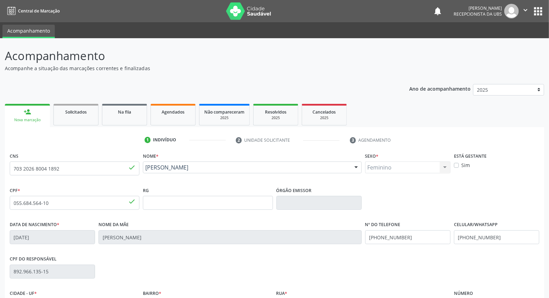
scroll to position [78, 0]
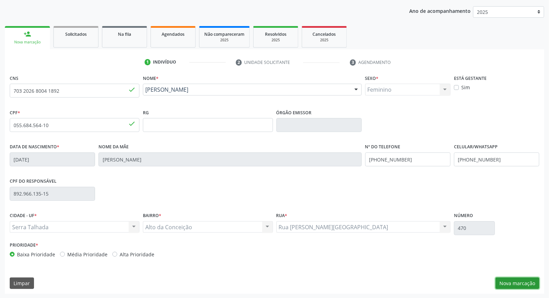
click at [515, 280] on button "Nova marcação" at bounding box center [518, 283] width 44 height 12
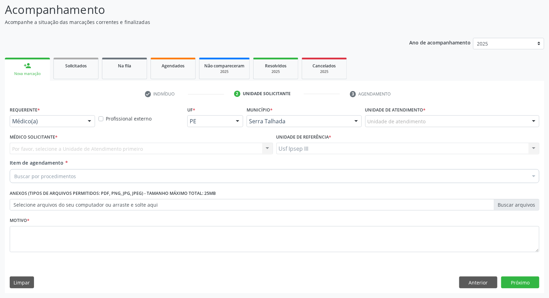
scroll to position [46, 0]
click at [88, 119] on div at bounding box center [89, 122] width 10 height 12
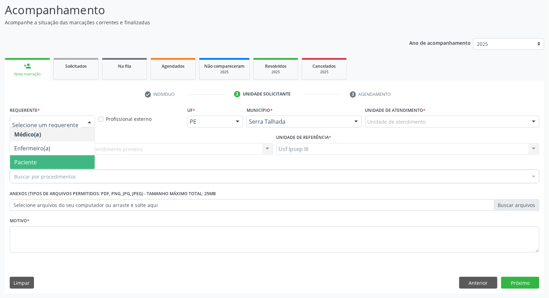
click at [71, 164] on span "Paciente" at bounding box center [52, 162] width 85 height 14
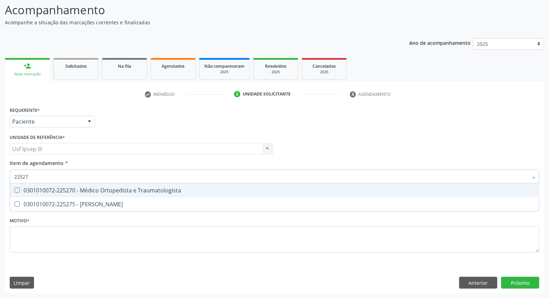
type input "225270"
click at [81, 185] on span "0301010072-225270 - Médico Ortopedista e Traumatologista" at bounding box center [274, 190] width 529 height 14
click at [81, 187] on div "0301010072-225270 - Médico Ortopedista e Traumatologista" at bounding box center [274, 190] width 521 height 6
checkbox Traumatologista "true"
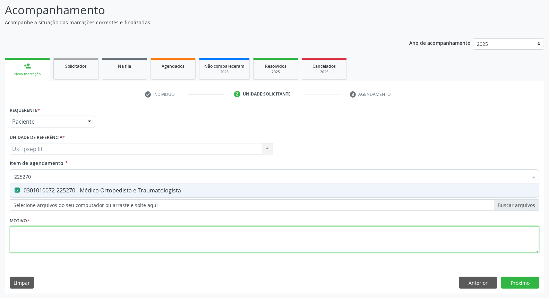
click at [68, 239] on div "Requerente * Paciente Médico(a) Enfermeiro(a) Paciente Nenhum resultado encontr…" at bounding box center [275, 183] width 530 height 157
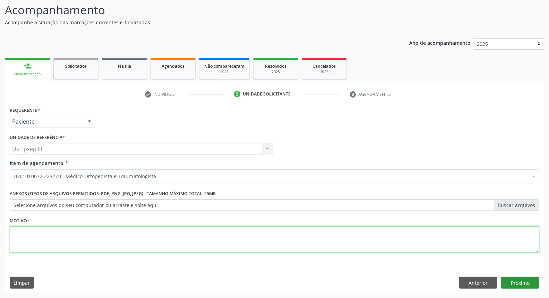
type textarea "."
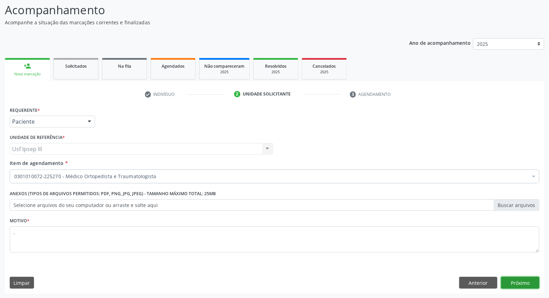
click at [525, 285] on button "Próximo" at bounding box center [520, 282] width 38 height 12
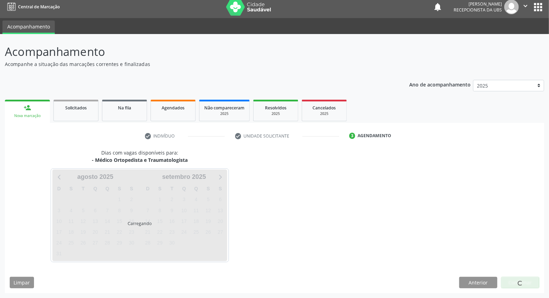
scroll to position [4, 0]
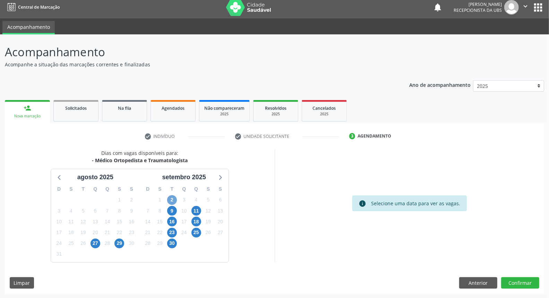
click at [171, 196] on span "2" at bounding box center [172, 200] width 10 height 10
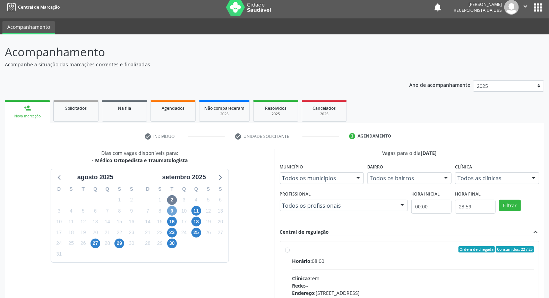
click at [171, 209] on span "9" at bounding box center [172, 211] width 10 height 10
click at [172, 221] on span "16" at bounding box center [172, 221] width 10 height 10
click at [198, 210] on span "11" at bounding box center [196, 211] width 10 height 10
click at [324, 261] on div "Horário: 07:30" at bounding box center [413, 260] width 242 height 7
click at [290, 252] on input "Ordem de chegada Consumidos: 16 / 20 Horário: 07:30 Clínica: Policlinica Munici…" at bounding box center [287, 249] width 5 height 6
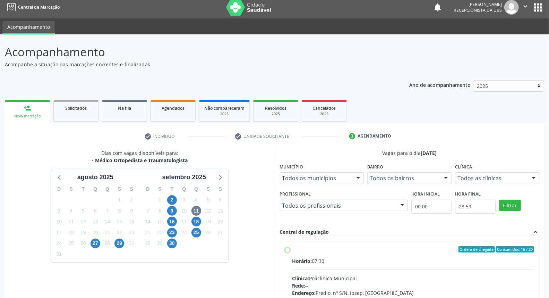
radio input "true"
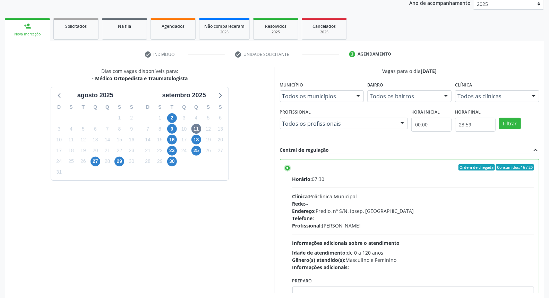
scroll to position [116, 0]
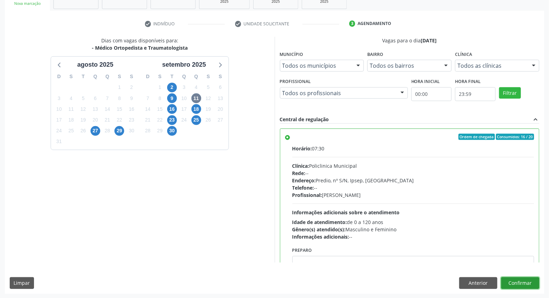
click at [523, 280] on button "Confirmar" at bounding box center [520, 283] width 38 height 12
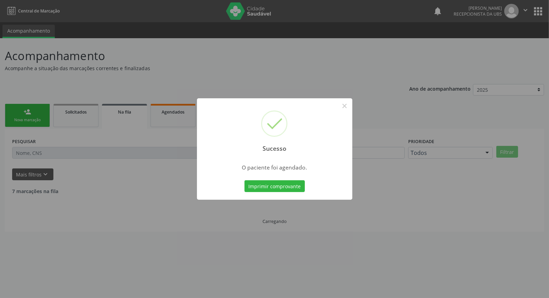
scroll to position [0, 0]
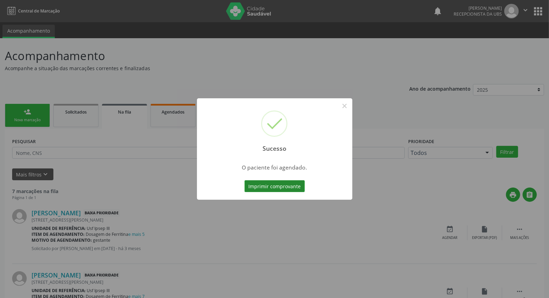
click at [271, 184] on button "Imprimir comprovante" at bounding box center [275, 186] width 60 height 12
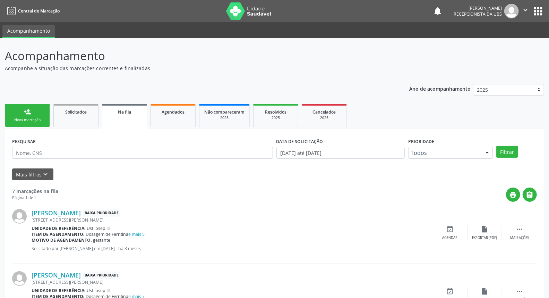
click at [22, 112] on link "person_add Nova marcação" at bounding box center [27, 115] width 45 height 23
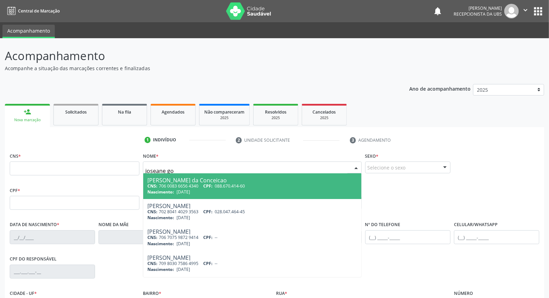
type input "joseane gon"
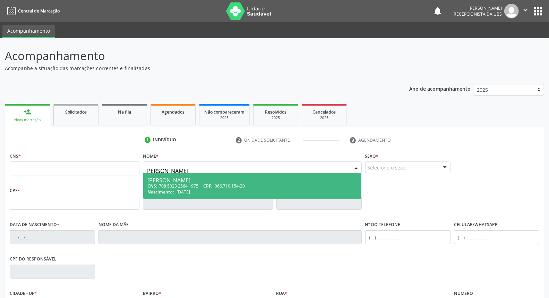
click at [169, 181] on div "Joseane Gonçalves Leite" at bounding box center [251, 180] width 209 height 6
type input "708 5023 2564 1975"
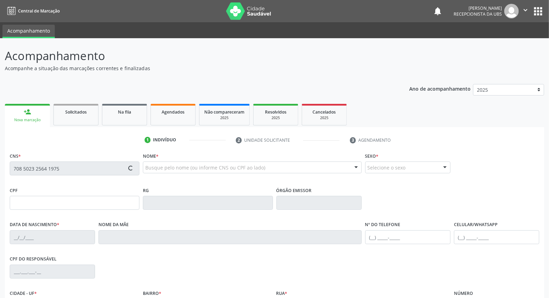
type input "066.710.154-30"
type input "16/12/1981"
type input "Francisca Maria Gonçalves Lima"
type input "(87) 99984-3467"
type input "066.644.364-50"
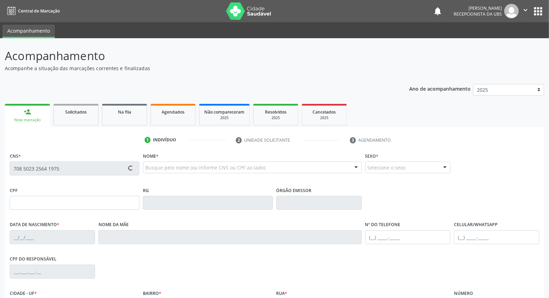
type input "1247"
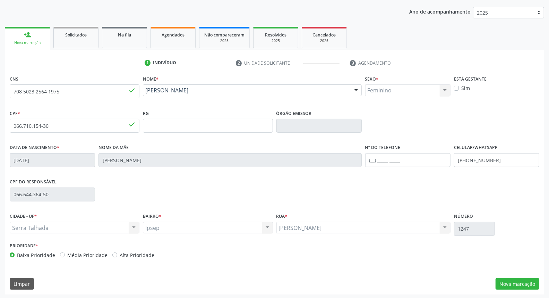
scroll to position [78, 0]
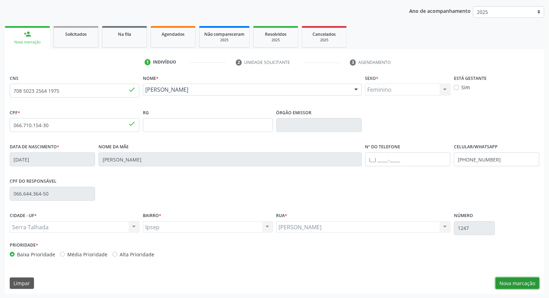
click at [518, 282] on button "Nova marcação" at bounding box center [518, 283] width 44 height 12
click at [0, 0] on button "Próximo" at bounding box center [0, 0] width 0 height 0
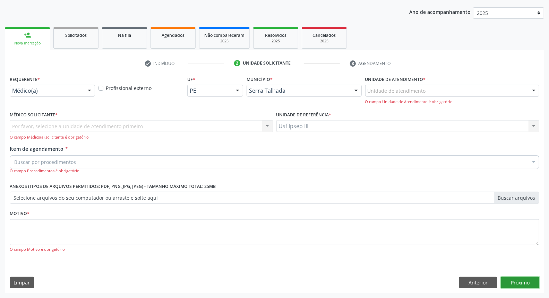
scroll to position [46, 0]
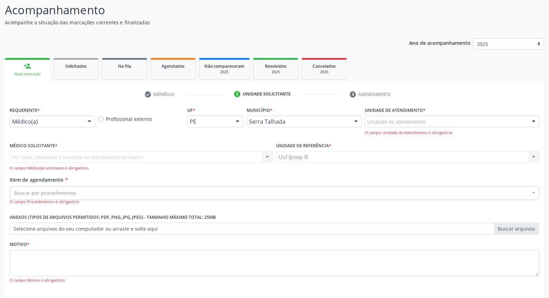
click at [89, 118] on div at bounding box center [89, 122] width 10 height 12
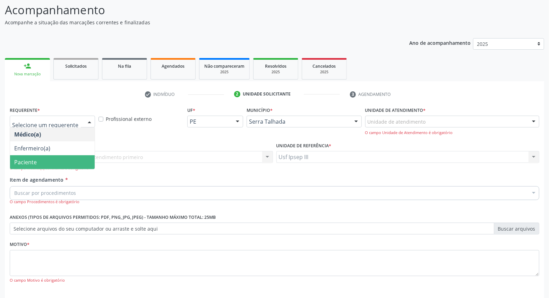
click at [75, 162] on span "Paciente" at bounding box center [52, 162] width 85 height 14
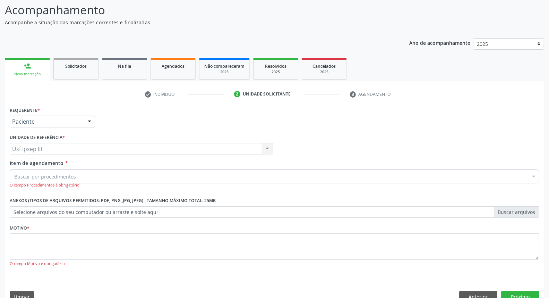
click at [88, 173] on div "Buscar por procedimentos" at bounding box center [275, 176] width 530 height 14
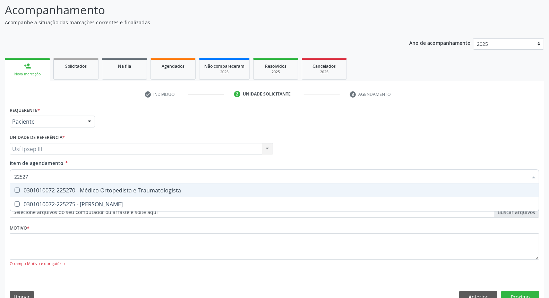
type input "225270"
click at [105, 189] on div "0301010072-225270 - Médico Ortopedista e Traumatologista" at bounding box center [274, 190] width 521 height 6
checkbox Traumatologista "true"
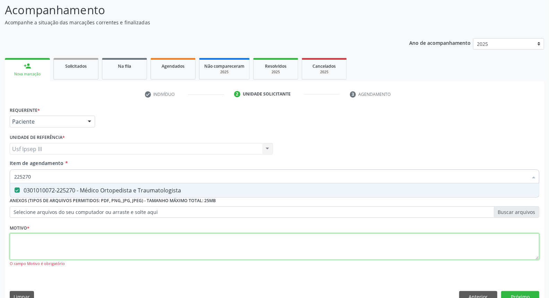
click at [68, 241] on div "Requerente * Paciente Médico(a) Enfermeiro(a) Paciente Nenhum resultado encontr…" at bounding box center [275, 190] width 530 height 171
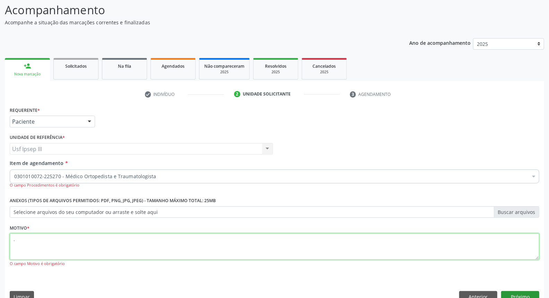
type textarea "."
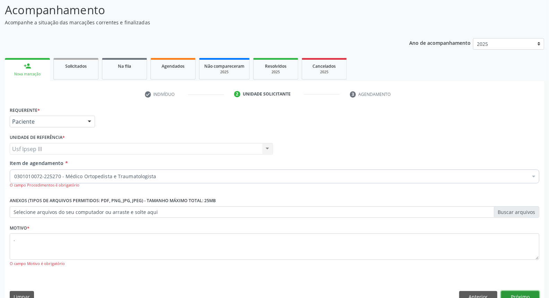
click at [526, 293] on button "Próximo" at bounding box center [520, 297] width 38 height 12
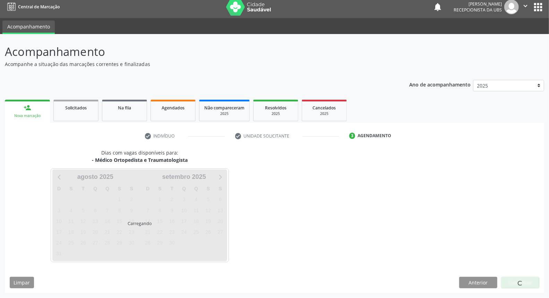
scroll to position [4, 0]
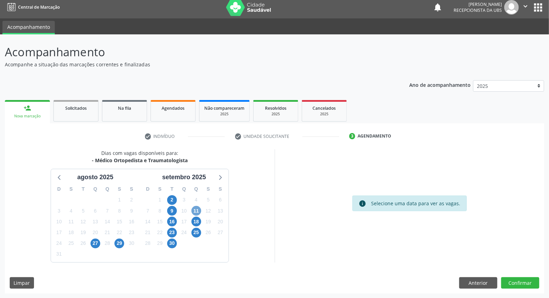
click at [194, 209] on span "11" at bounding box center [196, 211] width 10 height 10
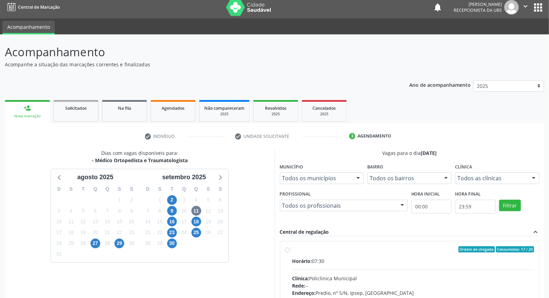
click at [386, 259] on div "Horário: 07:30" at bounding box center [413, 260] width 242 height 7
click at [290, 252] on input "Ordem de chegada Consumidos: 17 / 20 Horário: 07:30 Clínica: Policlinica Munici…" at bounding box center [287, 249] width 5 height 6
radio input "true"
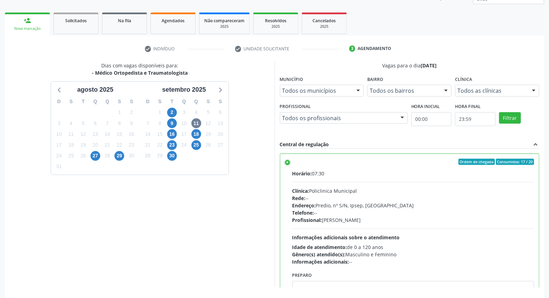
scroll to position [116, 0]
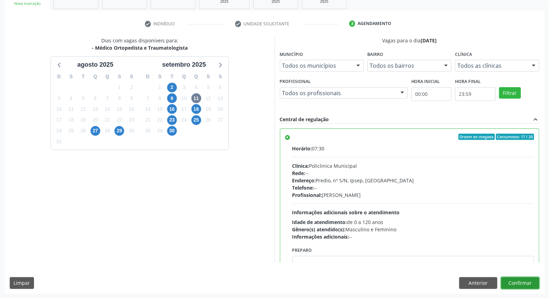
click at [516, 282] on button "Confirmar" at bounding box center [520, 283] width 38 height 12
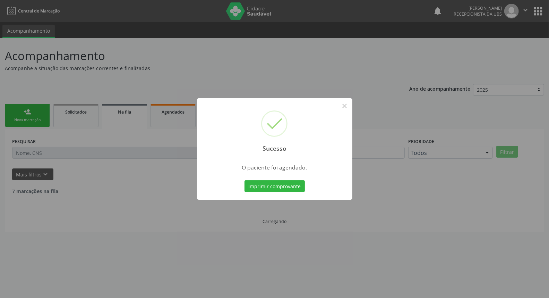
scroll to position [0, 0]
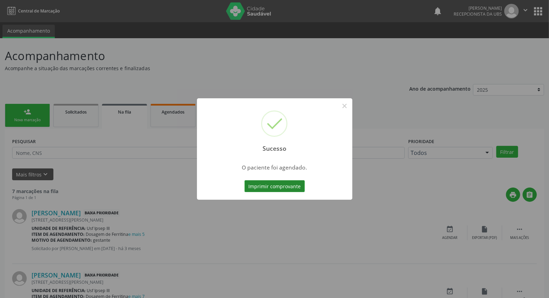
drag, startPoint x: 266, startPoint y: 189, endPoint x: 266, endPoint y: 186, distance: 3.5
click at [266, 186] on button "Imprimir comprovante" at bounding box center [275, 186] width 60 height 12
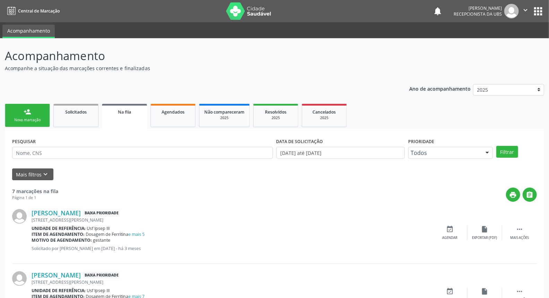
click at [37, 117] on div "Nova marcação" at bounding box center [27, 119] width 35 height 5
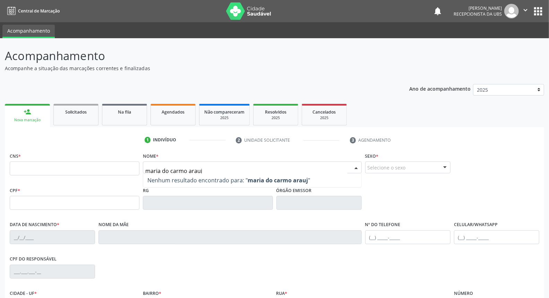
type input "maria do carmo araujo"
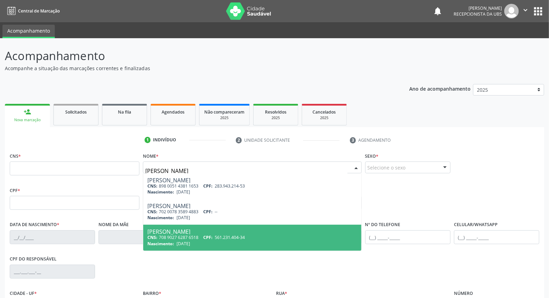
click at [163, 230] on div "Maria do Carmo Araujo da Silva" at bounding box center [251, 232] width 209 height 6
type input "708 9027 6287 6518"
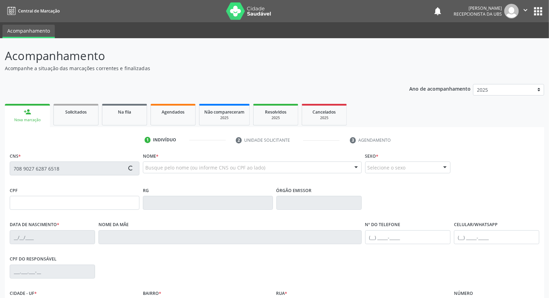
type input "561.231.404-34"
type input "08/05/1959"
type input "Rosa Nunes Carvalho"
type input "(87) 98833-5676"
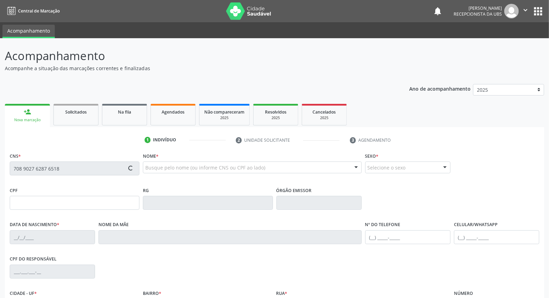
type input "110"
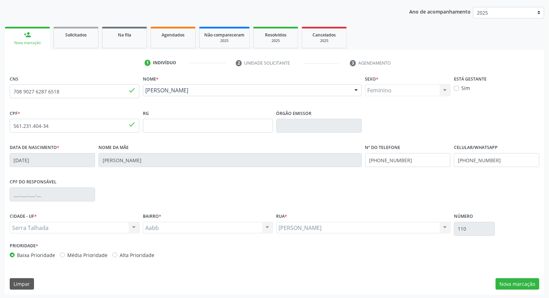
scroll to position [78, 0]
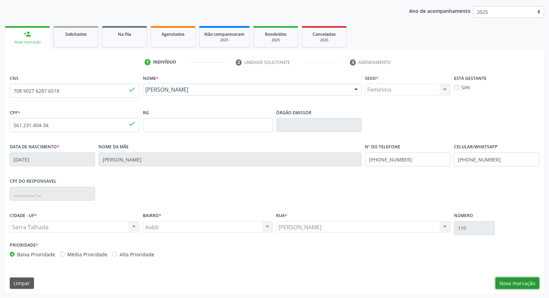
click at [520, 279] on button "Nova marcação" at bounding box center [518, 283] width 44 height 12
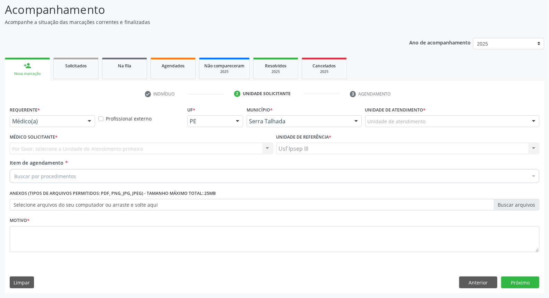
scroll to position [46, 0]
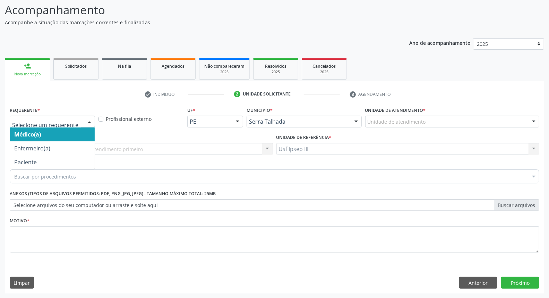
click at [88, 122] on div at bounding box center [89, 122] width 10 height 12
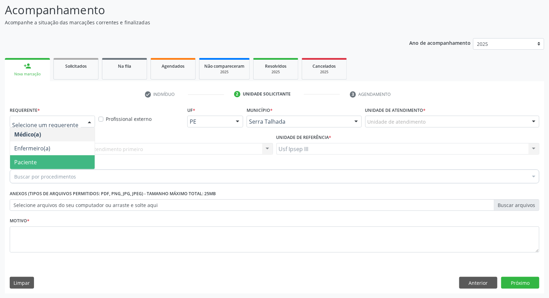
click at [75, 162] on span "Paciente" at bounding box center [52, 162] width 85 height 14
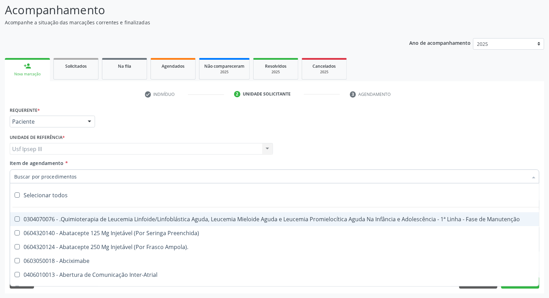
click at [79, 172] on div at bounding box center [275, 176] width 530 height 14
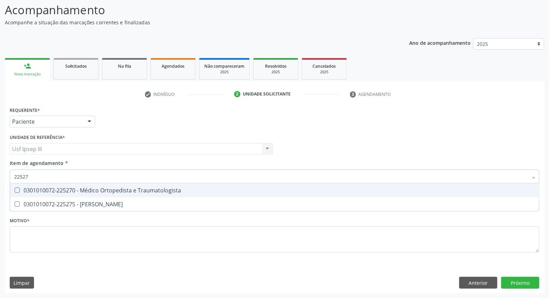
type input "225270"
click at [77, 187] on div "0301010072-225270 - Médico Ortopedista e Traumatologista" at bounding box center [274, 190] width 521 height 6
checkbox Traumatologista "true"
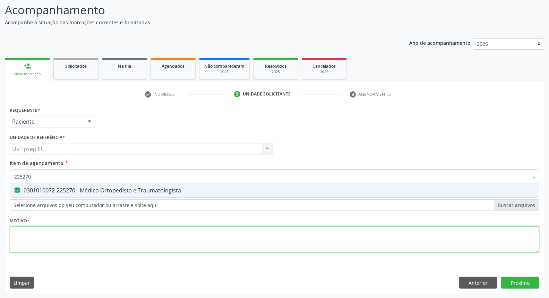
click at [73, 230] on div "Requerente * Paciente Médico(a) Enfermeiro(a) Paciente Nenhum resultado encontr…" at bounding box center [275, 183] width 530 height 157
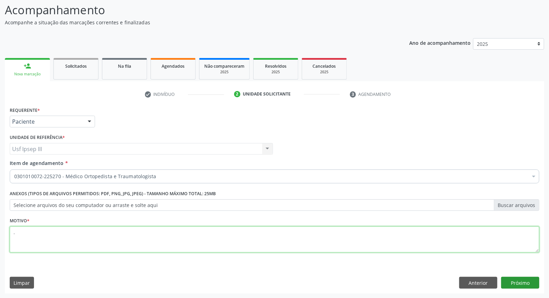
type textarea "."
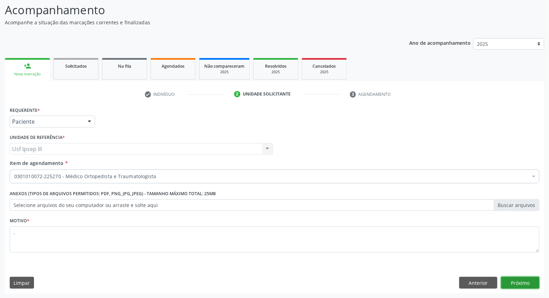
click at [518, 282] on button "Próximo" at bounding box center [520, 282] width 38 height 12
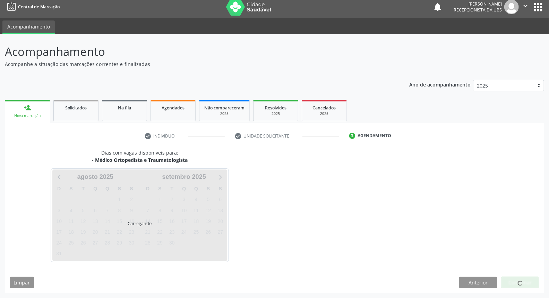
scroll to position [4, 0]
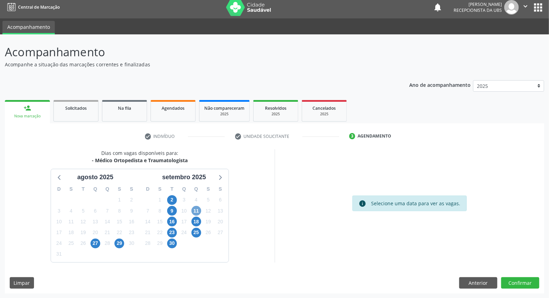
click at [198, 209] on span "11" at bounding box center [196, 211] width 10 height 10
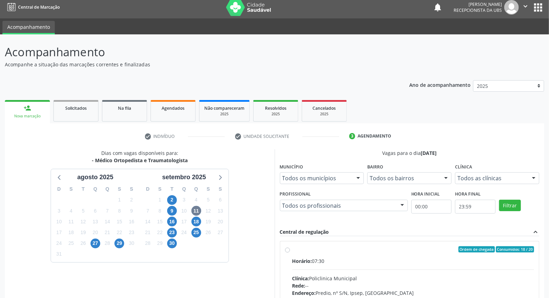
click at [343, 257] on div "Horário: 07:30" at bounding box center [413, 260] width 242 height 7
click at [290, 252] on input "Ordem de chegada Consumidos: 18 / 20 Horário: 07:30 Clínica: Policlinica Munici…" at bounding box center [287, 249] width 5 height 6
radio input "true"
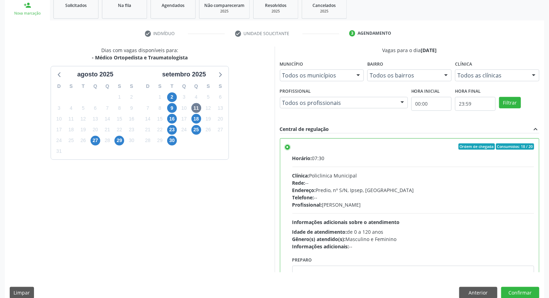
scroll to position [116, 0]
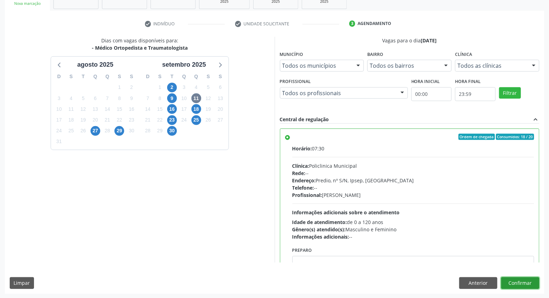
click at [514, 280] on button "Confirmar" at bounding box center [520, 283] width 38 height 12
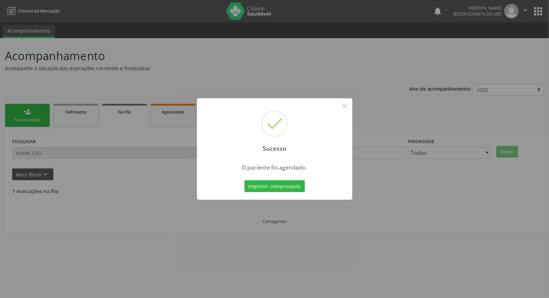
scroll to position [0, 0]
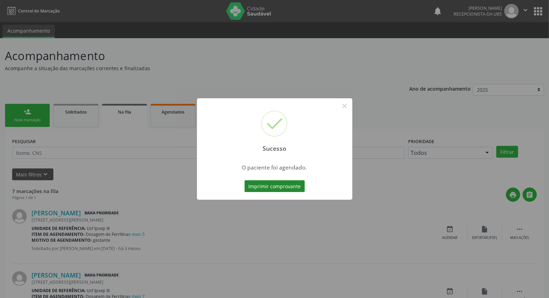
click at [272, 183] on button "Imprimir comprovante" at bounding box center [275, 186] width 60 height 12
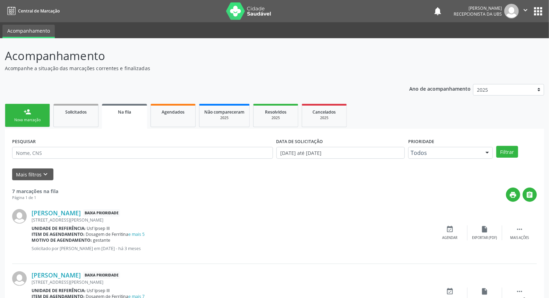
click at [27, 121] on div "Nova marcação" at bounding box center [27, 119] width 35 height 5
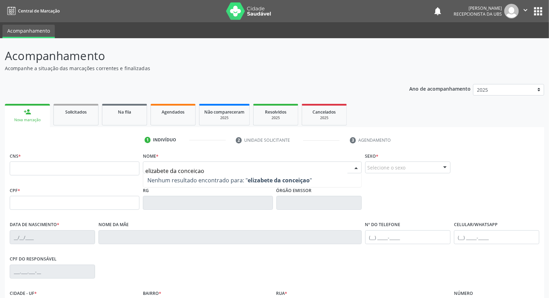
click at [153, 170] on input "elizabete da conceiçao" at bounding box center [246, 171] width 202 height 14
click at [217, 169] on input "elisabete da conceiçao" at bounding box center [246, 171] width 202 height 14
click at [169, 169] on input "elisabete da conceiçao" at bounding box center [246, 171] width 202 height 14
click at [213, 165] on input "elisabet da conceiçao" at bounding box center [246, 171] width 202 height 14
type input "elisabete"
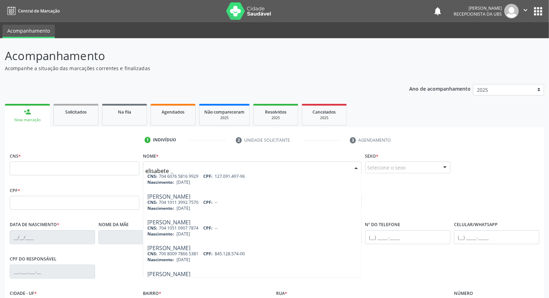
scroll to position [236, 0]
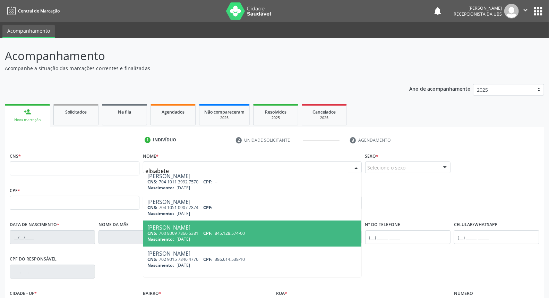
click at [302, 231] on div "CNS: 700 8009 7866 5381 CPF: 845.128.574-00" at bounding box center [251, 233] width 209 height 6
type input "700 8009 7866 5381"
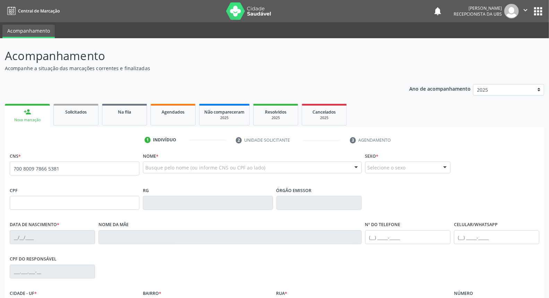
scroll to position [0, 0]
type input "845.128.574-00"
type input "26/08/1974"
type input "Ana Carolina da Conceicao"
type input "(87) 99960-5819"
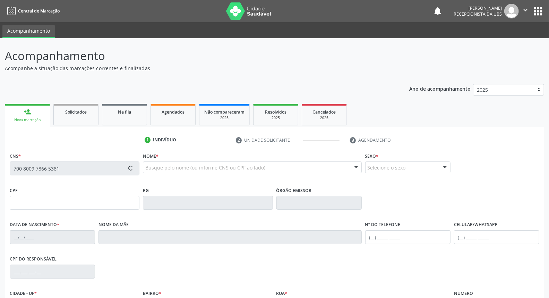
type input "260"
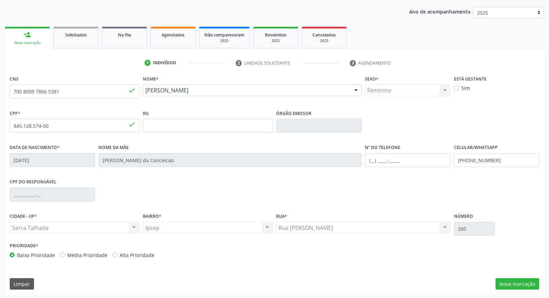
scroll to position [78, 0]
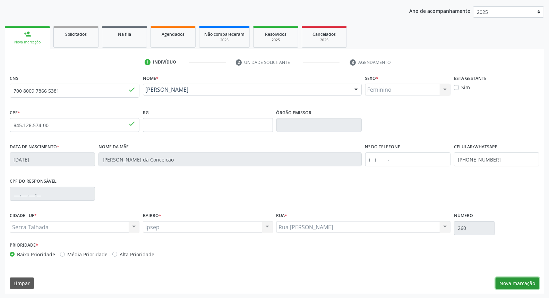
click at [521, 283] on button "Nova marcação" at bounding box center [518, 283] width 44 height 12
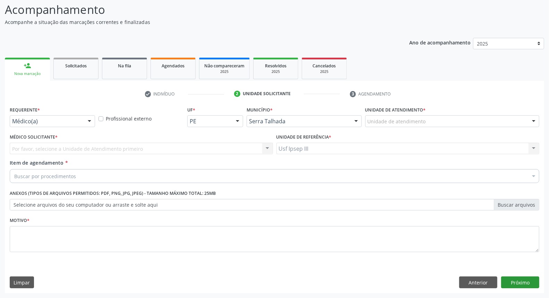
scroll to position [46, 0]
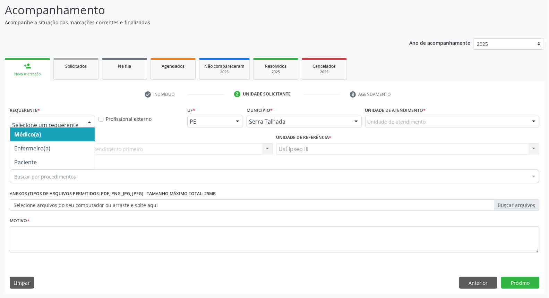
click at [84, 117] on div at bounding box center [52, 121] width 85 height 12
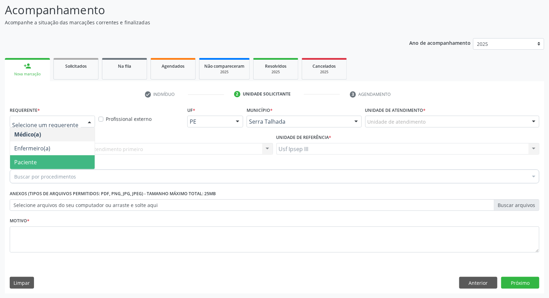
click at [82, 167] on span "Paciente" at bounding box center [52, 162] width 85 height 14
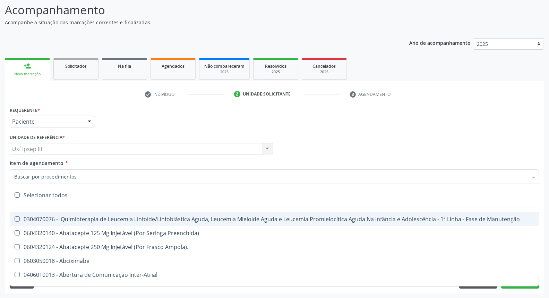
click at [80, 174] on div at bounding box center [275, 176] width 530 height 14
click at [80, 174] on input "Item de agendamento *" at bounding box center [271, 176] width 514 height 14
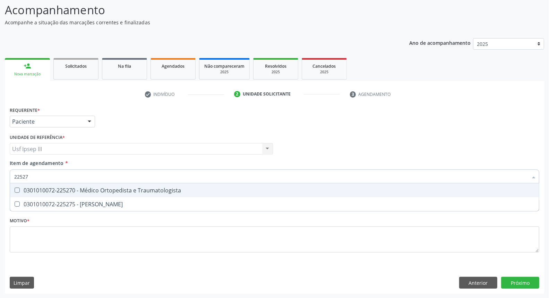
type input "225270"
click at [105, 192] on div "0301010072-225270 - Médico Ortopedista e Traumatologista" at bounding box center [274, 190] width 521 height 6
checkbox Traumatologista "true"
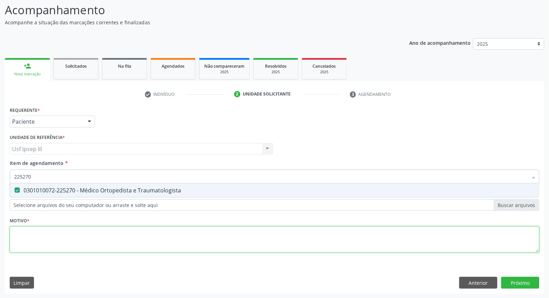
click at [88, 229] on div "Requerente * Paciente Médico(a) Enfermeiro(a) Paciente Nenhum resultado encontr…" at bounding box center [275, 183] width 530 height 157
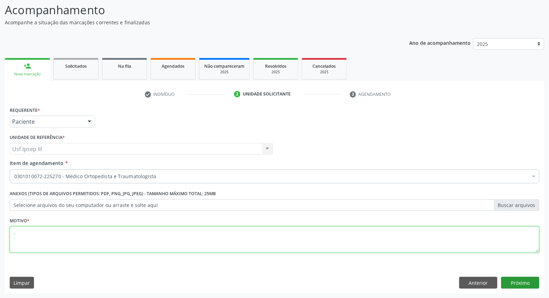
type textarea "."
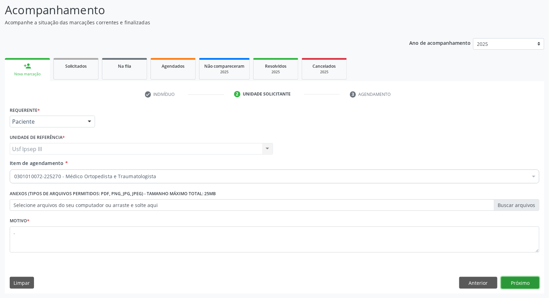
click at [522, 280] on button "Próximo" at bounding box center [520, 282] width 38 height 12
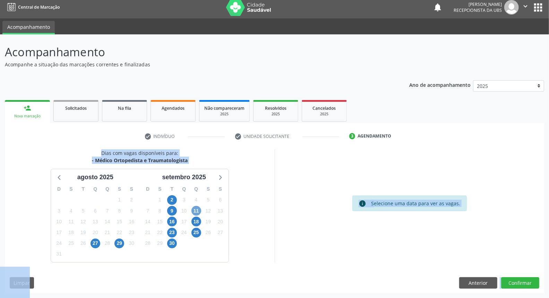
click at [196, 212] on span "11" at bounding box center [196, 211] width 10 height 10
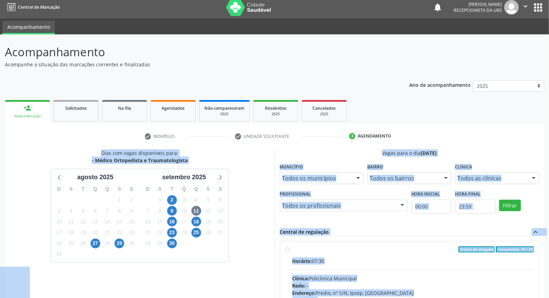
radio input "true"
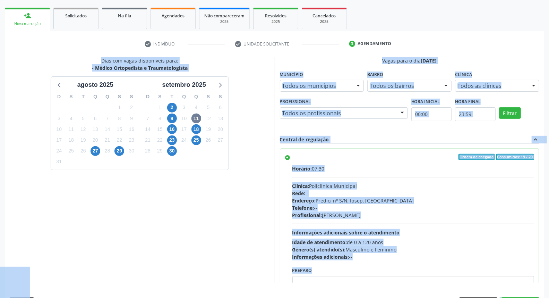
scroll to position [116, 0]
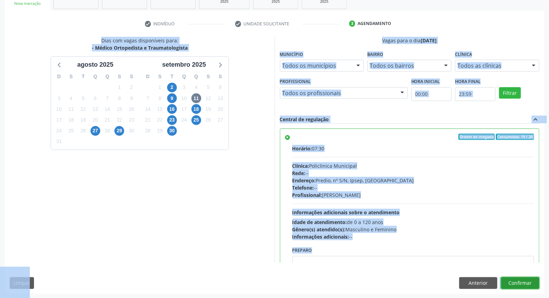
click at [523, 282] on button "Confirmar" at bounding box center [520, 283] width 38 height 12
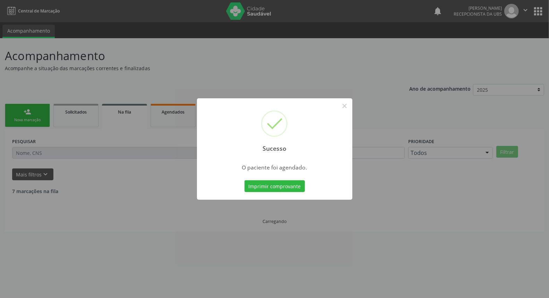
scroll to position [0, 0]
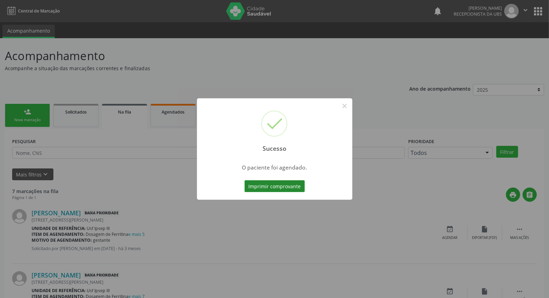
click at [276, 187] on button "Imprimir comprovante" at bounding box center [275, 186] width 60 height 12
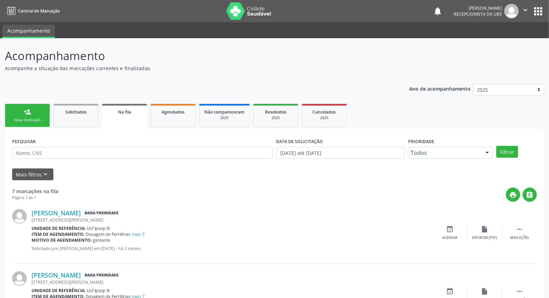
click at [36, 114] on link "person_add Nova marcação" at bounding box center [27, 115] width 45 height 23
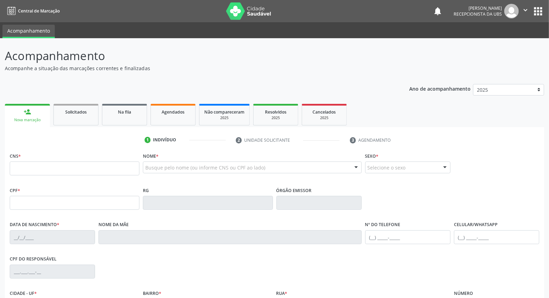
click at [33, 113] on link "person_add Nova marcação" at bounding box center [27, 115] width 45 height 23
click at [169, 168] on input "rejane sa batista" at bounding box center [246, 171] width 202 height 14
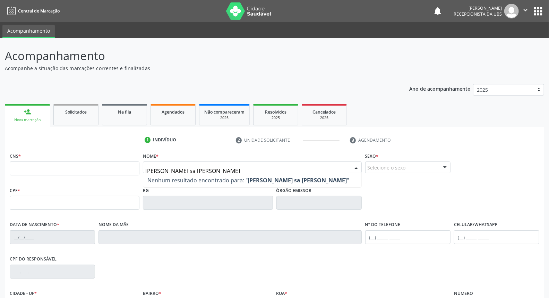
click at [180, 168] on input "rejane santos sa batista" at bounding box center [246, 171] width 202 height 14
type input "rejane santos de sa batista"
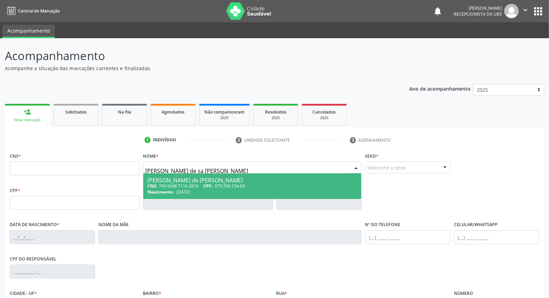
click at [217, 181] on div "Rejane Santos de Sa Batista" at bounding box center [251, 180] width 209 height 6
type input "709 0048 7116 2816"
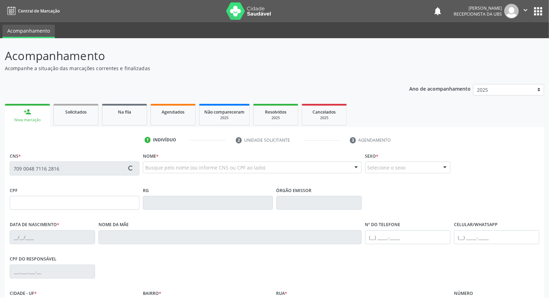
type input "079.749.154-63"
type input "28/09/1988"
type input "Silvia Jesus dos Santos"
type input "[PHONE_NUMBER]"
type input "383"
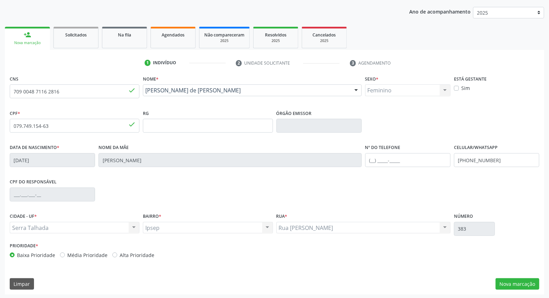
scroll to position [78, 0]
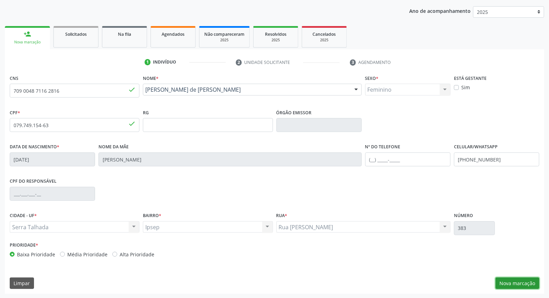
click at [518, 281] on button "Nova marcação" at bounding box center [518, 283] width 44 height 12
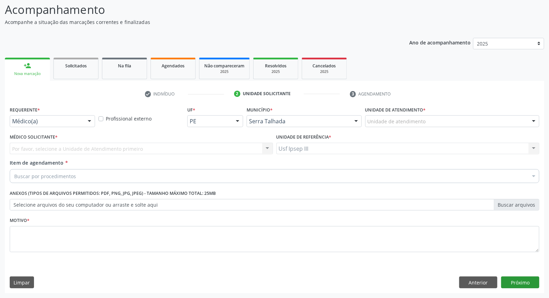
scroll to position [46, 0]
click at [90, 118] on div at bounding box center [89, 122] width 10 height 12
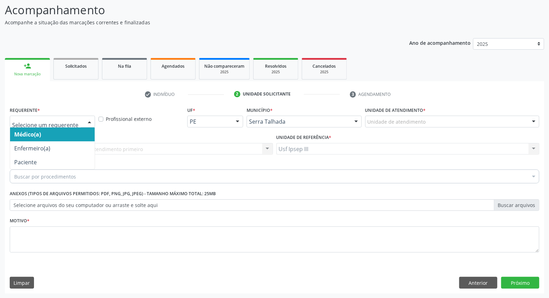
click at [91, 119] on div at bounding box center [89, 122] width 10 height 12
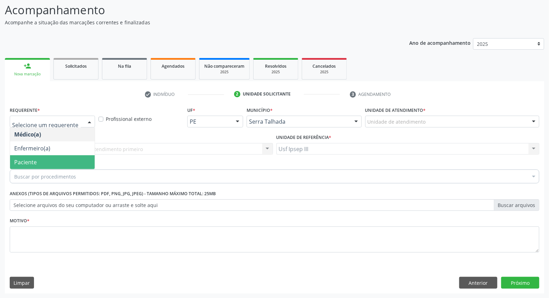
click at [82, 159] on span "Paciente" at bounding box center [52, 162] width 85 height 14
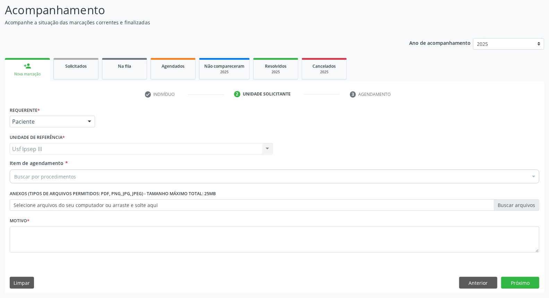
click at [92, 176] on div "Buscar por procedimentos" at bounding box center [275, 176] width 530 height 14
click at [14, 176] on input "Item de agendamento *" at bounding box center [14, 176] width 0 height 14
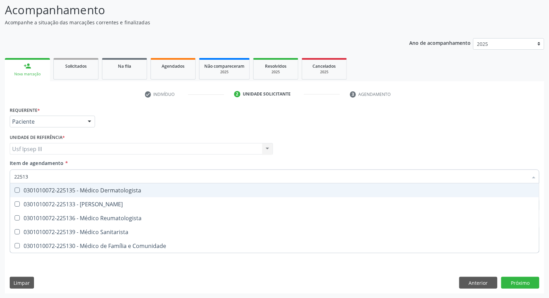
type input "225136"
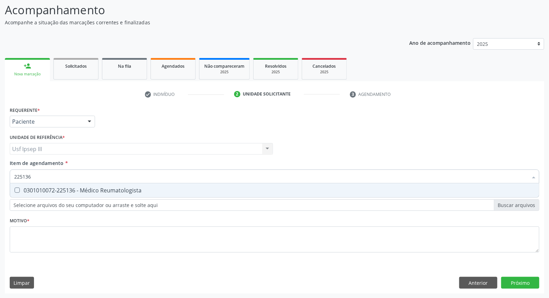
click at [92, 189] on div "0301010072-225136 - Médico Reumatologista" at bounding box center [274, 190] width 521 height 6
checkbox Reumatologista "true"
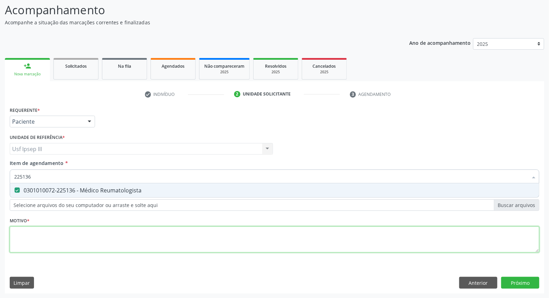
click at [67, 235] on div "Requerente * Paciente Médico(a) Enfermeiro(a) Paciente Nenhum resultado encontr…" at bounding box center [275, 183] width 530 height 157
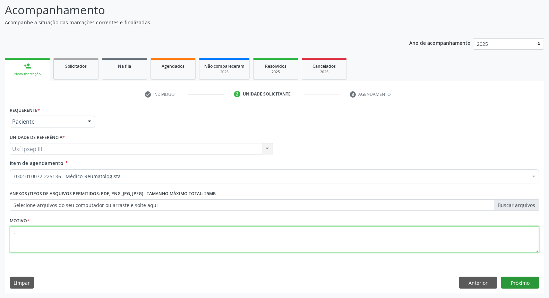
type textarea "."
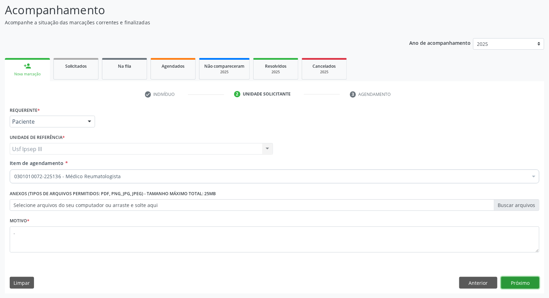
click at [513, 282] on button "Próximo" at bounding box center [520, 282] width 38 height 12
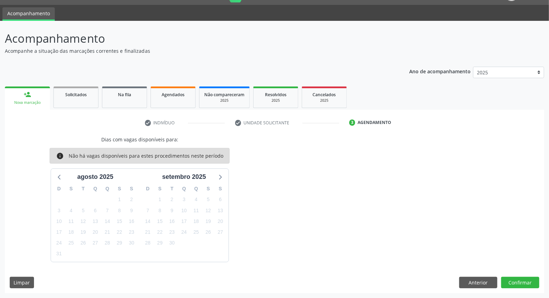
scroll to position [0, 0]
